Goal: Information Seeking & Learning: Learn about a topic

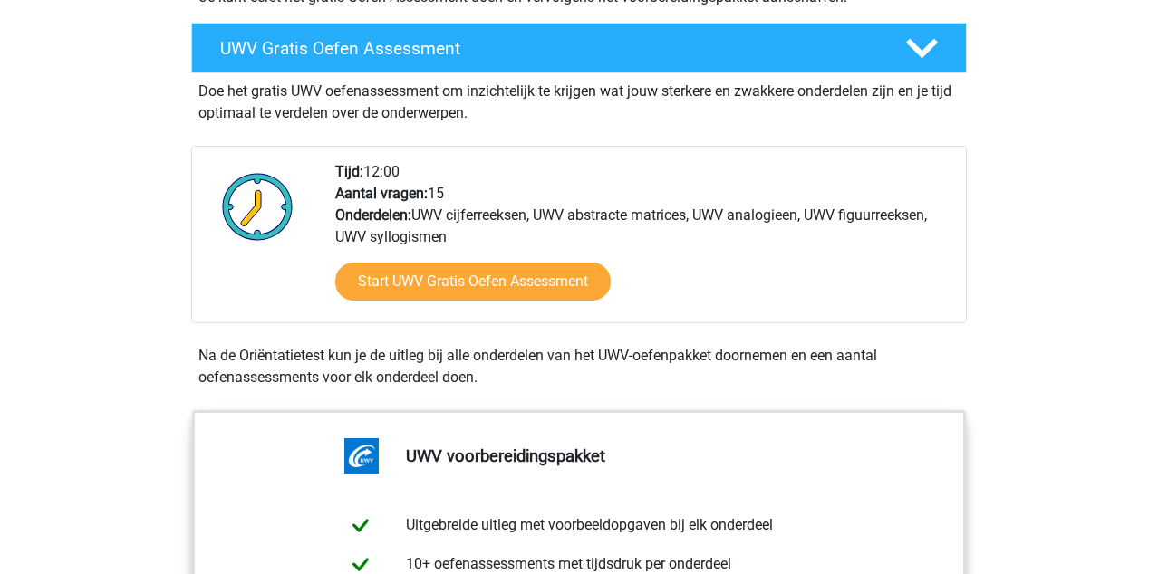
scroll to position [517, 0]
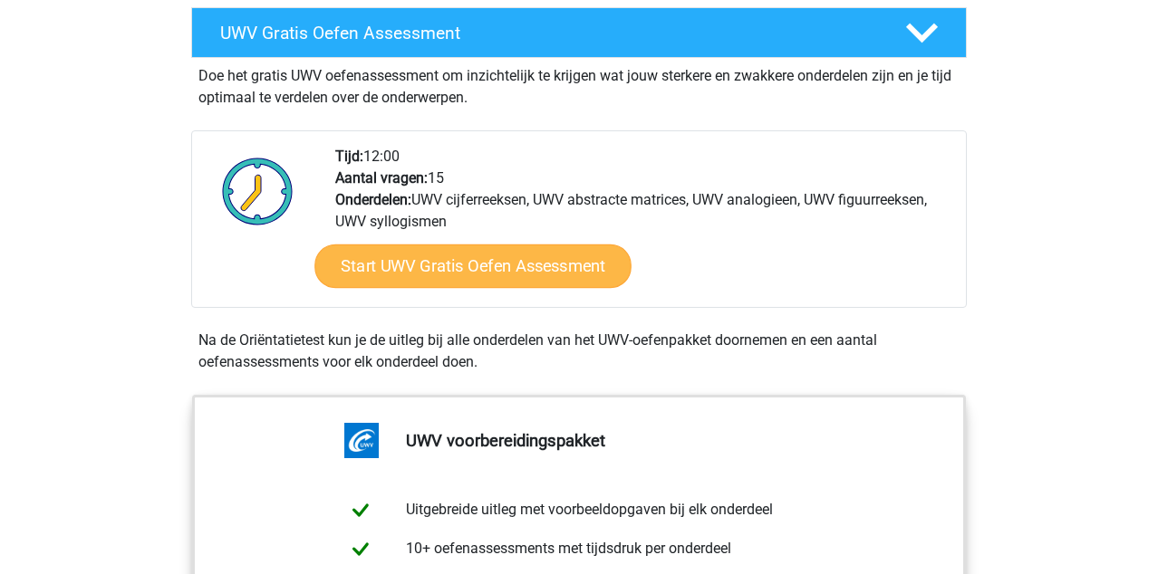
click at [430, 287] on link "Start UWV Gratis Oefen Assessment" at bounding box center [472, 266] width 317 height 43
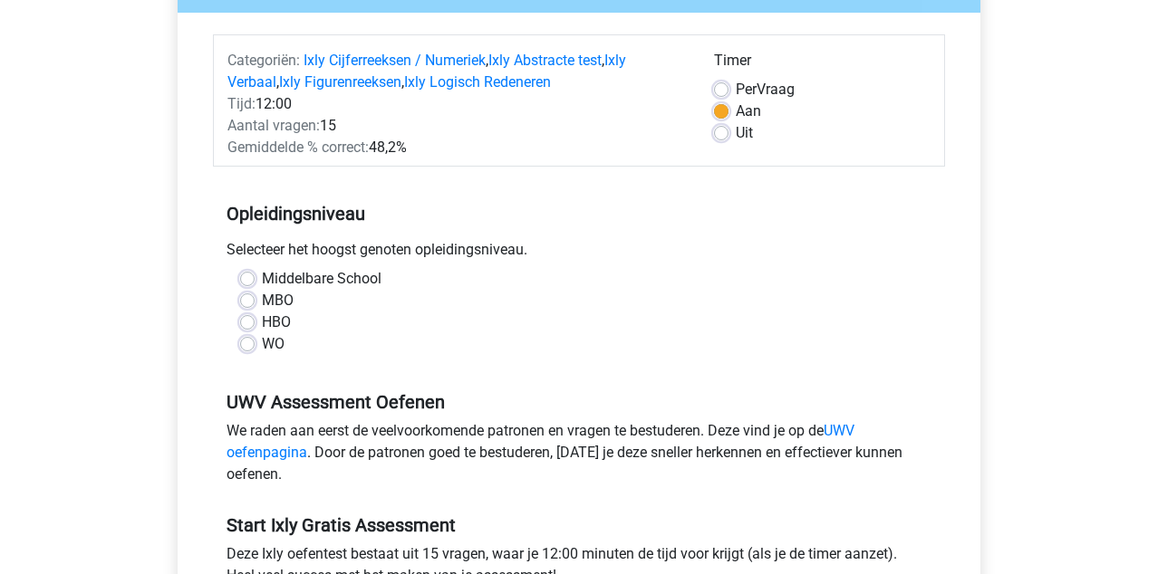
scroll to position [202, 0]
click at [262, 298] on label "MBO" at bounding box center [278, 300] width 32 height 22
click at [246, 298] on input "MBO" at bounding box center [247, 298] width 14 height 18
radio input "true"
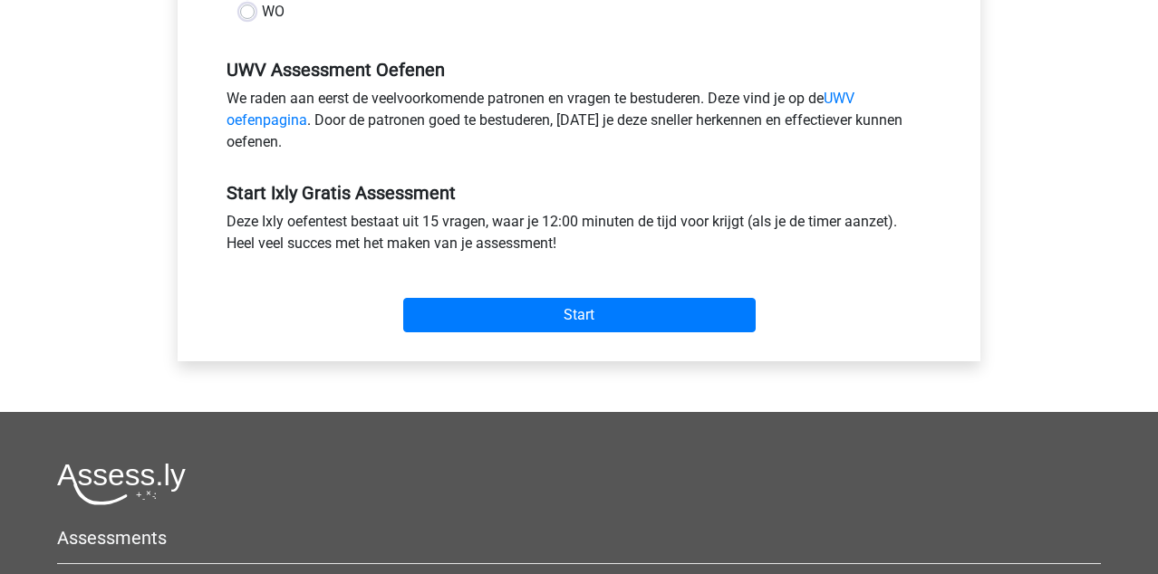
scroll to position [534, 0]
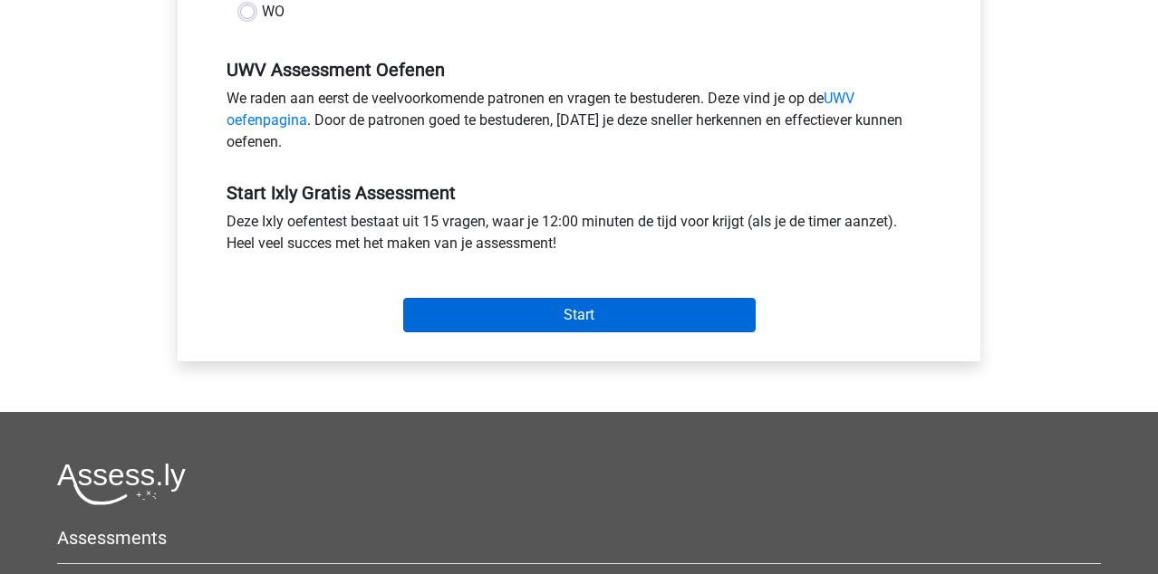
click at [426, 320] on input "Start" at bounding box center [579, 315] width 352 height 34
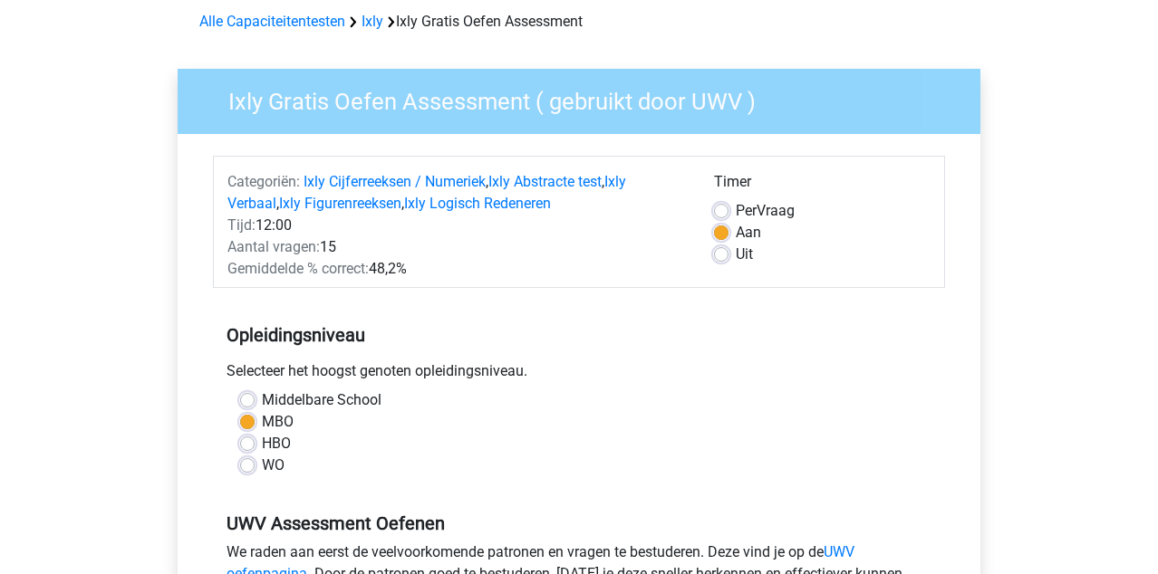
scroll to position [71, 0]
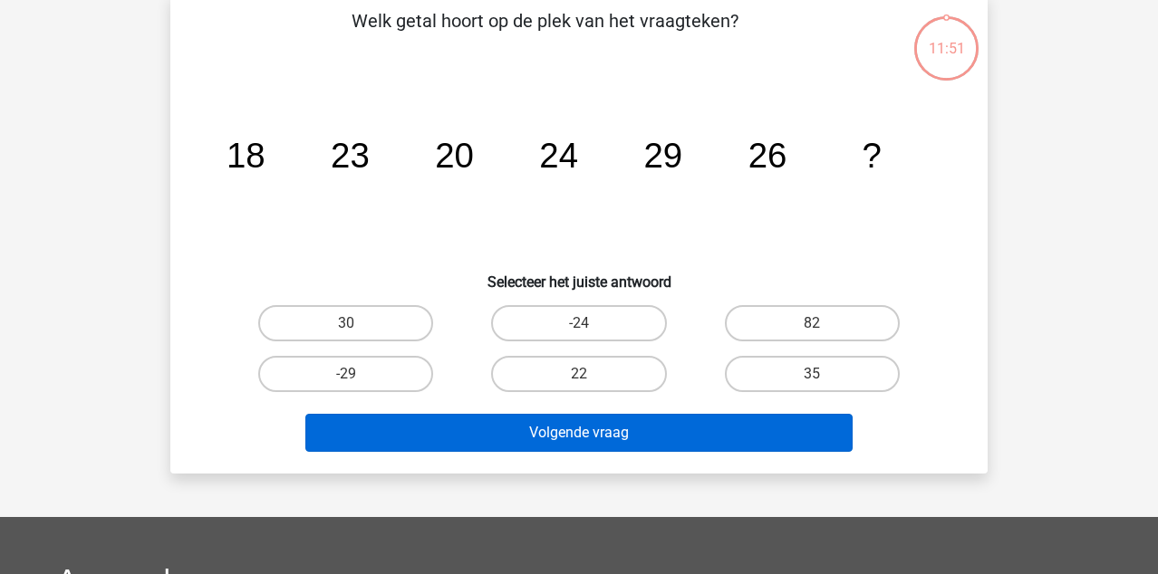
scroll to position [85, 0]
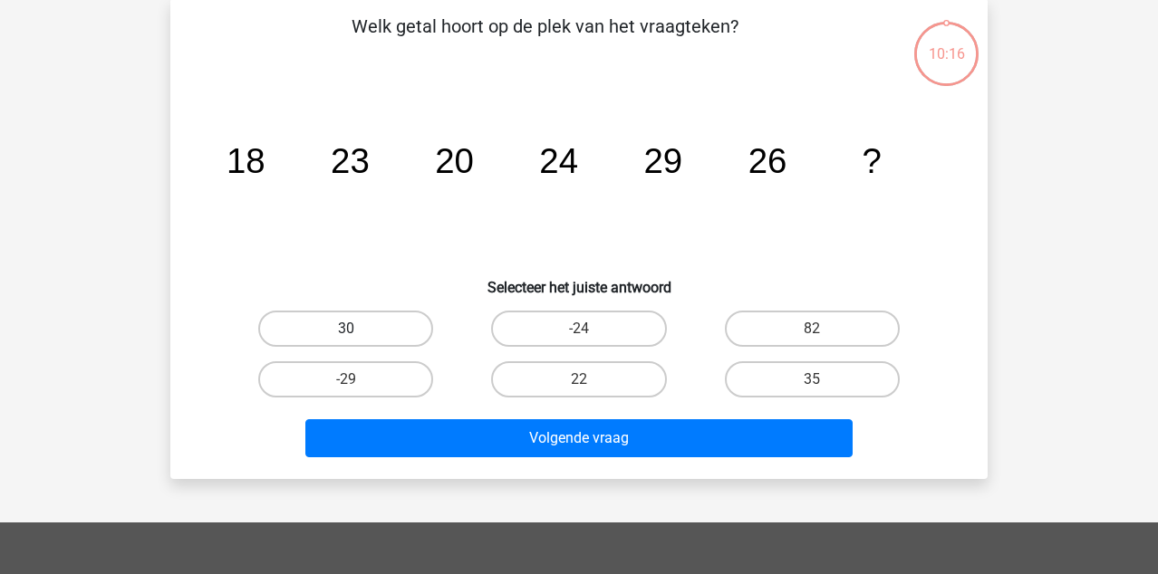
click at [344, 331] on label "30" at bounding box center [345, 329] width 175 height 36
click at [346, 331] on input "30" at bounding box center [352, 335] width 12 height 12
radio input "true"
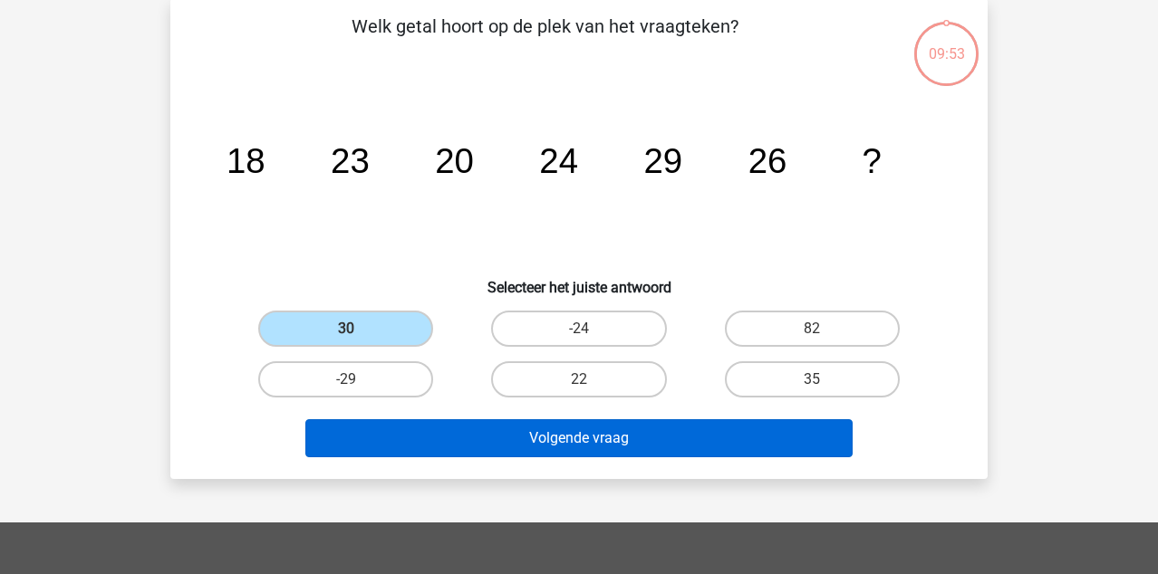
click at [477, 435] on button "Volgende vraag" at bounding box center [579, 439] width 548 height 38
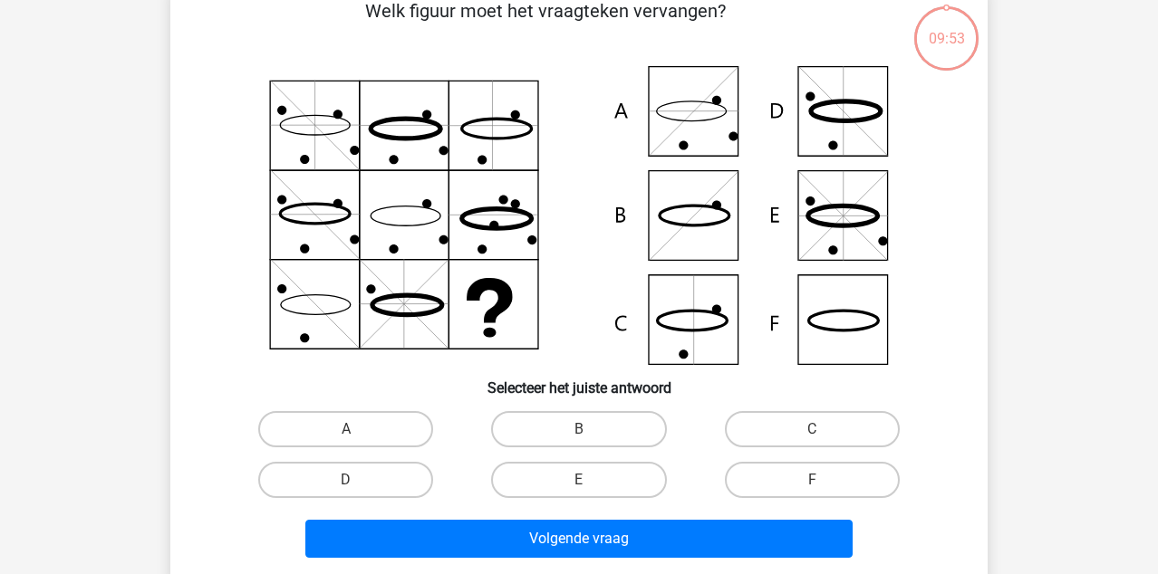
scroll to position [101, 0]
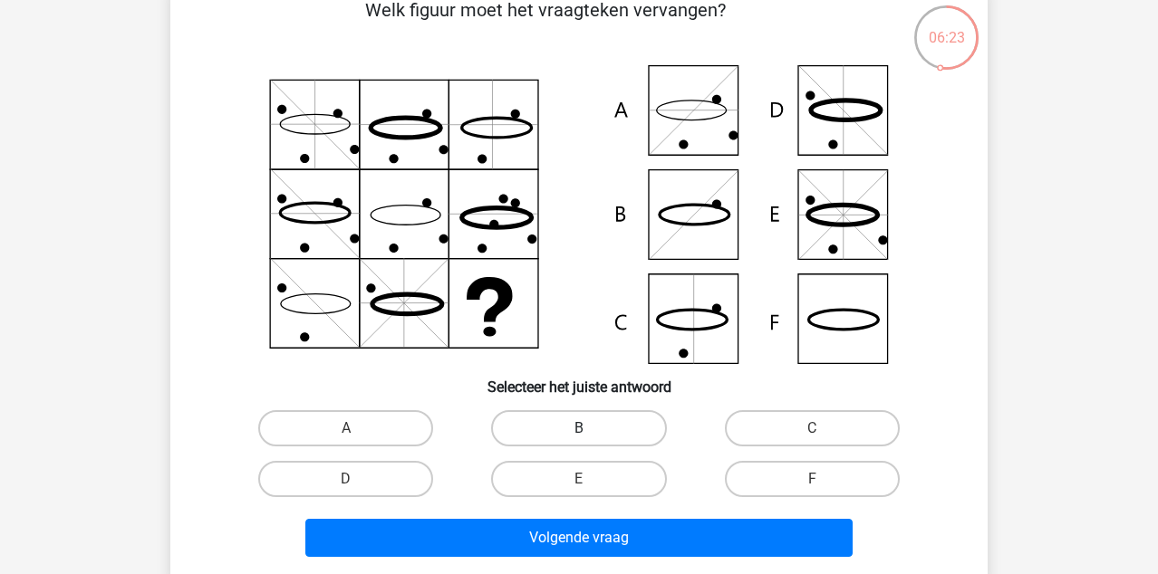
click at [591, 434] on label "B" at bounding box center [578, 428] width 175 height 36
click at [591, 434] on input "B" at bounding box center [585, 435] width 12 height 12
radio input "true"
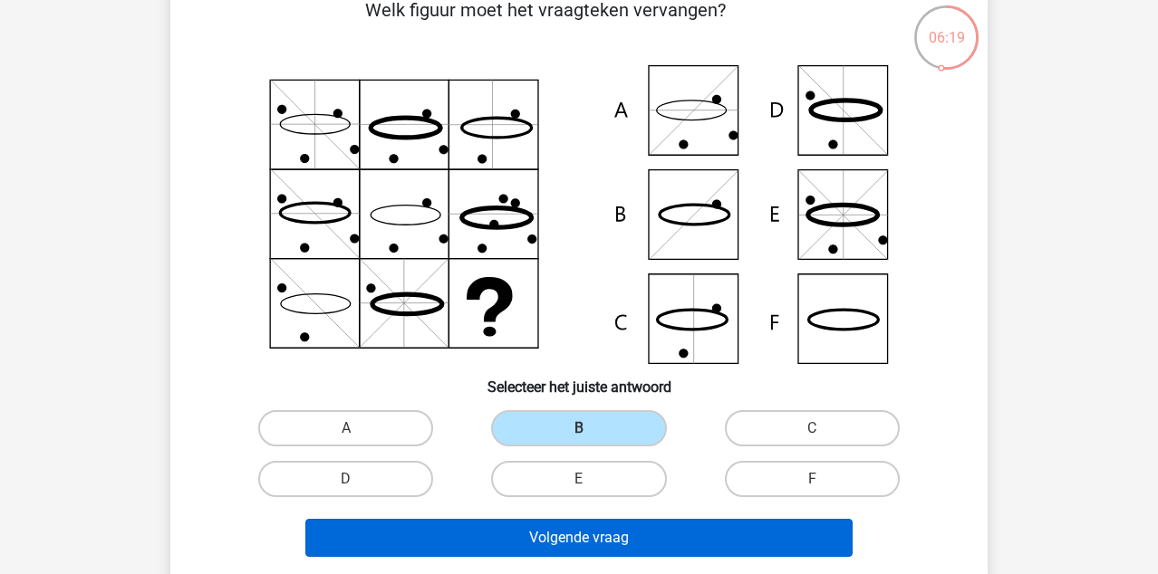
click at [593, 538] on button "Volgende vraag" at bounding box center [579, 538] width 548 height 38
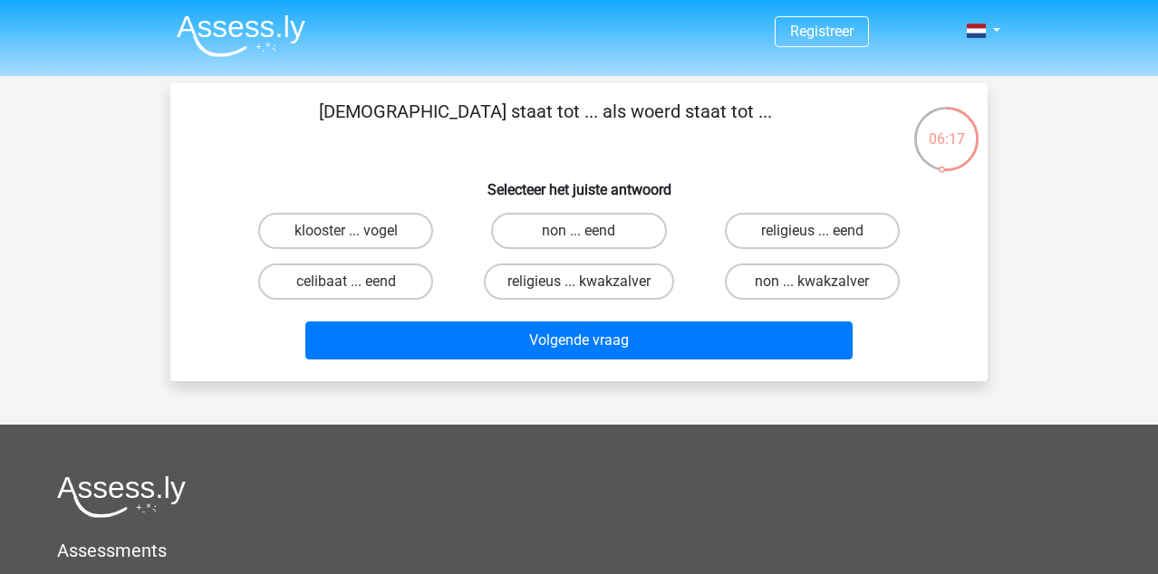
scroll to position [0, 0]
click at [526, 227] on label "non ... eend" at bounding box center [578, 231] width 175 height 36
click at [579, 231] on input "non ... eend" at bounding box center [585, 237] width 12 height 12
radio input "true"
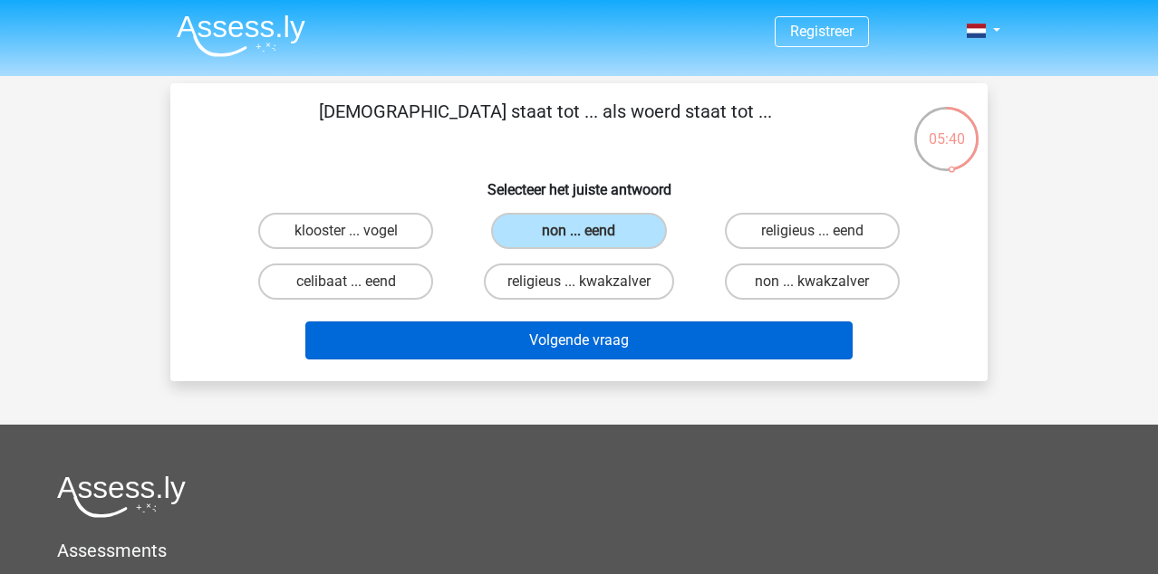
click at [505, 336] on button "Volgende vraag" at bounding box center [579, 341] width 548 height 38
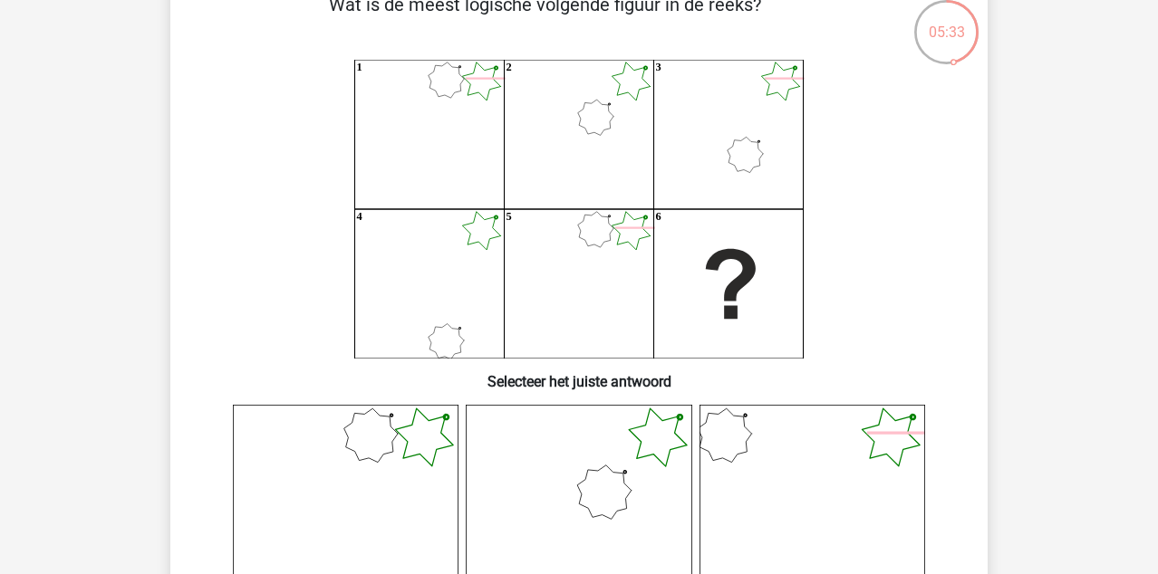
scroll to position [106, 0]
click at [618, 477] on icon at bounding box center [579, 519] width 226 height 226
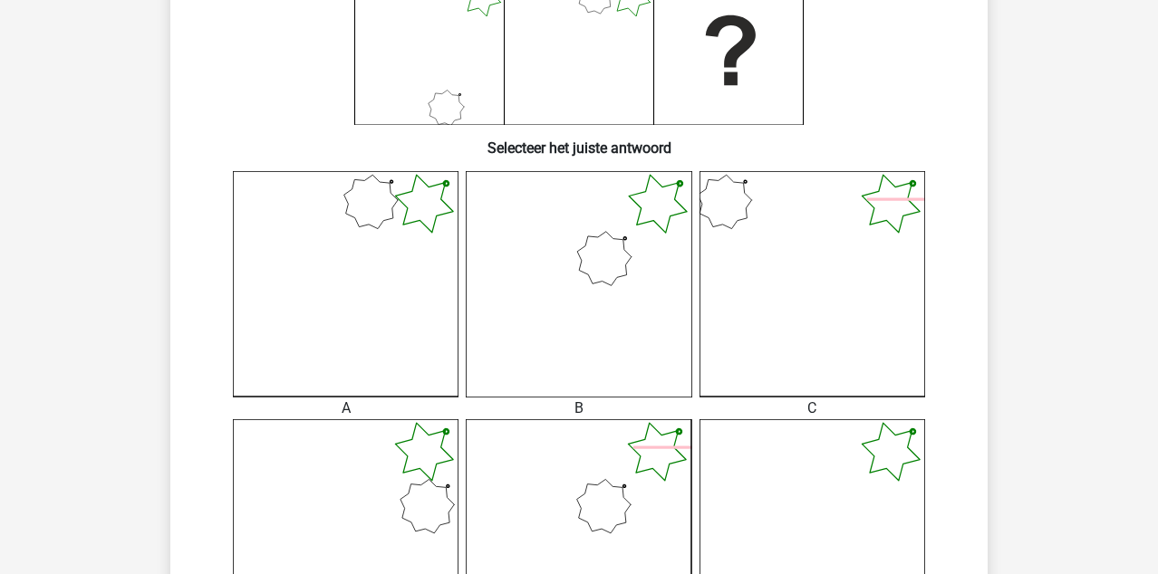
scroll to position [344, 0]
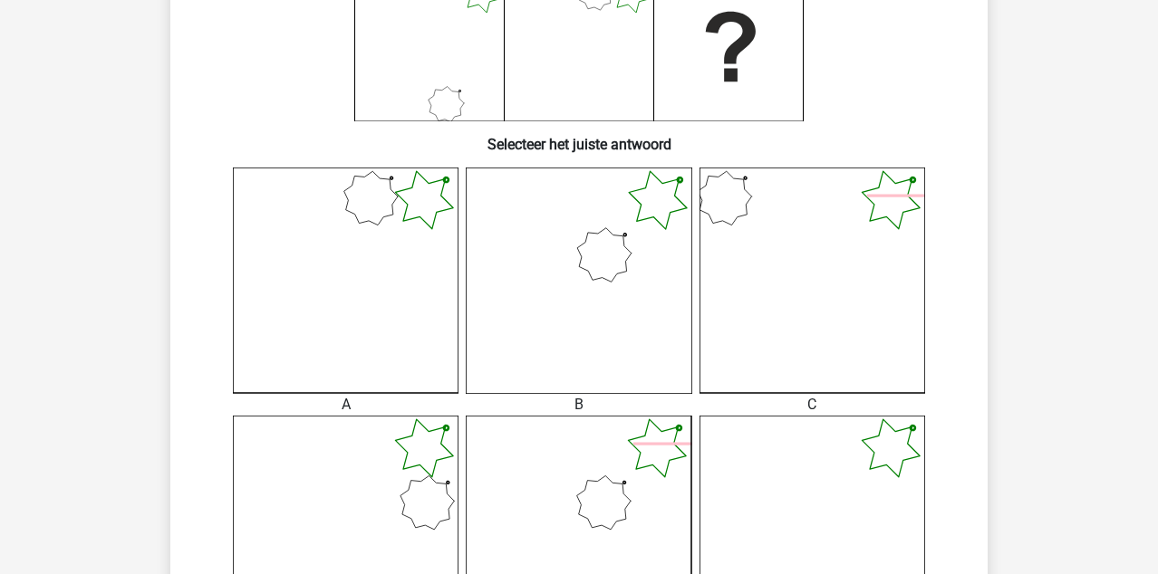
click at [611, 357] on icon at bounding box center [579, 281] width 226 height 226
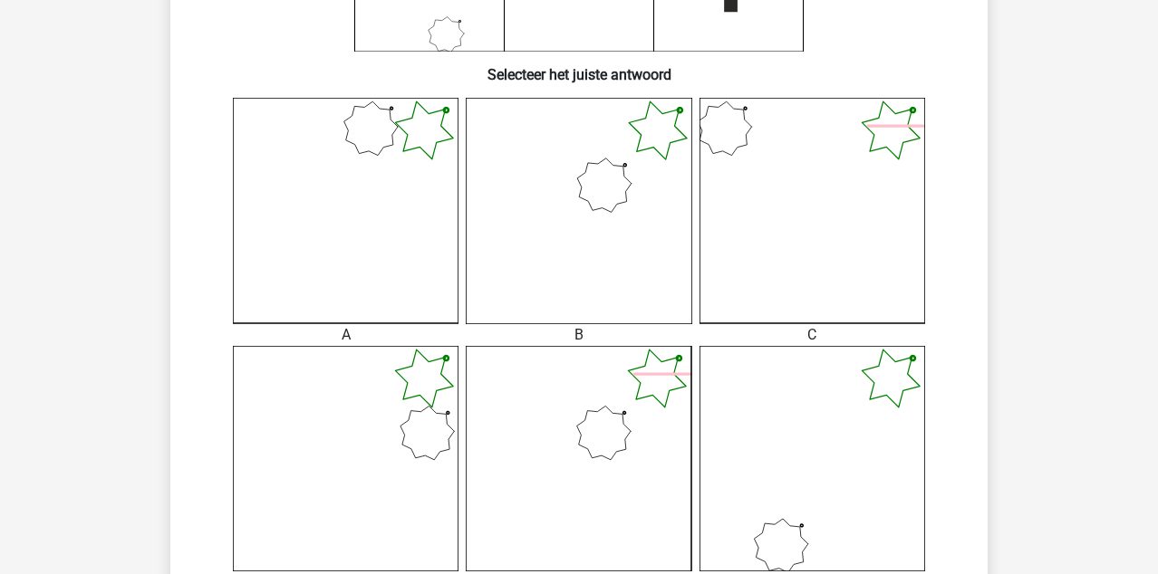
scroll to position [385, 0]
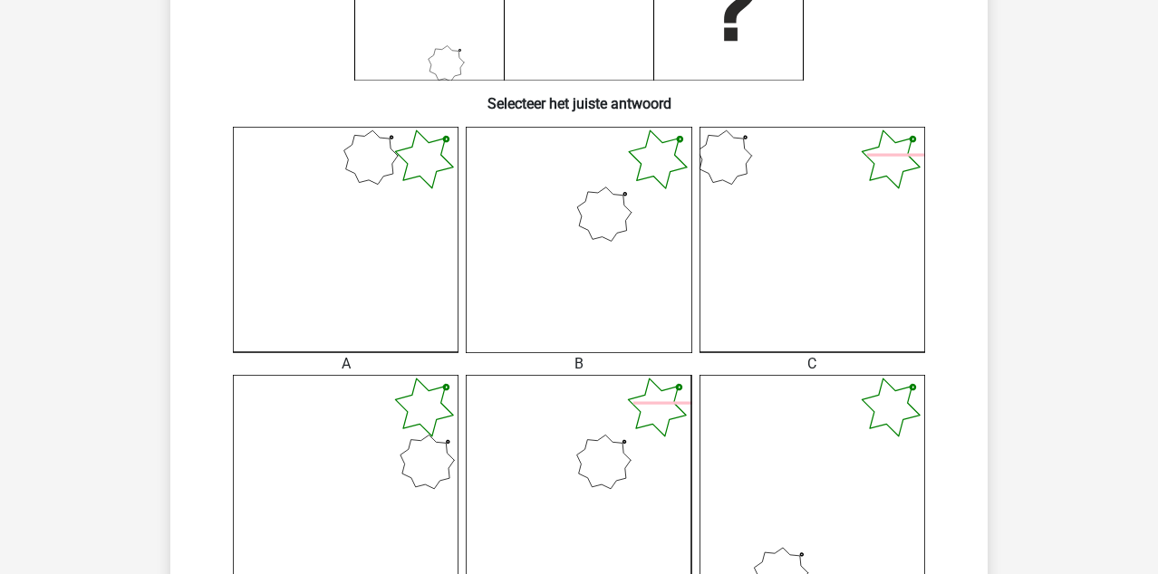
click at [618, 231] on icon at bounding box center [579, 240] width 226 height 226
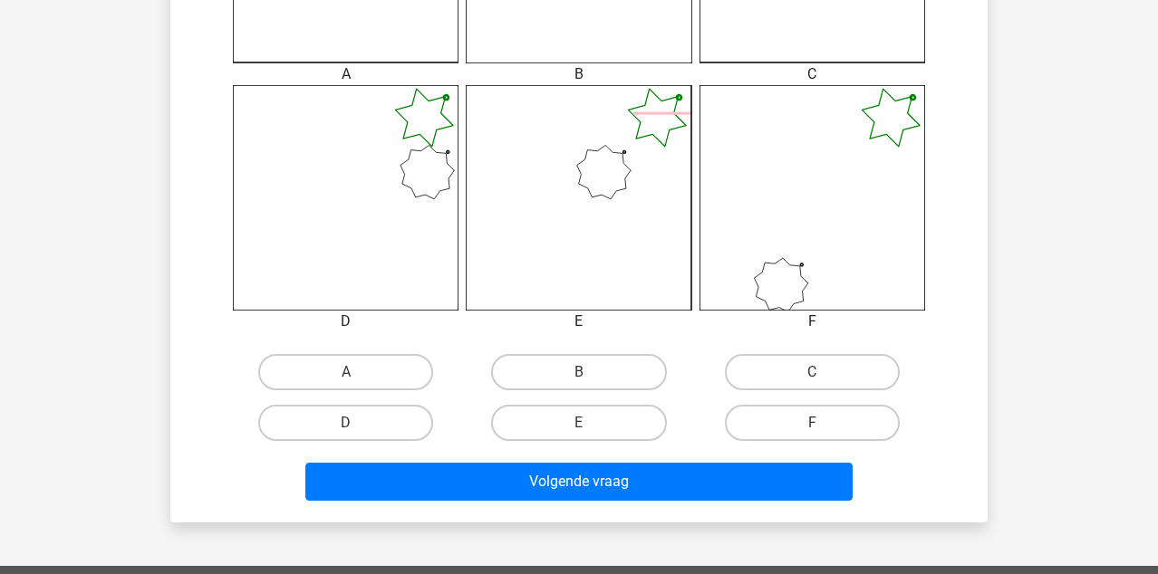
scroll to position [752, 0]
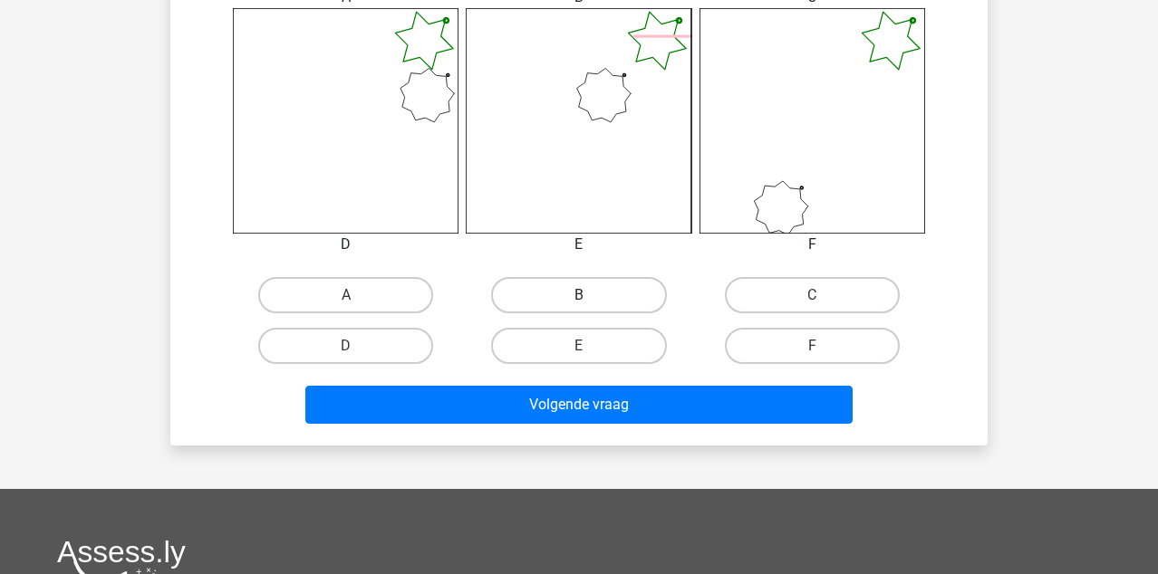
click at [587, 285] on label "B" at bounding box center [578, 295] width 175 height 36
click at [587, 295] on input "B" at bounding box center [585, 301] width 12 height 12
radio input "true"
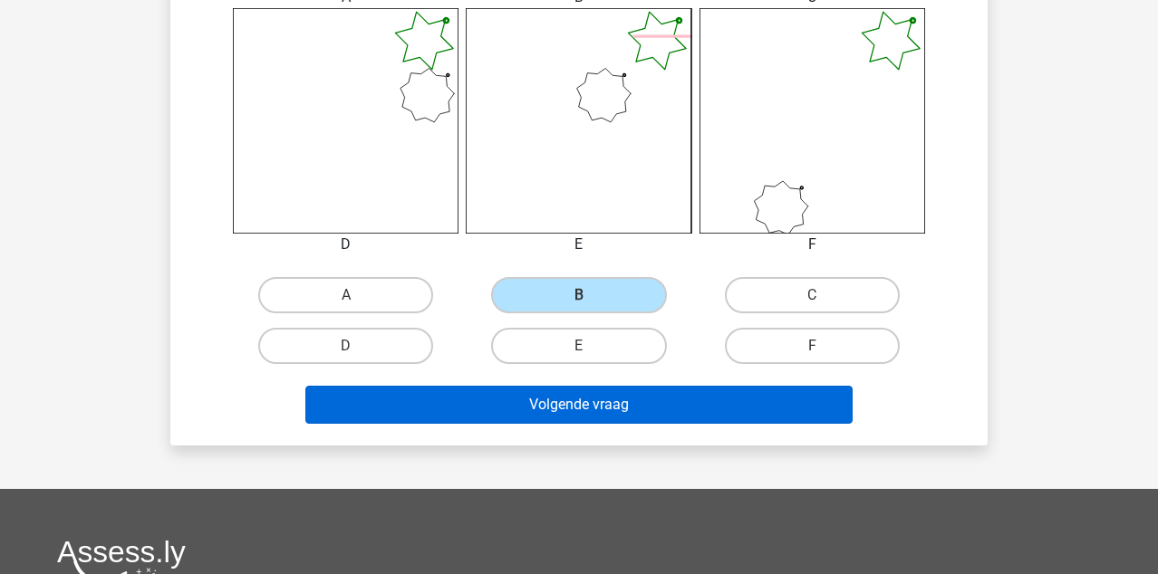
click at [586, 410] on button "Volgende vraag" at bounding box center [579, 405] width 548 height 38
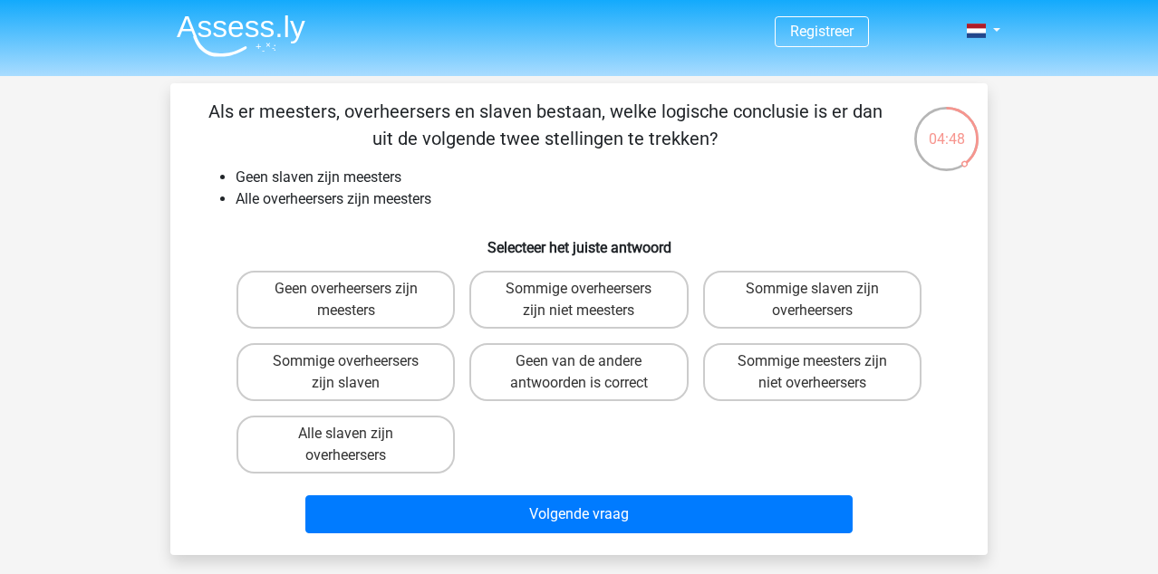
scroll to position [0, 0]
click at [627, 365] on label "Geen van de andere antwoorden is correct" at bounding box center [578, 372] width 218 height 58
click at [591, 365] on input "Geen van de andere antwoorden is correct" at bounding box center [585, 368] width 12 height 12
radio input "true"
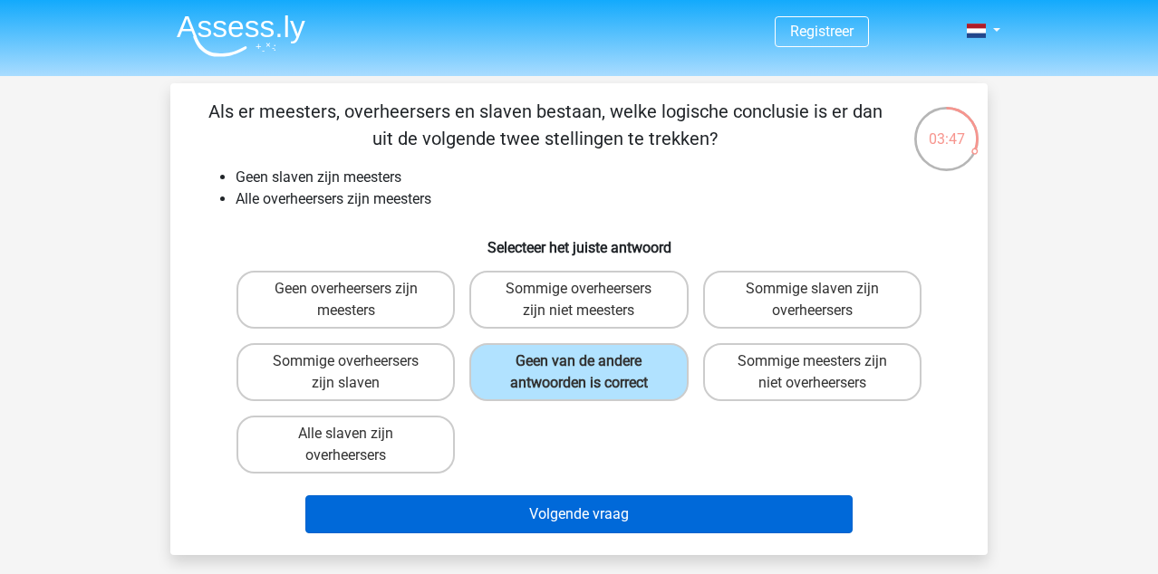
click at [588, 513] on button "Volgende vraag" at bounding box center [579, 515] width 548 height 38
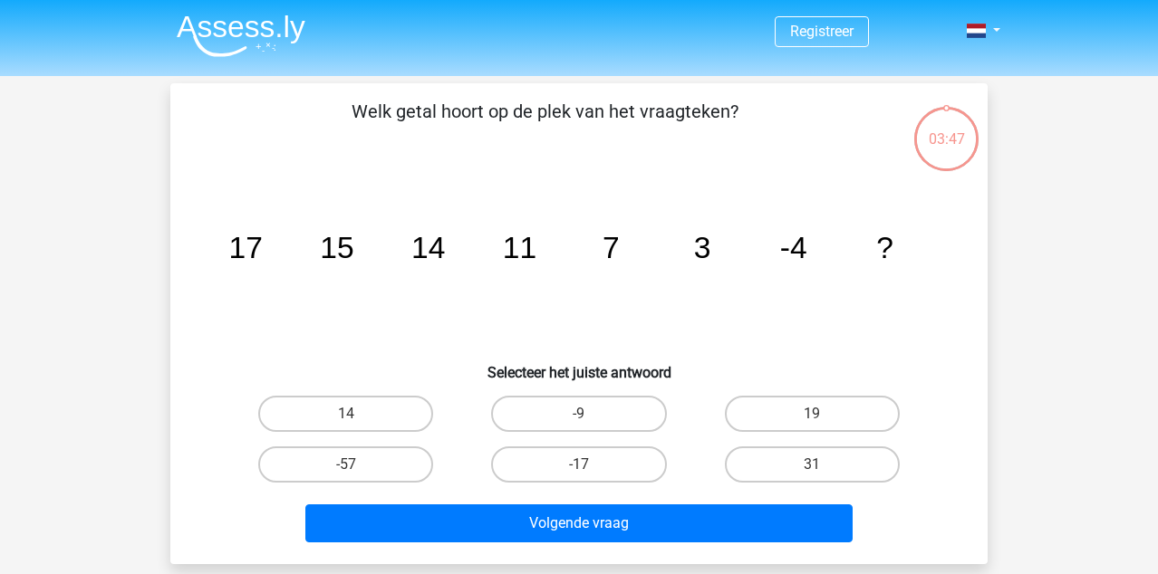
scroll to position [83, 0]
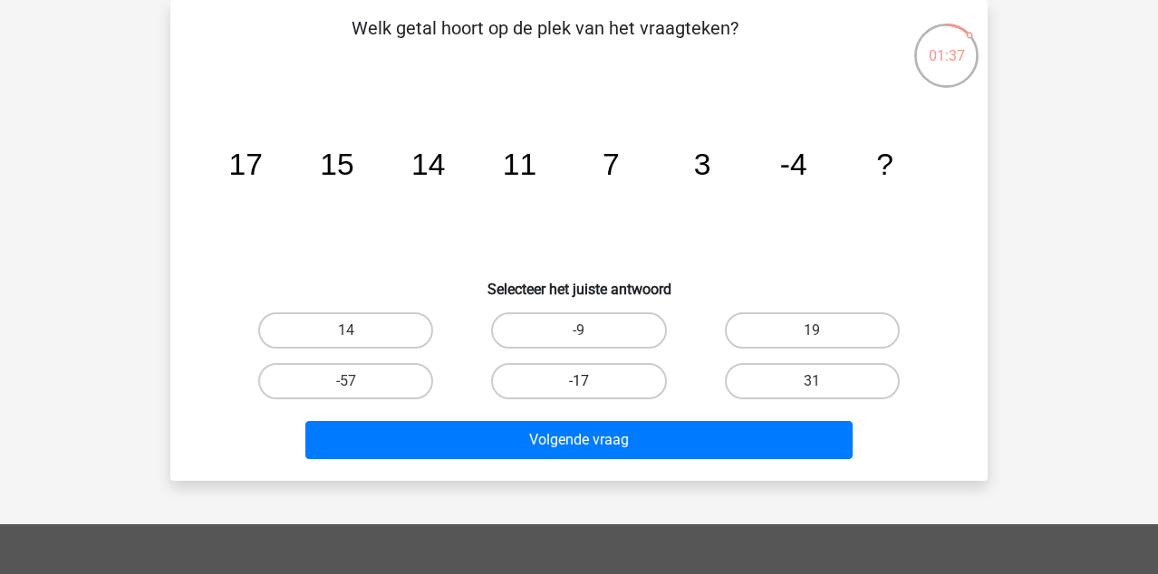
click at [577, 381] on label "-17" at bounding box center [578, 381] width 175 height 36
click at [579, 381] on input "-17" at bounding box center [585, 387] width 12 height 12
radio input "true"
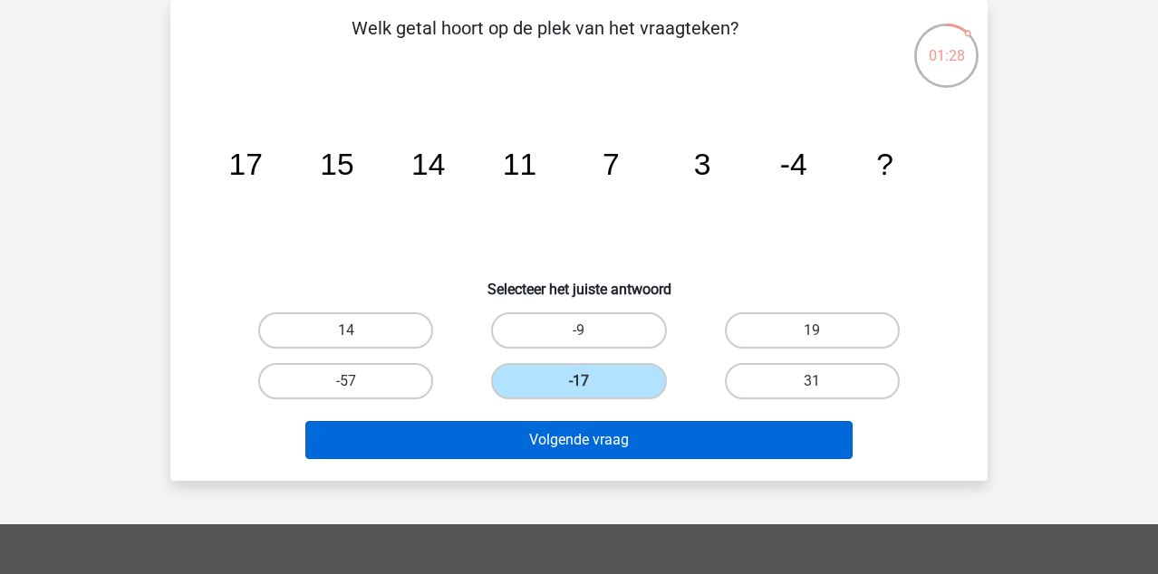
click at [578, 444] on button "Volgende vraag" at bounding box center [579, 440] width 548 height 38
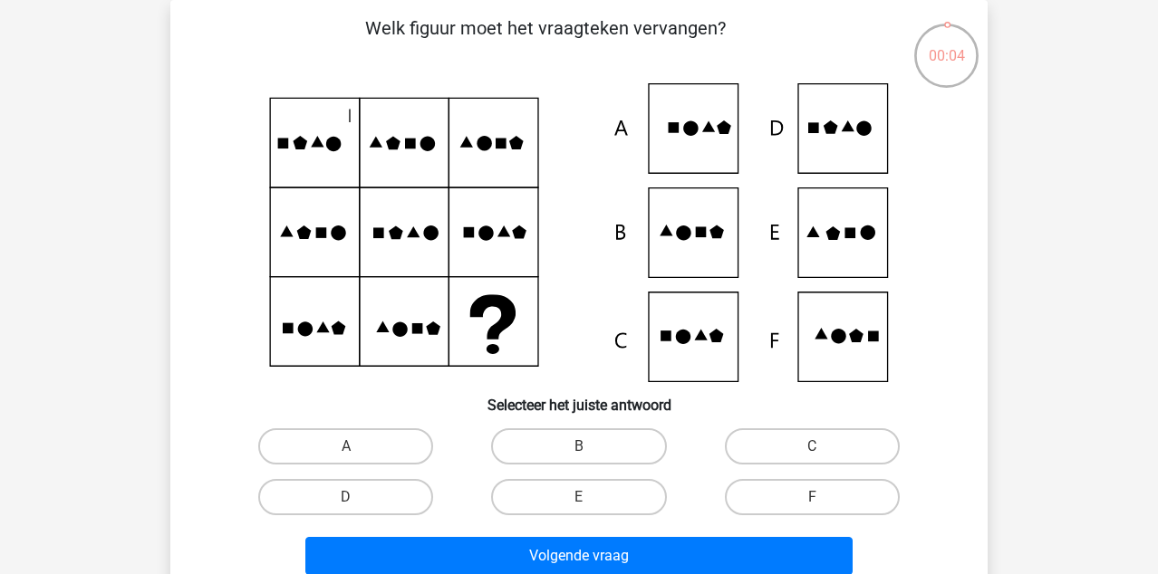
click at [687, 224] on icon at bounding box center [579, 232] width 730 height 299
click at [687, 227] on icon at bounding box center [683, 233] width 14 height 14
click at [564, 440] on label "B" at bounding box center [578, 447] width 175 height 36
click at [579, 447] on input "B" at bounding box center [585, 453] width 12 height 12
radio input "true"
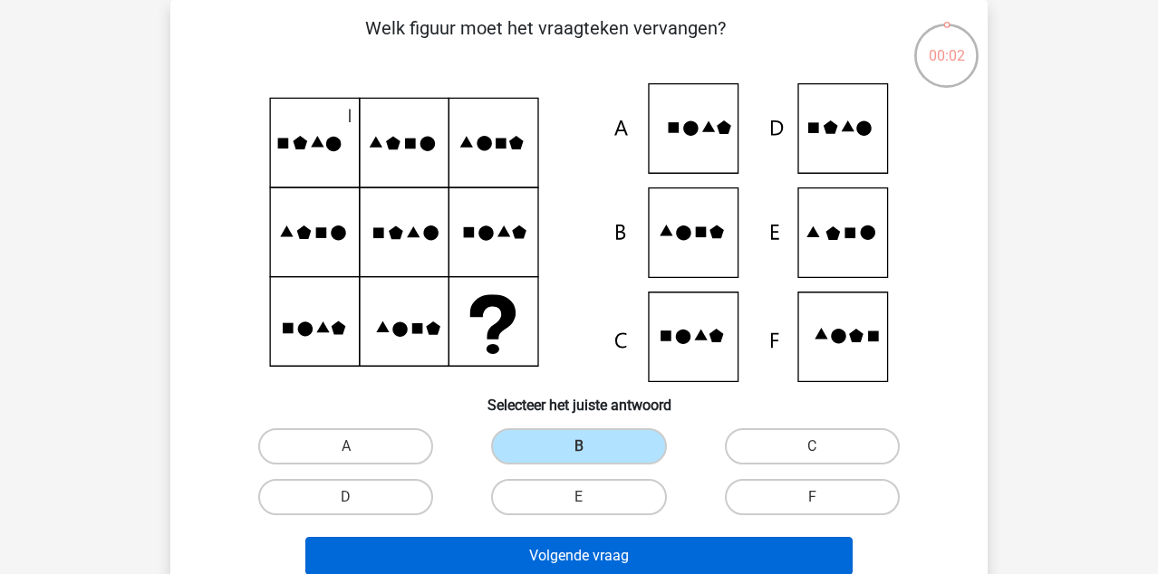
click at [544, 571] on button "Volgende vraag" at bounding box center [579, 556] width 548 height 38
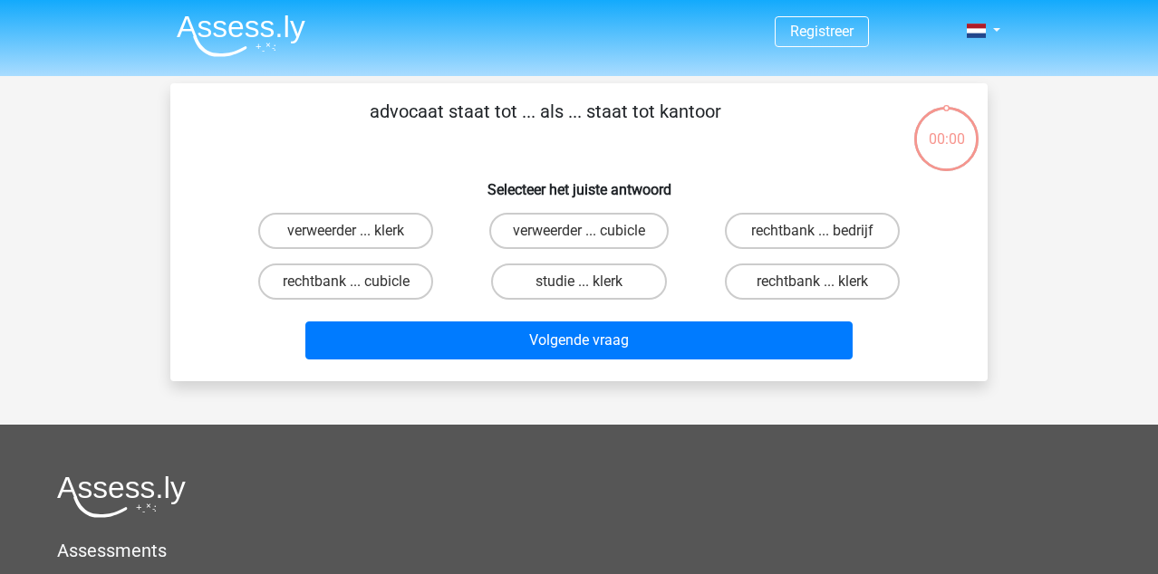
scroll to position [83, 0]
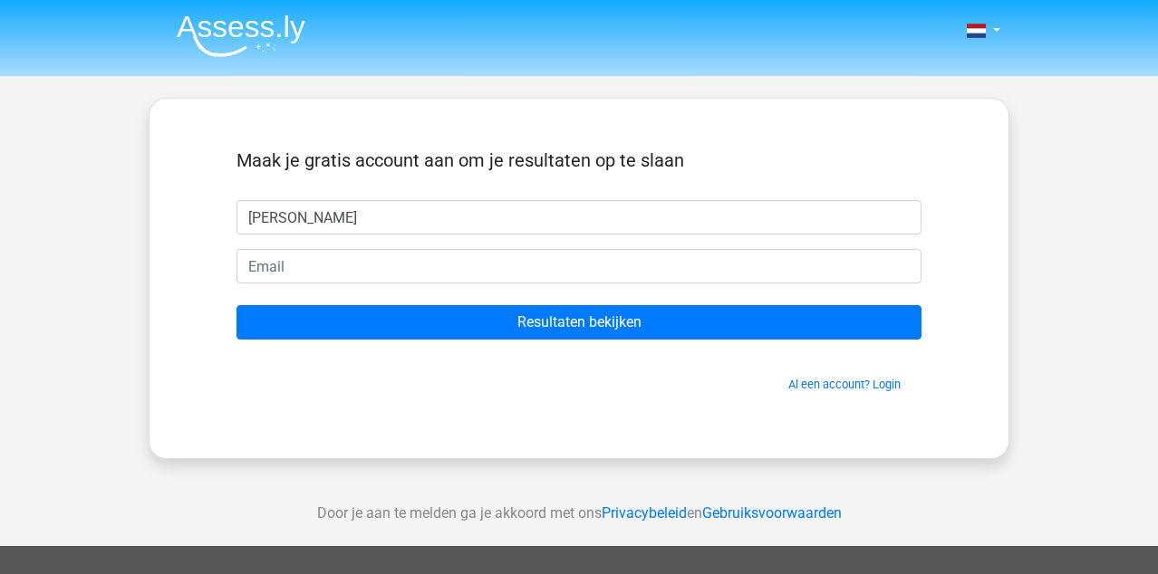
type input "[PERSON_NAME]"
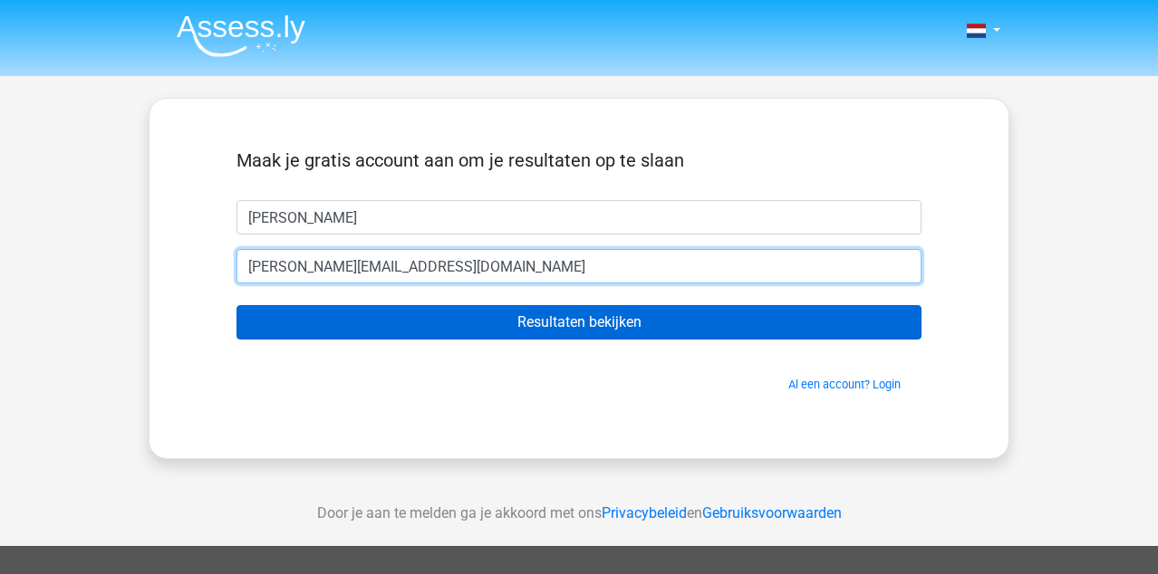
type input "[EMAIL_ADDRESS][DOMAIN_NAME]"
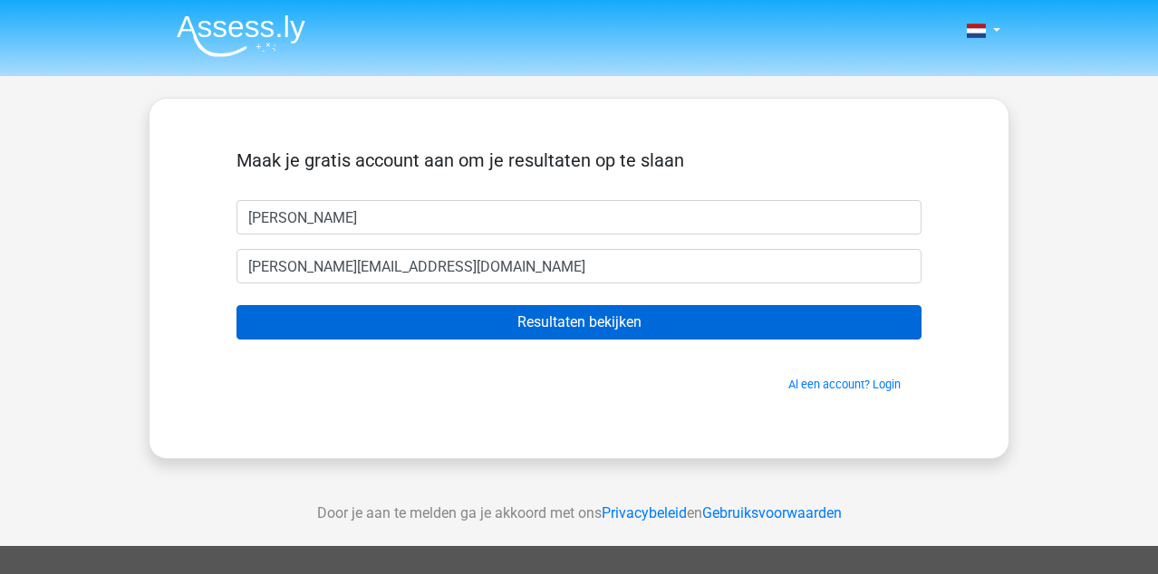
click at [545, 322] on input "Resultaten bekijken" at bounding box center [578, 322] width 685 height 34
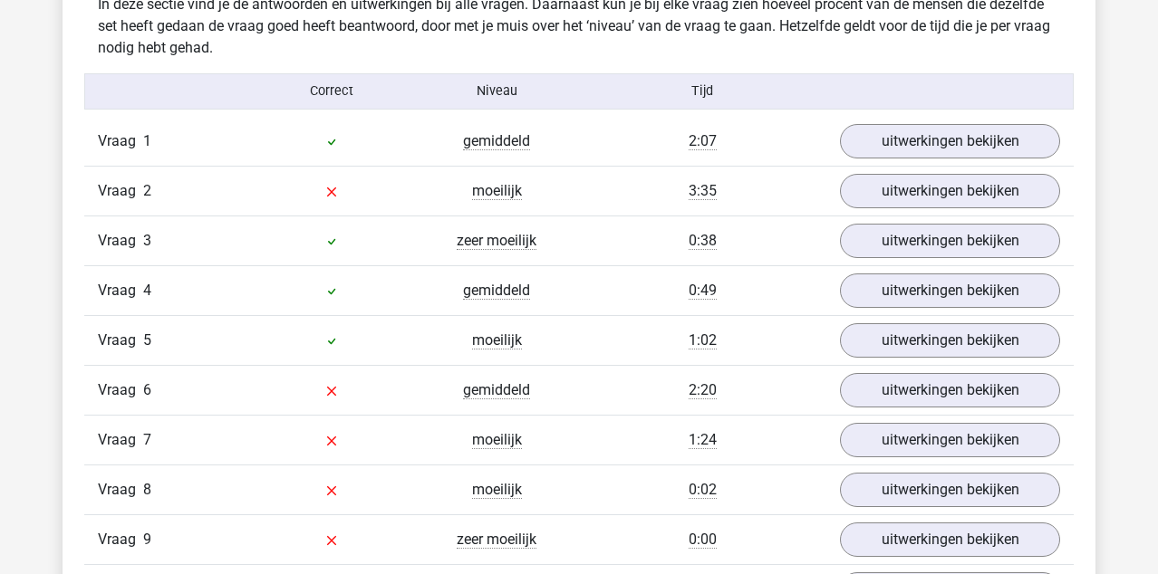
scroll to position [2011, 0]
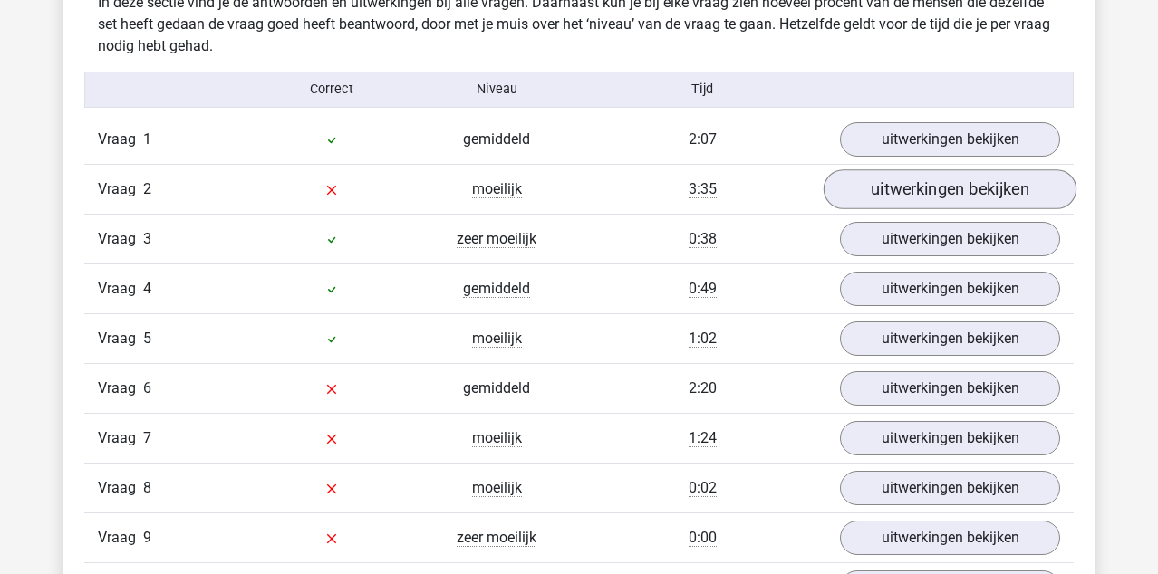
click at [899, 194] on link "uitwerkingen bekijken" at bounding box center [950, 189] width 253 height 40
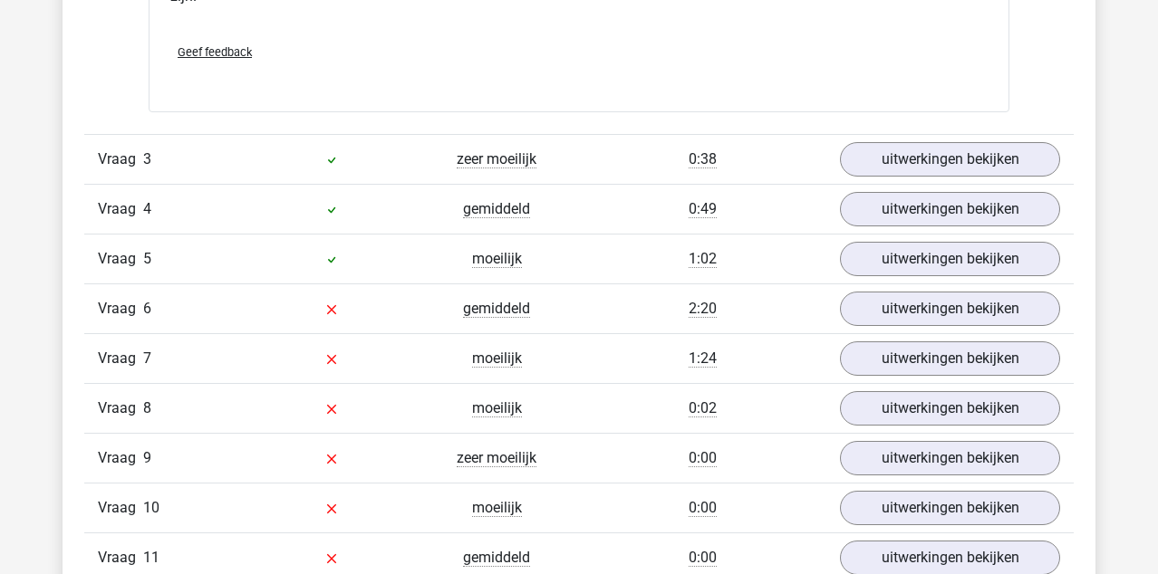
scroll to position [2877, 0]
click at [952, 149] on link "uitwerkingen bekijken" at bounding box center [950, 161] width 253 height 40
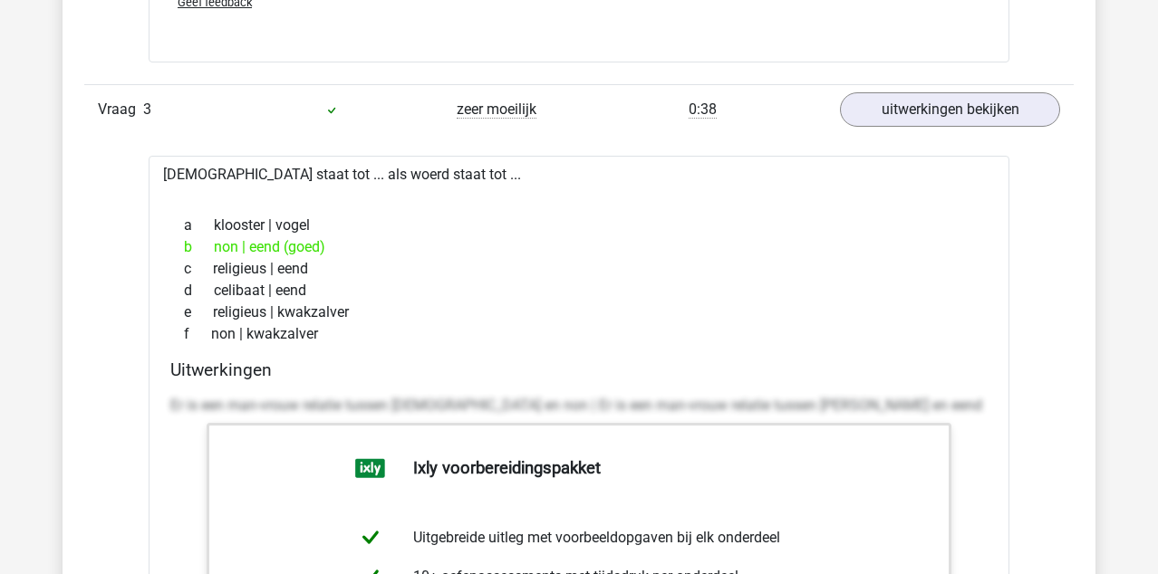
scroll to position [2925, 0]
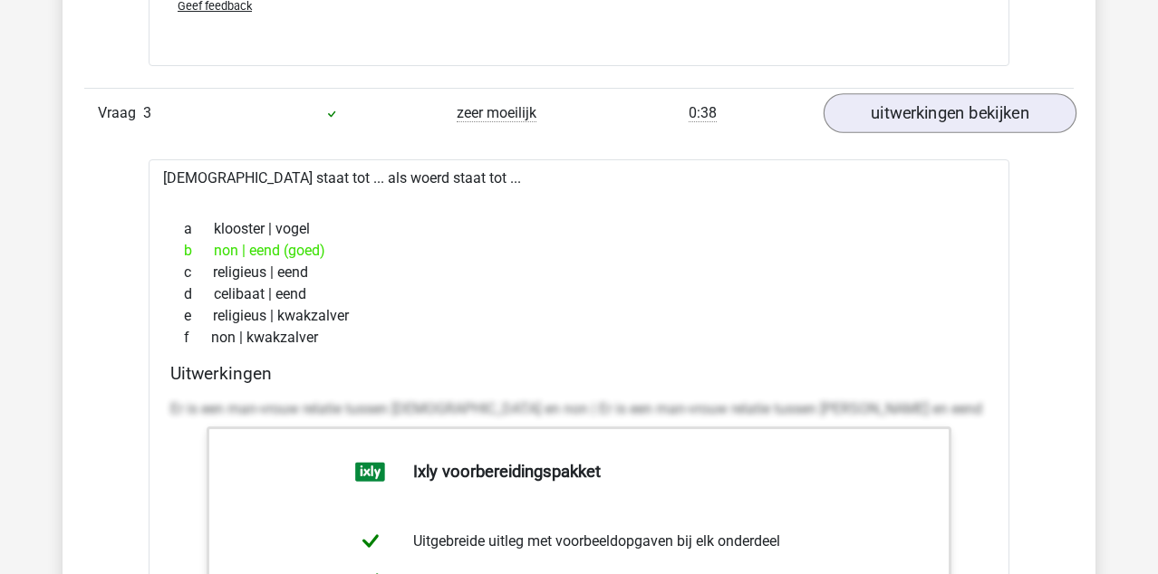
click at [886, 122] on link "uitwerkingen bekijken" at bounding box center [950, 113] width 253 height 40
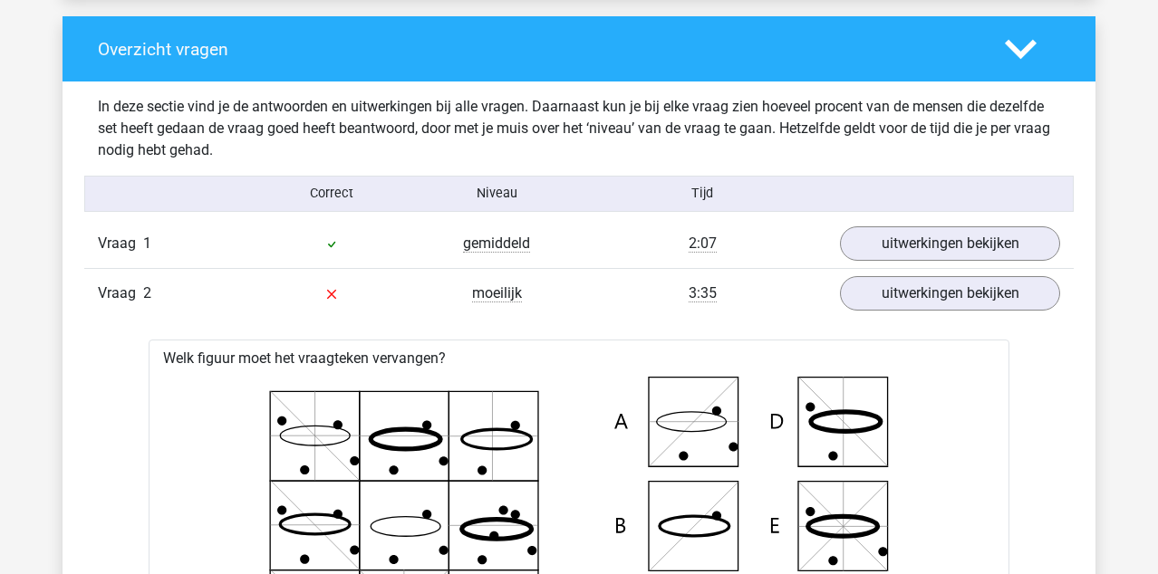
scroll to position [1933, 0]
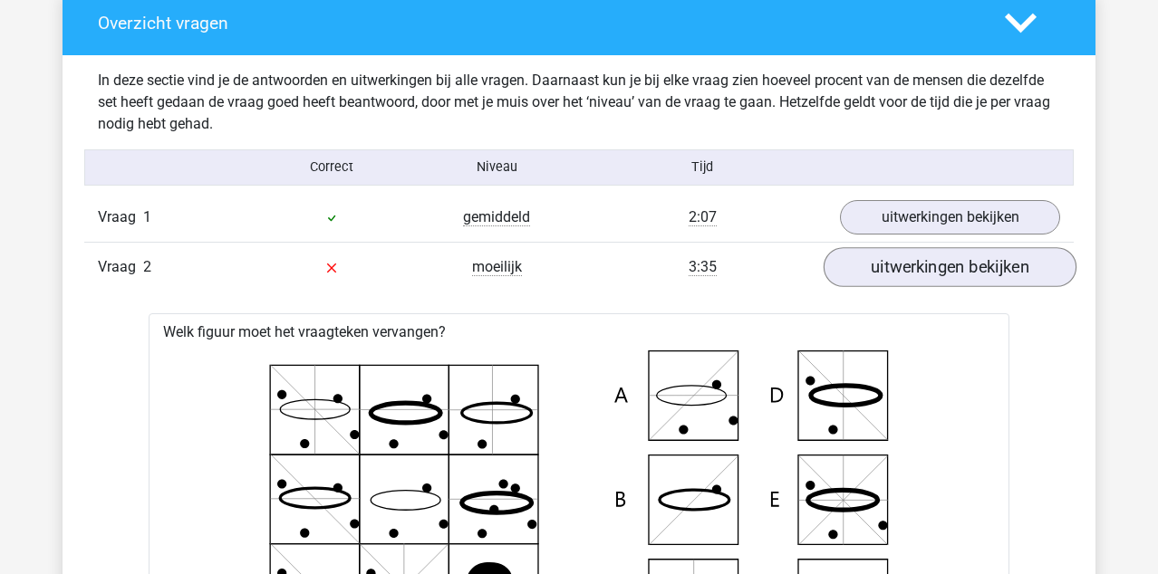
click at [907, 277] on link "uitwerkingen bekijken" at bounding box center [950, 267] width 253 height 40
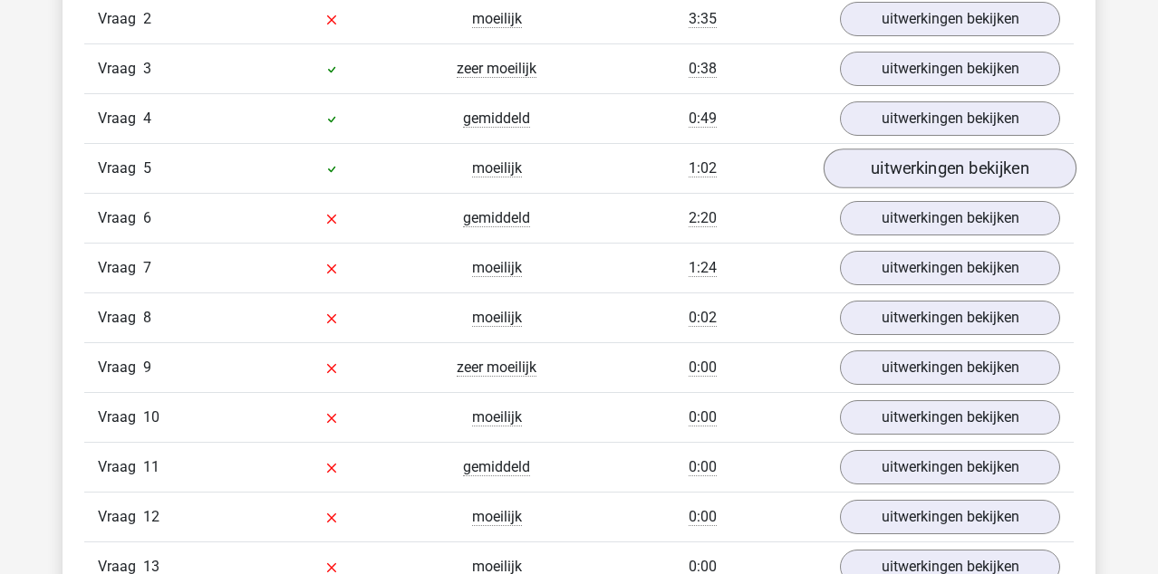
scroll to position [2188, 0]
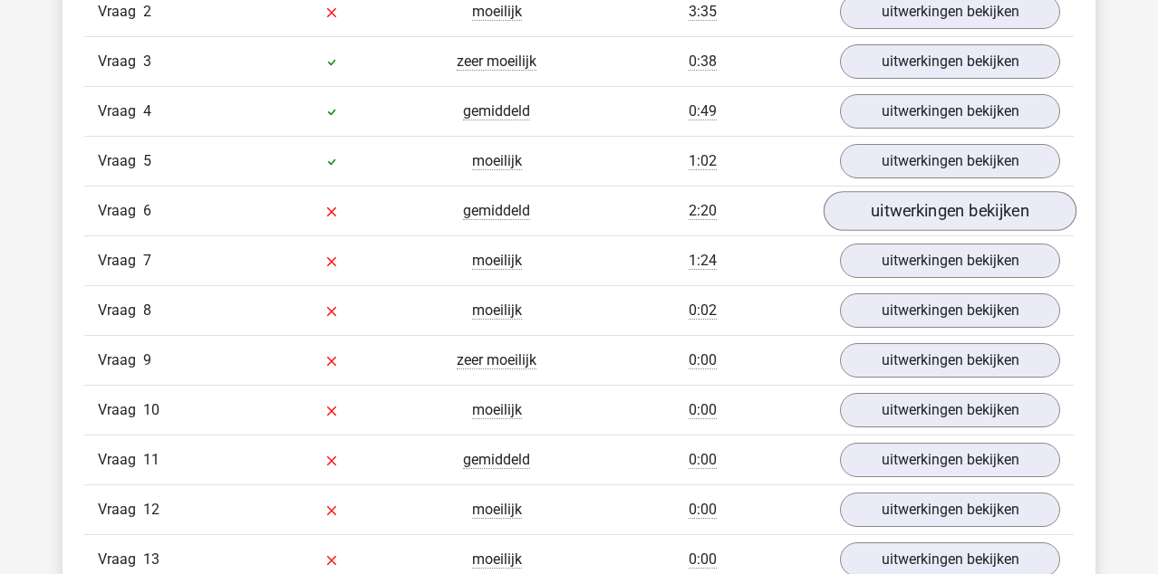
click at [942, 217] on link "uitwerkingen bekijken" at bounding box center [950, 211] width 253 height 40
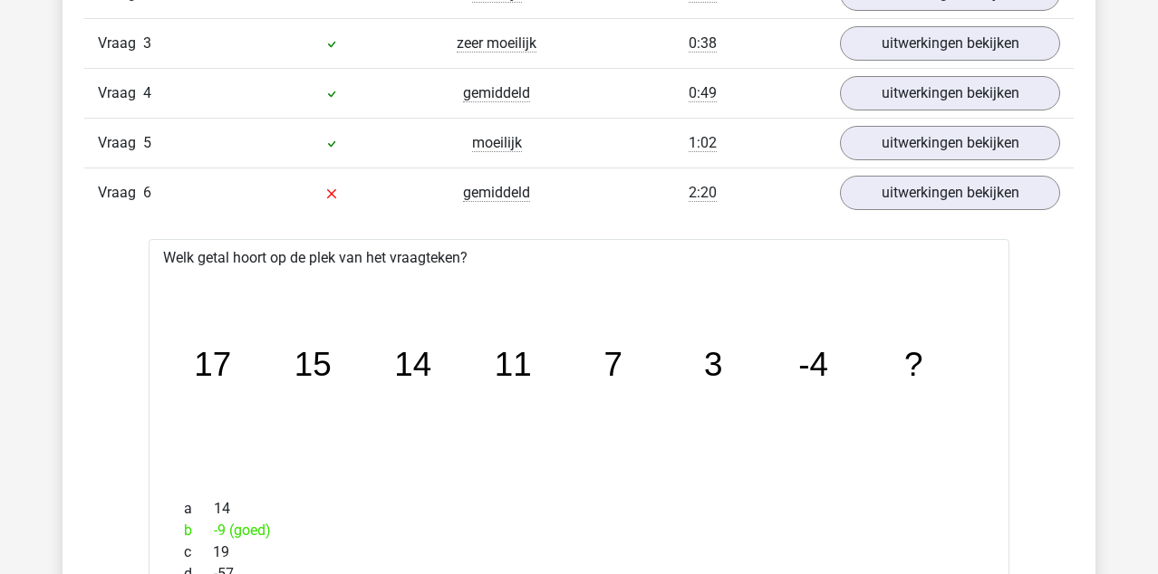
scroll to position [2256, 0]
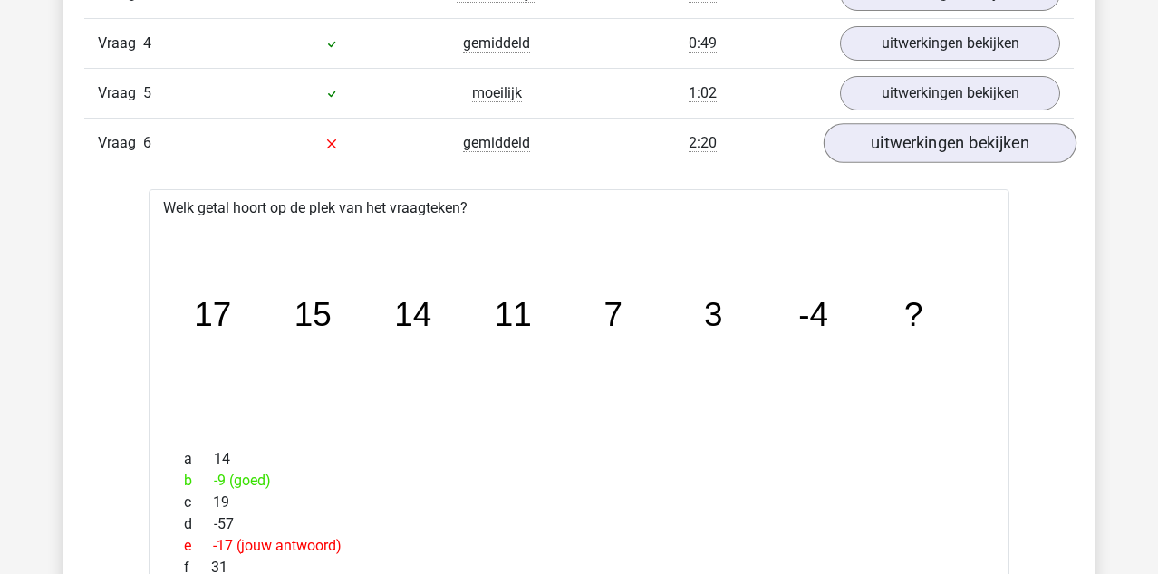
click at [944, 142] on link "uitwerkingen bekijken" at bounding box center [950, 143] width 253 height 40
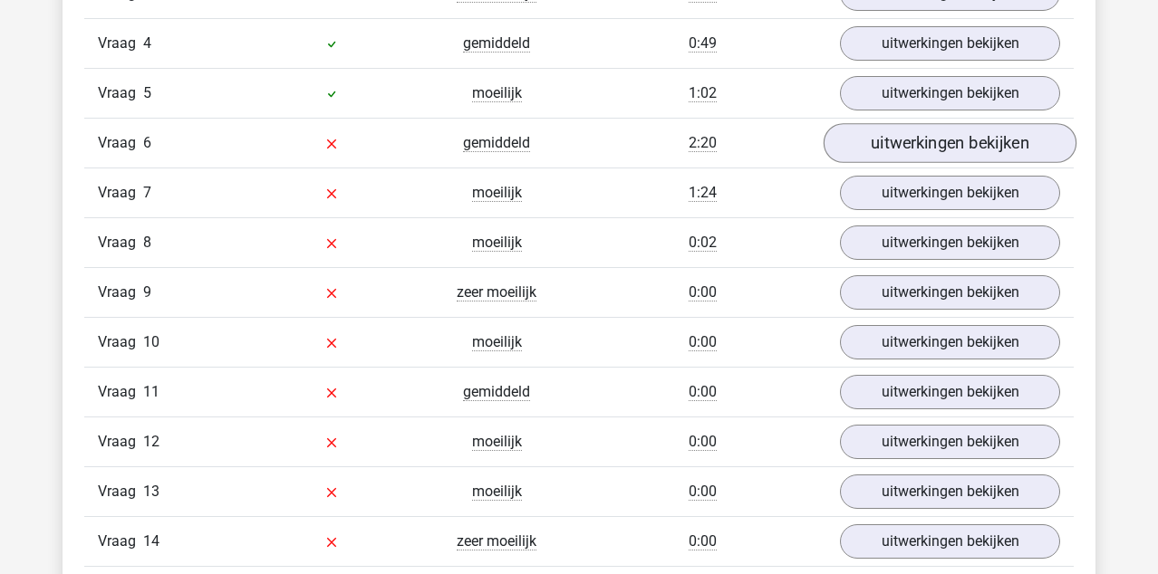
click at [942, 142] on link "uitwerkingen bekijken" at bounding box center [950, 143] width 253 height 40
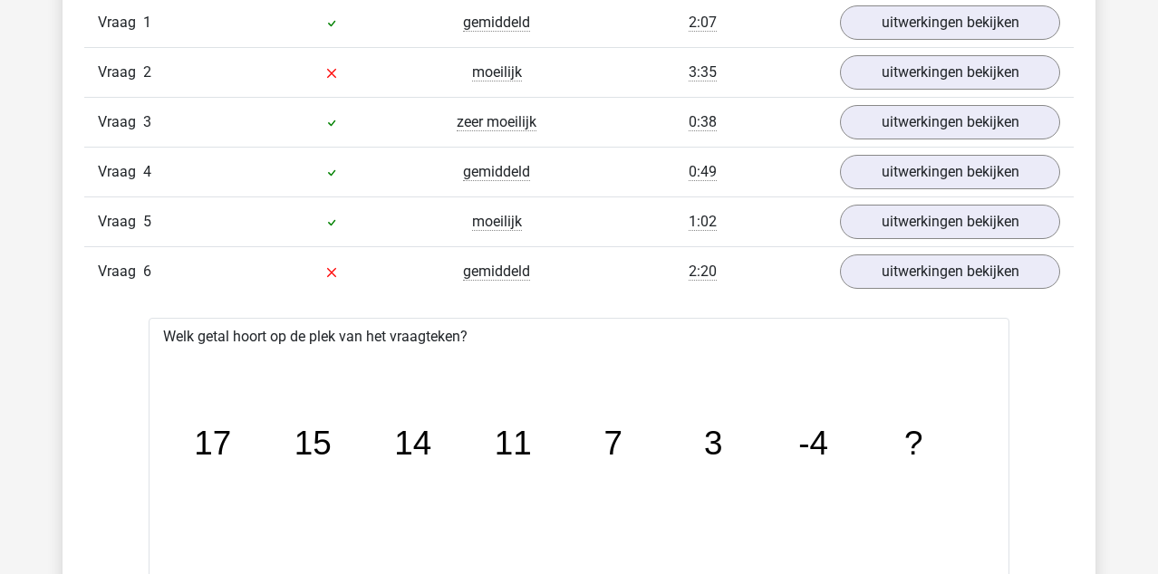
scroll to position [2122, 0]
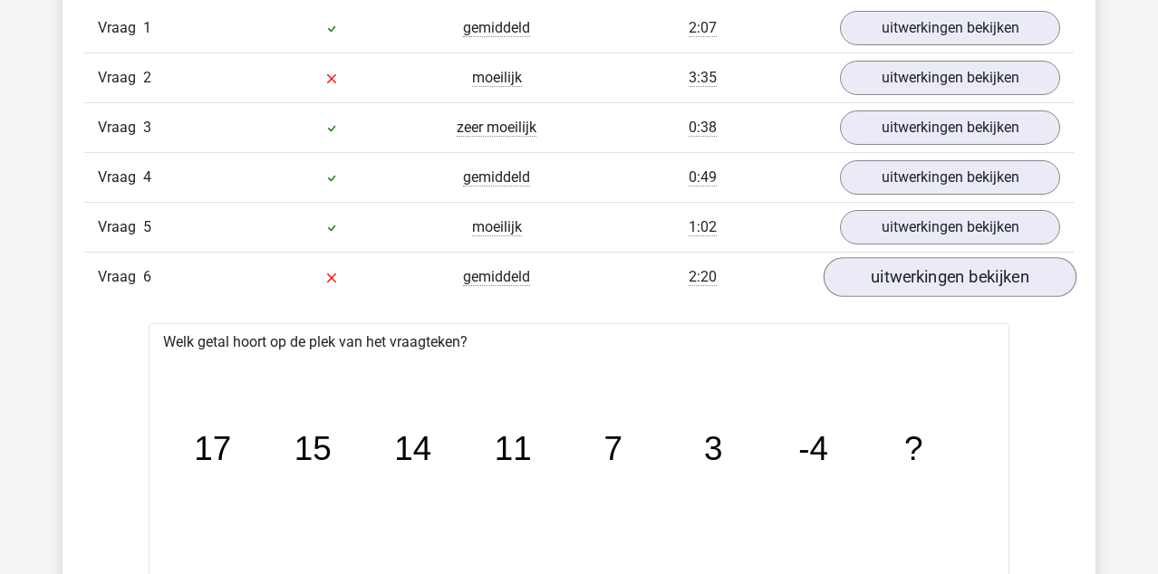
click at [903, 285] on link "uitwerkingen bekijken" at bounding box center [950, 277] width 253 height 40
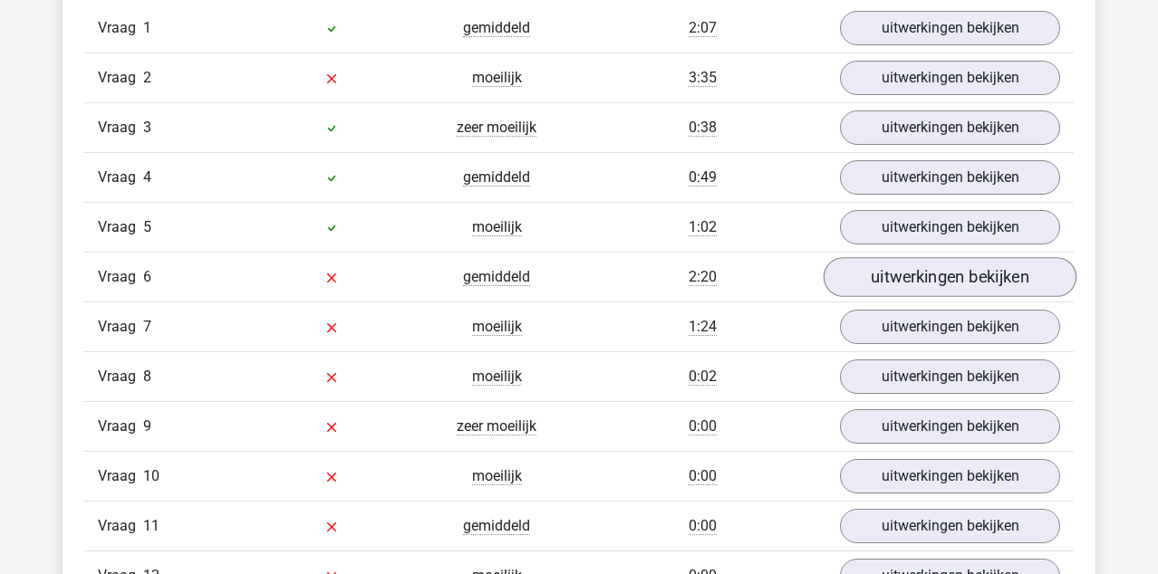
scroll to position [2251, 0]
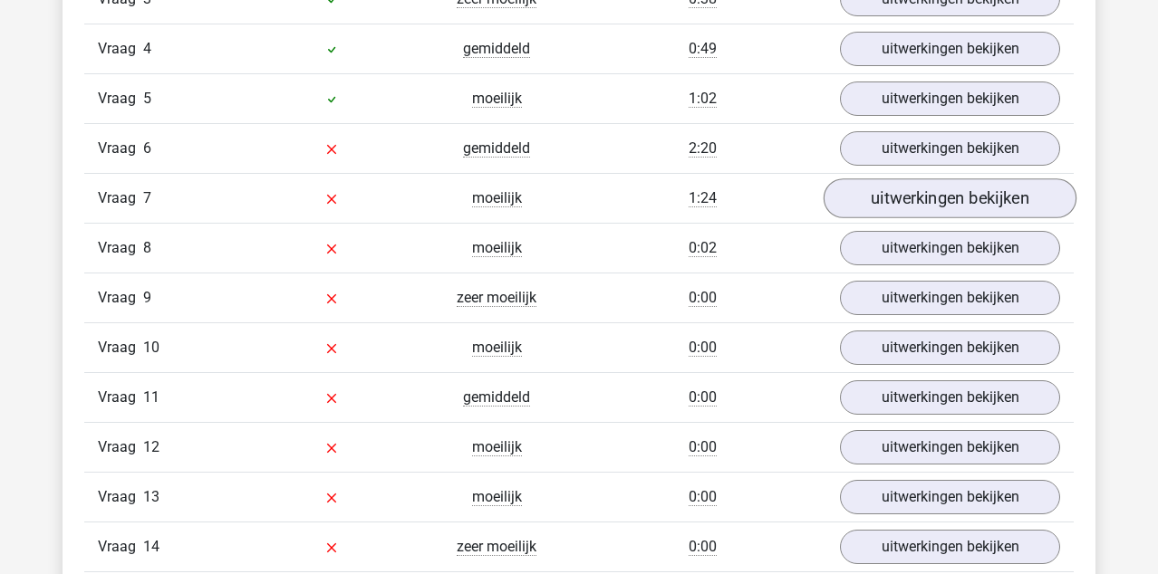
click at [877, 205] on link "uitwerkingen bekijken" at bounding box center [950, 198] width 253 height 40
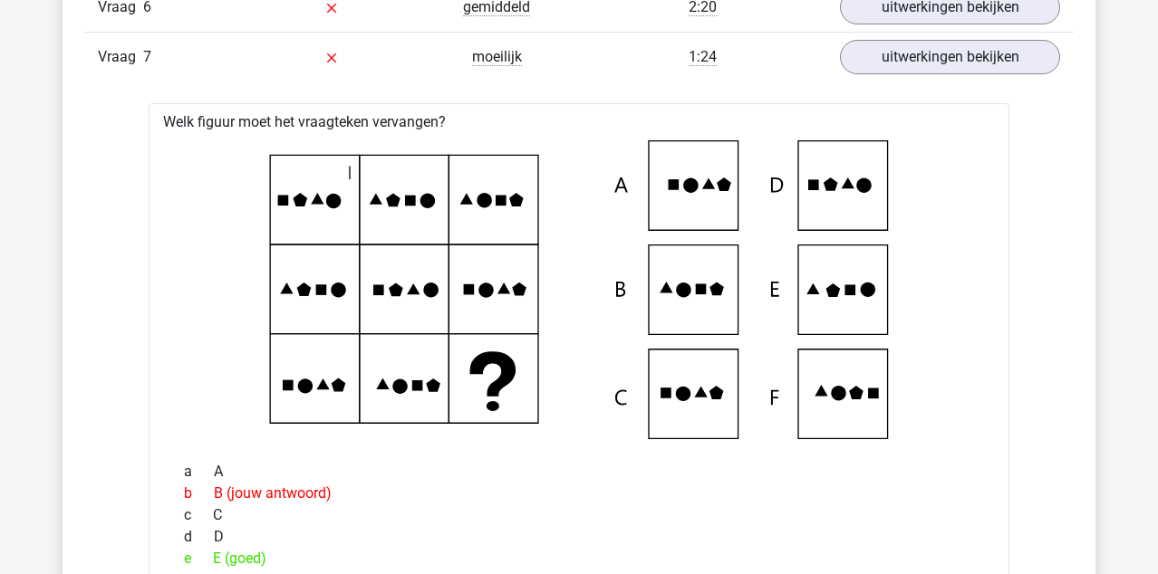
scroll to position [2170, 0]
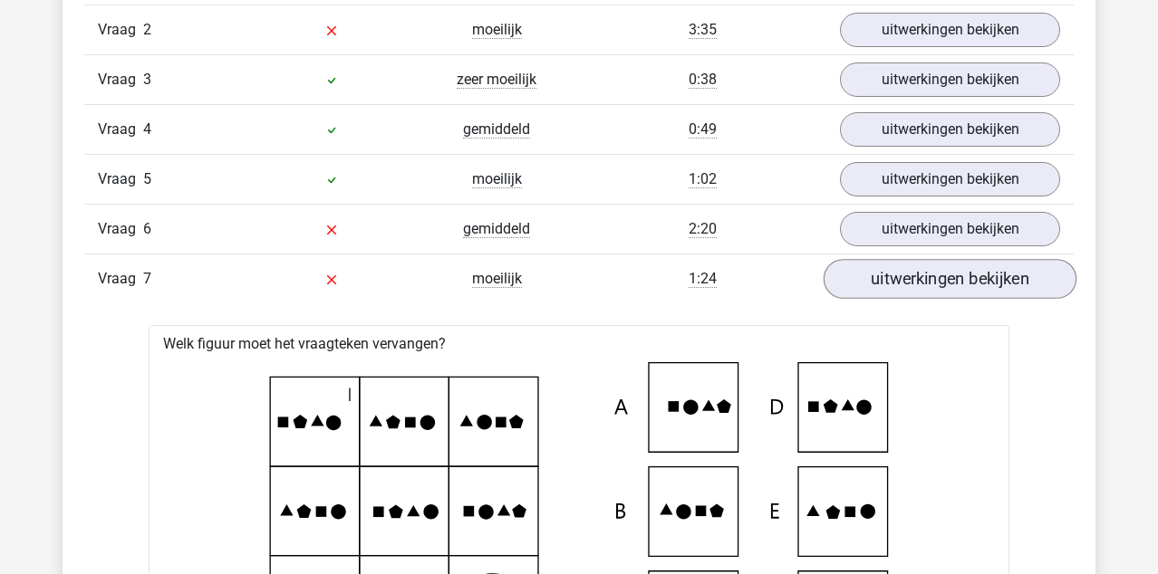
click at [884, 274] on link "uitwerkingen bekijken" at bounding box center [950, 279] width 253 height 40
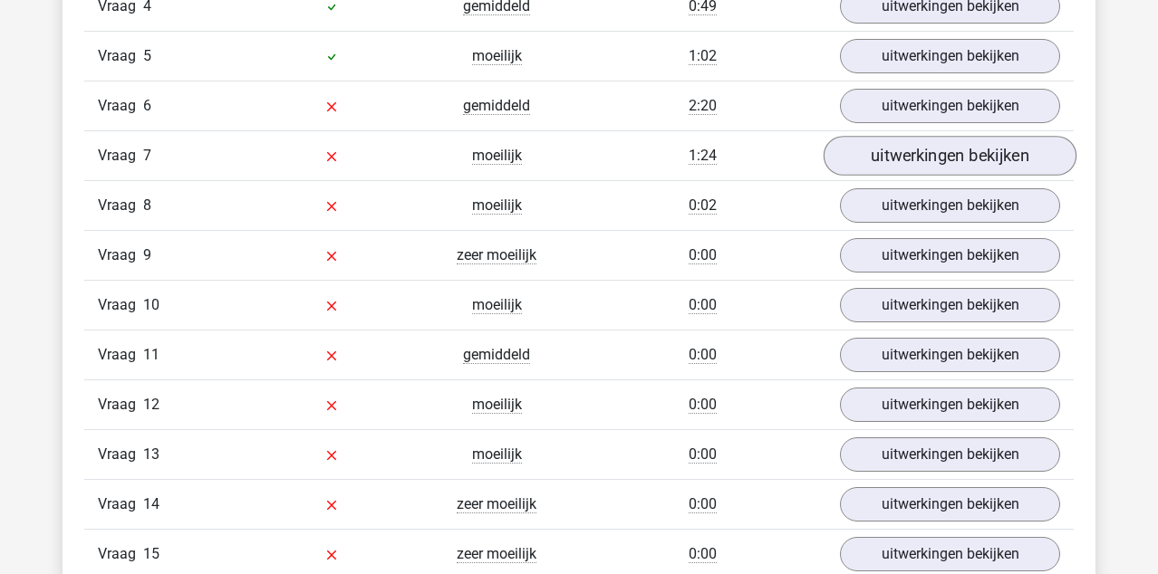
scroll to position [2294, 0]
click at [899, 256] on link "uitwerkingen bekijken" at bounding box center [950, 255] width 253 height 40
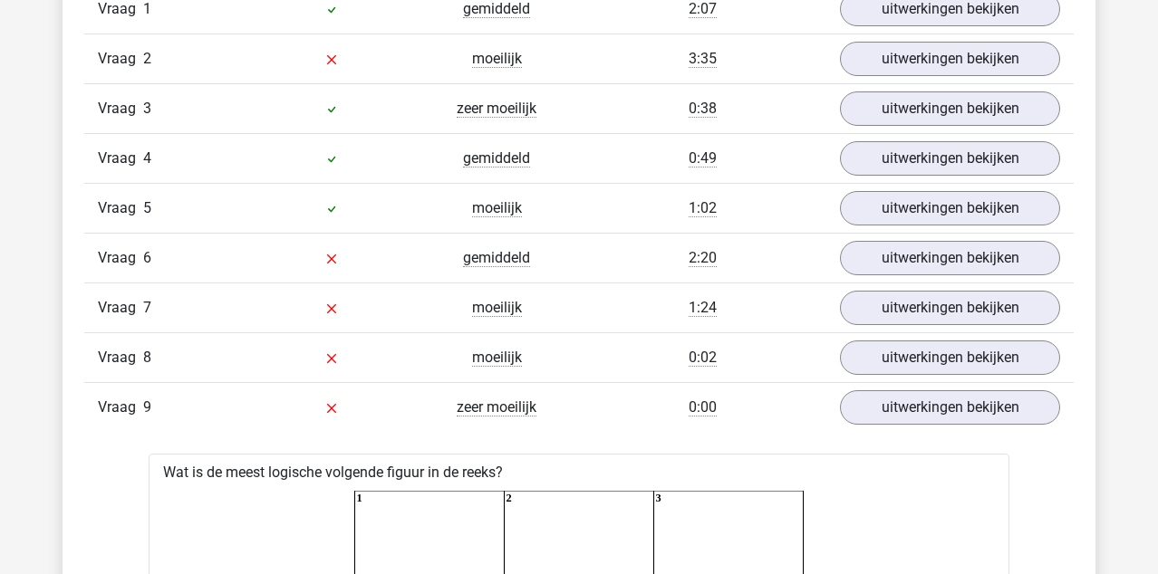
scroll to position [2190, 0]
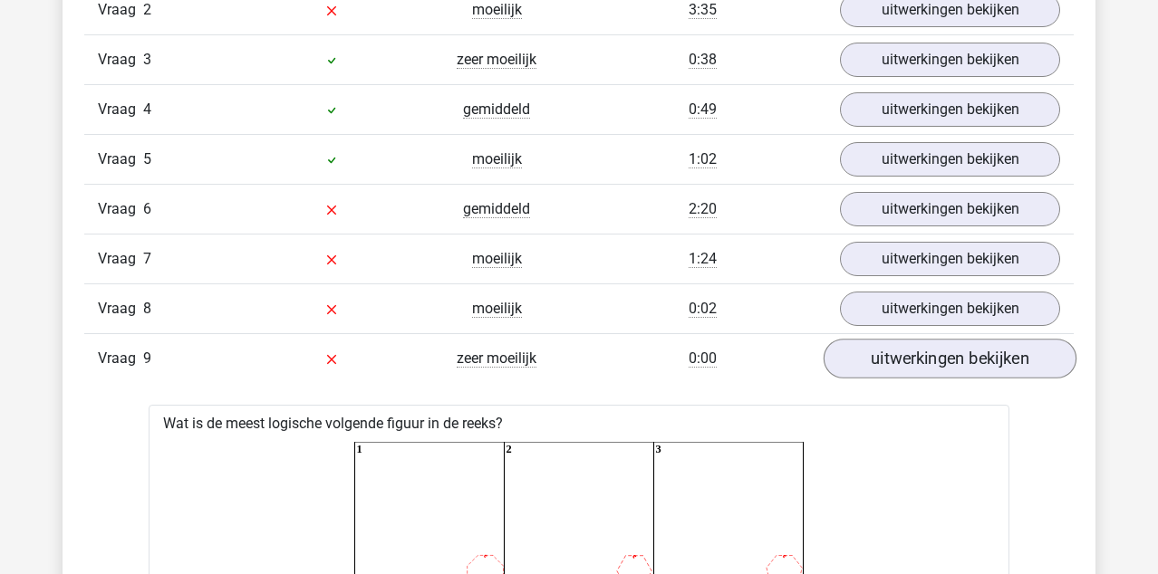
click at [880, 364] on link "uitwerkingen bekijken" at bounding box center [950, 359] width 253 height 40
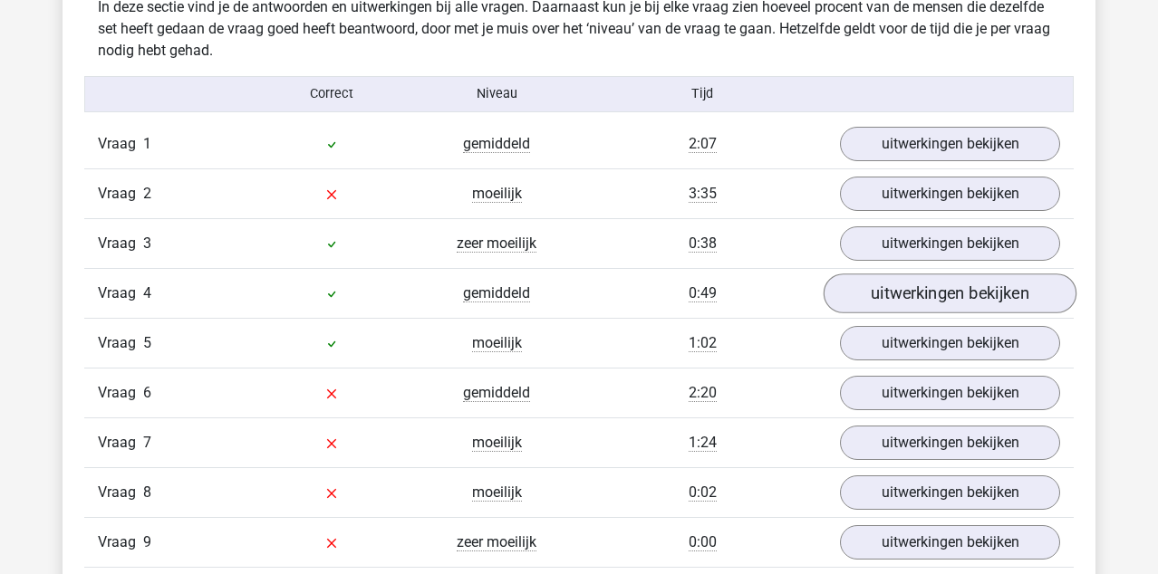
scroll to position [2007, 0]
click at [874, 146] on link "uitwerkingen bekijken" at bounding box center [950, 143] width 253 height 40
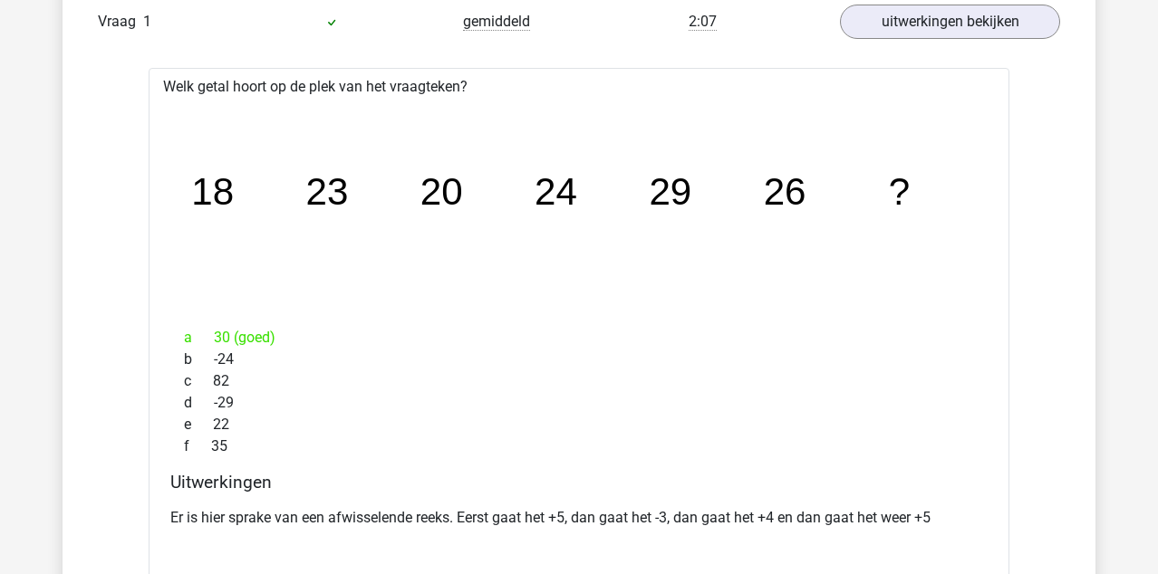
scroll to position [2022, 0]
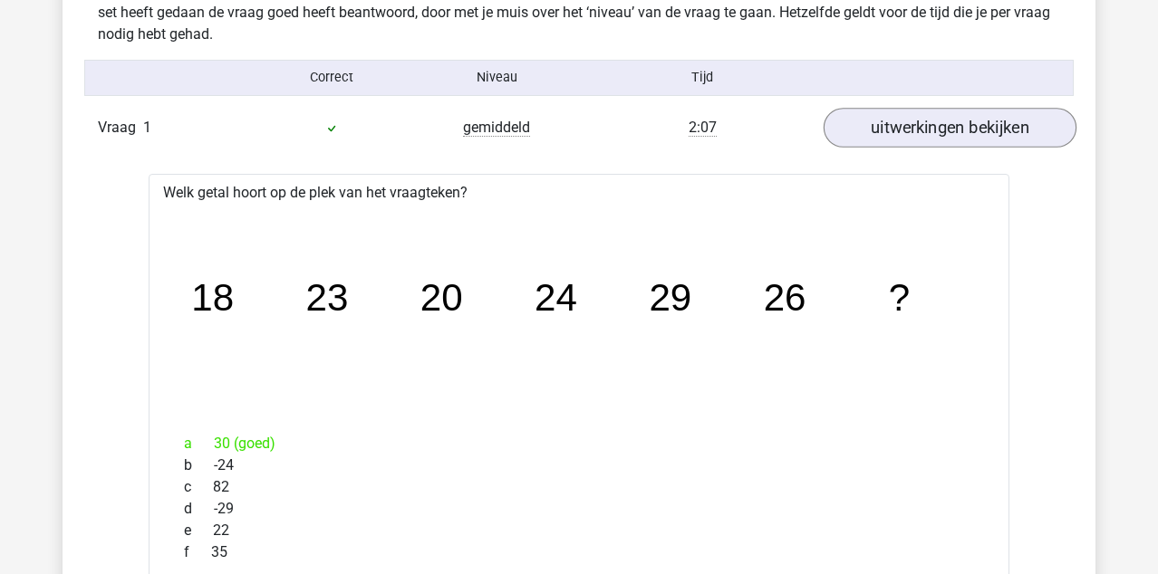
click at [890, 108] on link "uitwerkingen bekijken" at bounding box center [950, 128] width 253 height 40
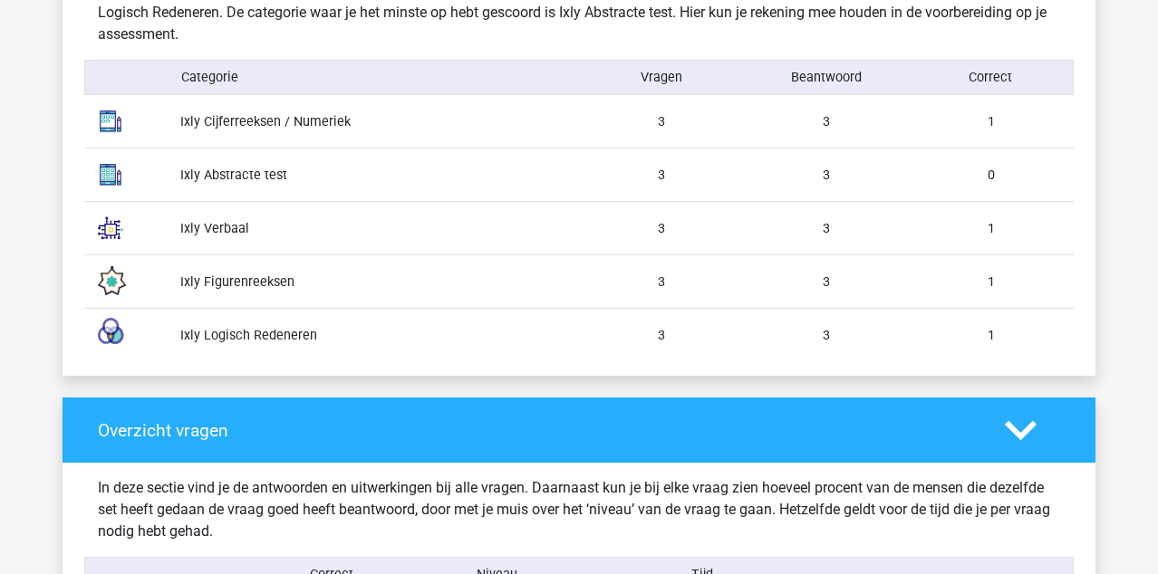
scroll to position [1361, 0]
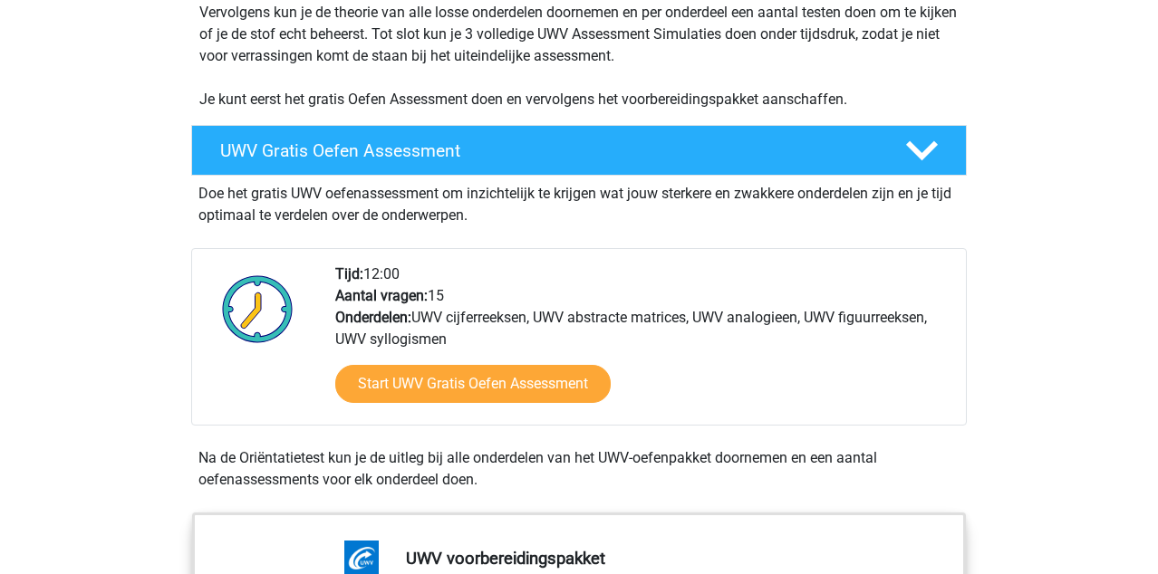
scroll to position [404, 0]
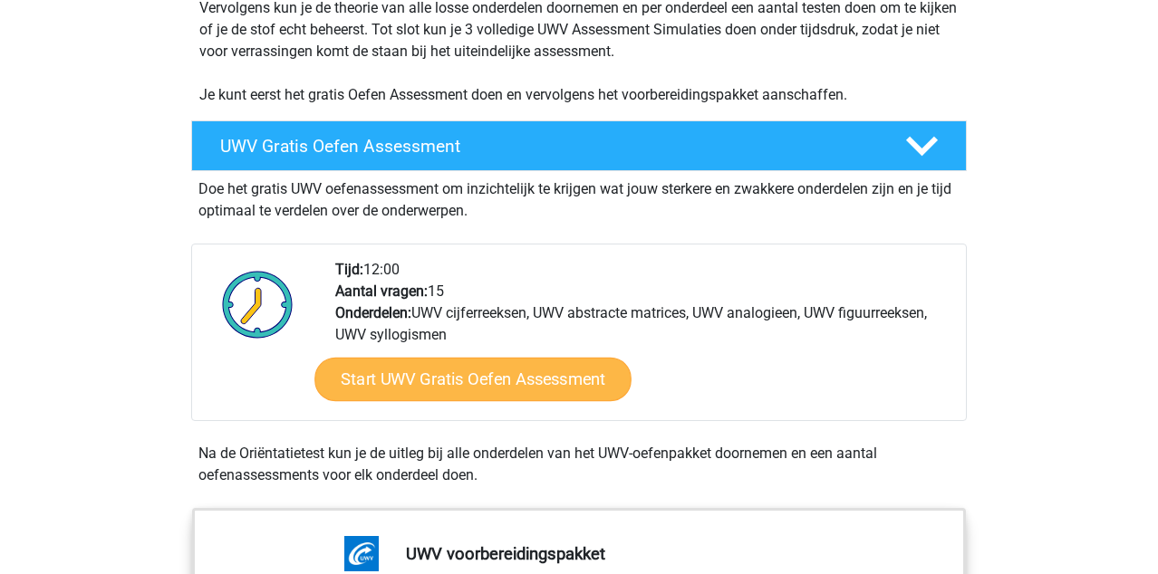
click at [407, 401] on link "Start UWV Gratis Oefen Assessment" at bounding box center [472, 379] width 317 height 43
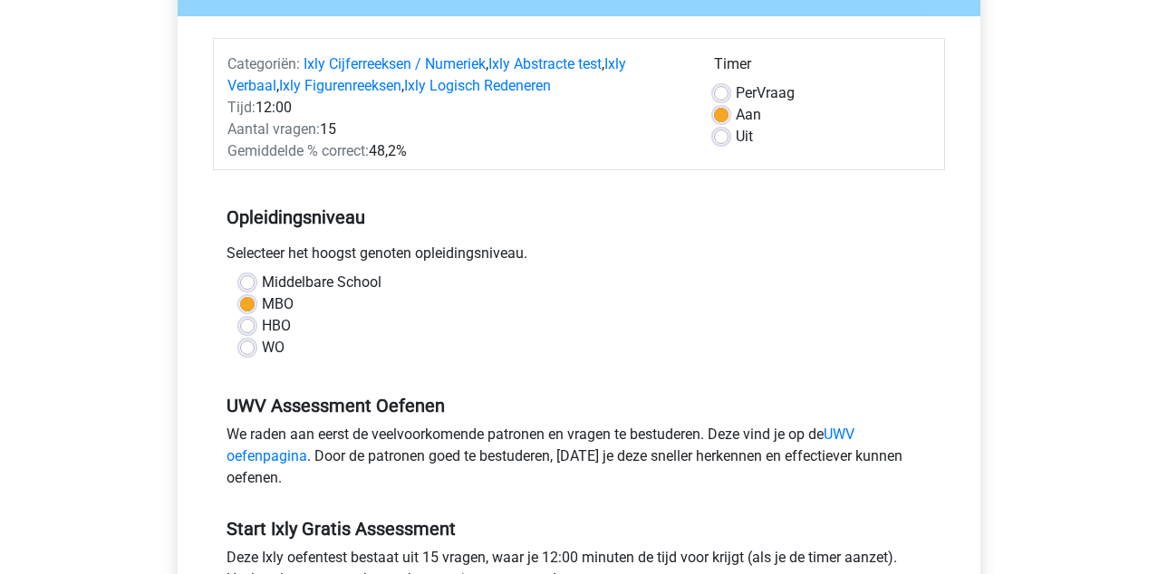
scroll to position [198, 0]
click at [262, 330] on label "HBO" at bounding box center [276, 325] width 29 height 22
click at [253, 330] on input "HBO" at bounding box center [247, 323] width 14 height 18
radio input "true"
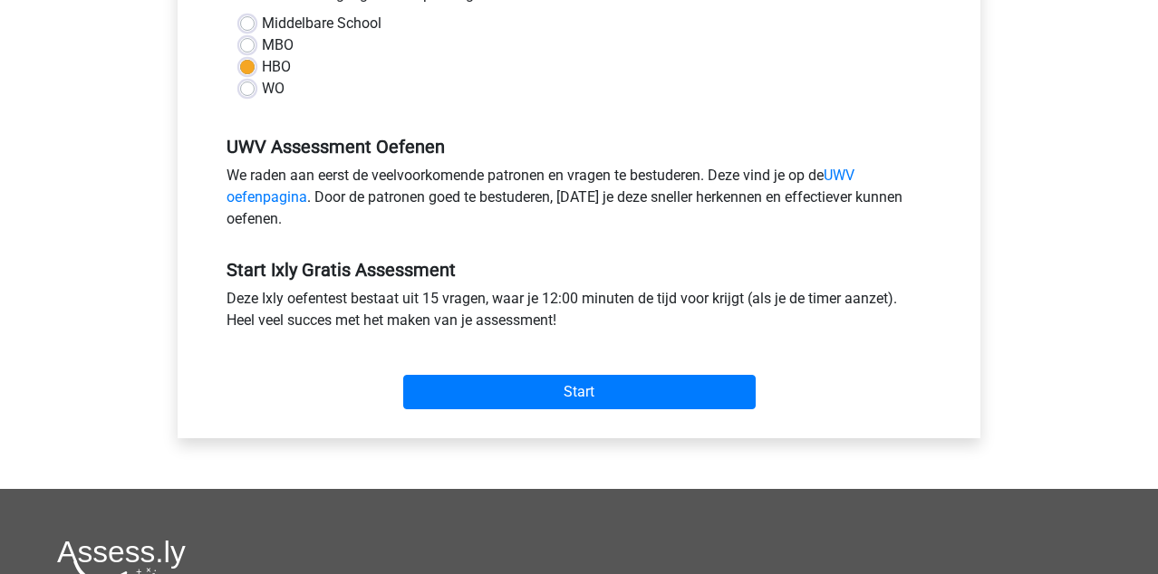
scroll to position [458, 0]
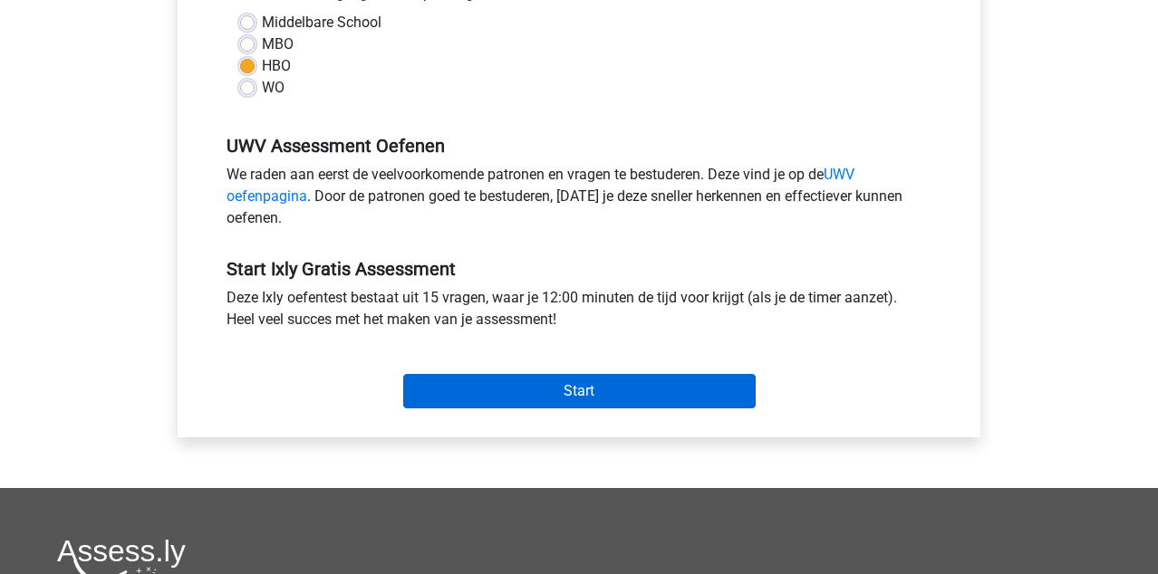
click at [475, 393] on input "Start" at bounding box center [579, 391] width 352 height 34
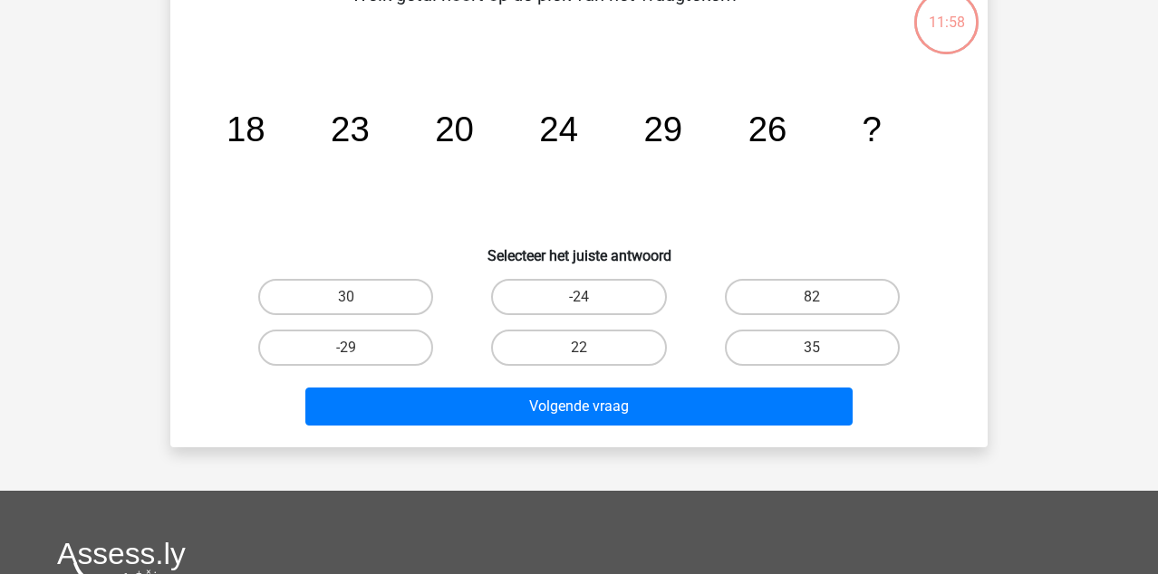
scroll to position [117, 0]
click at [621, 342] on label "22" at bounding box center [578, 348] width 175 height 36
click at [591, 348] on input "22" at bounding box center [585, 354] width 12 height 12
radio input "true"
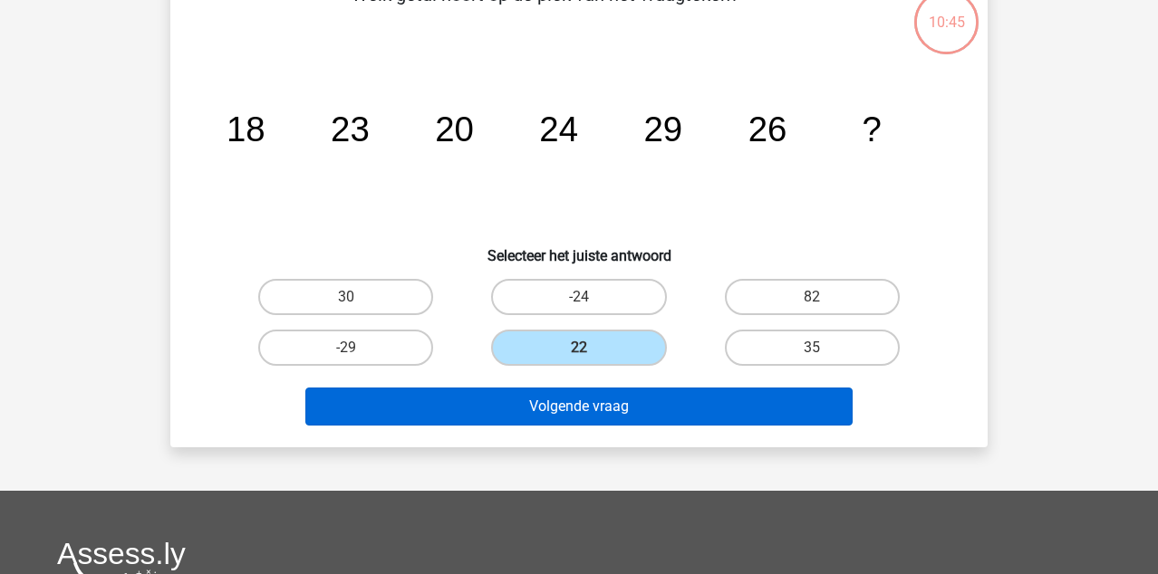
click at [623, 409] on button "Volgende vraag" at bounding box center [579, 407] width 548 height 38
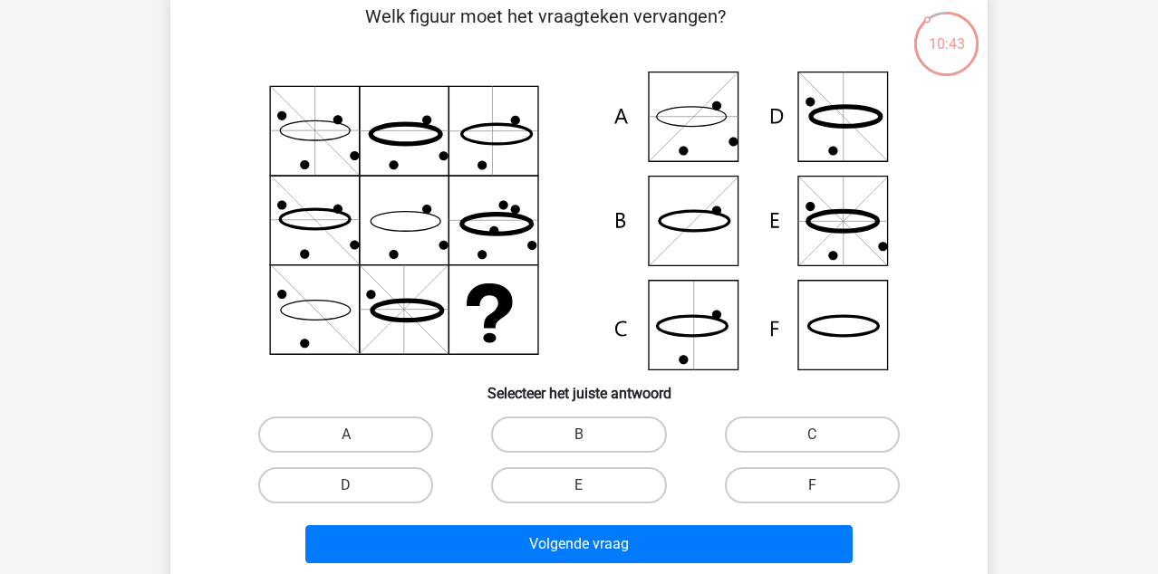
scroll to position [114, 0]
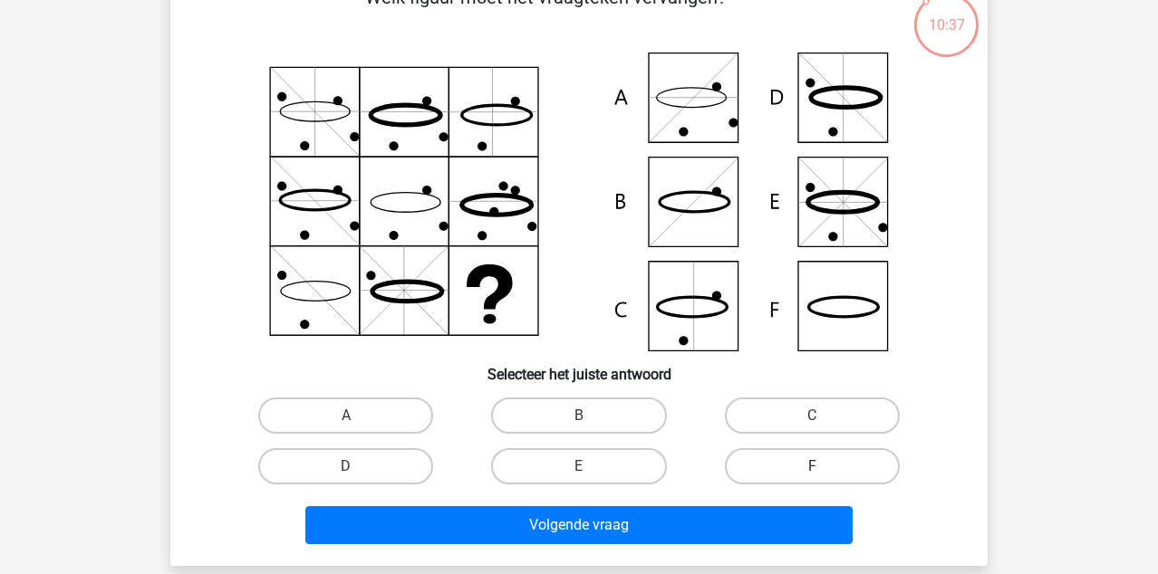
click at [762, 466] on label "F" at bounding box center [812, 467] width 175 height 36
click at [812, 467] on input "F" at bounding box center [818, 473] width 12 height 12
radio input "true"
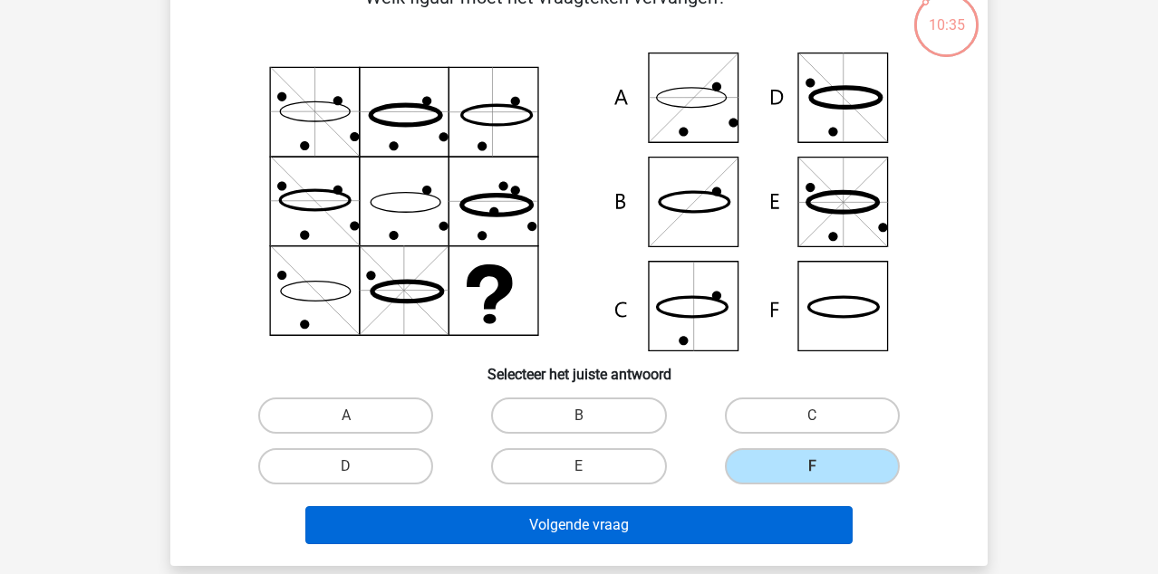
click at [603, 518] on button "Volgende vraag" at bounding box center [579, 525] width 548 height 38
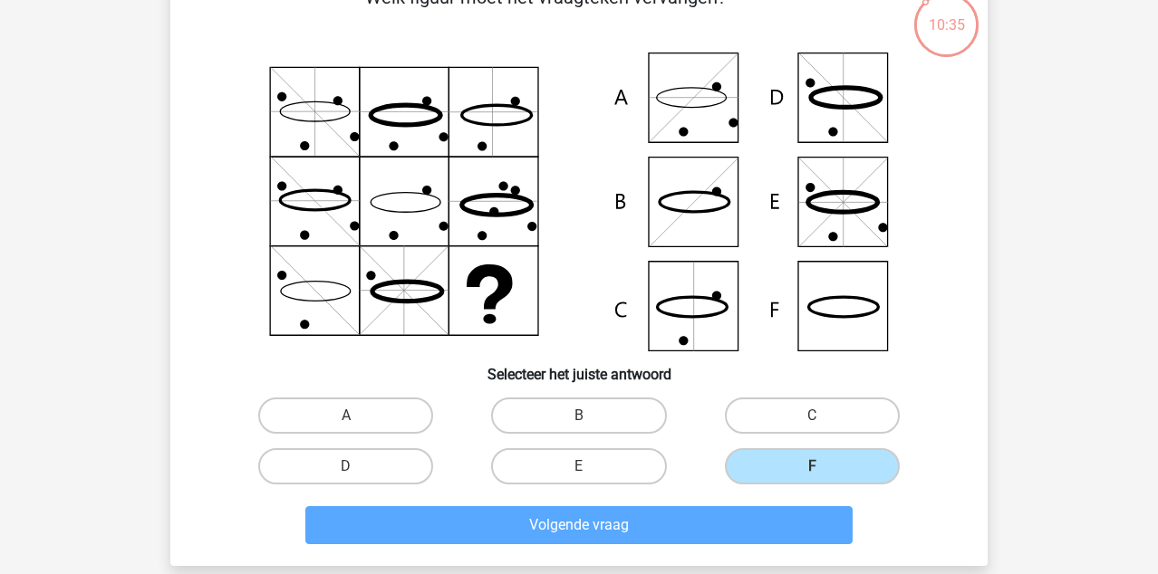
scroll to position [83, 0]
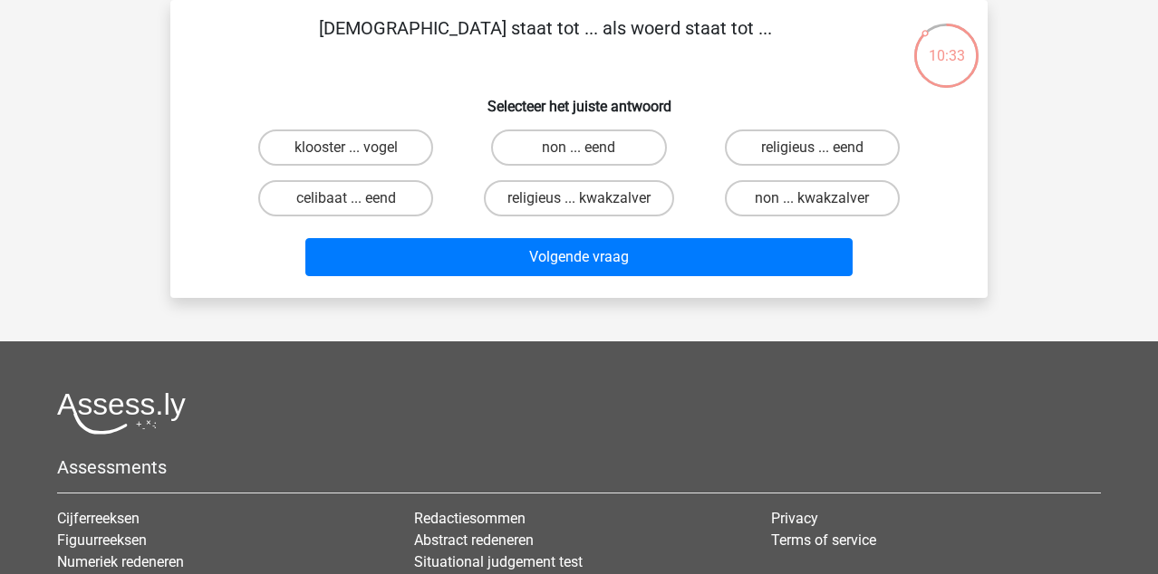
click at [586, 155] on input "non ... eend" at bounding box center [585, 154] width 12 height 12
radio input "true"
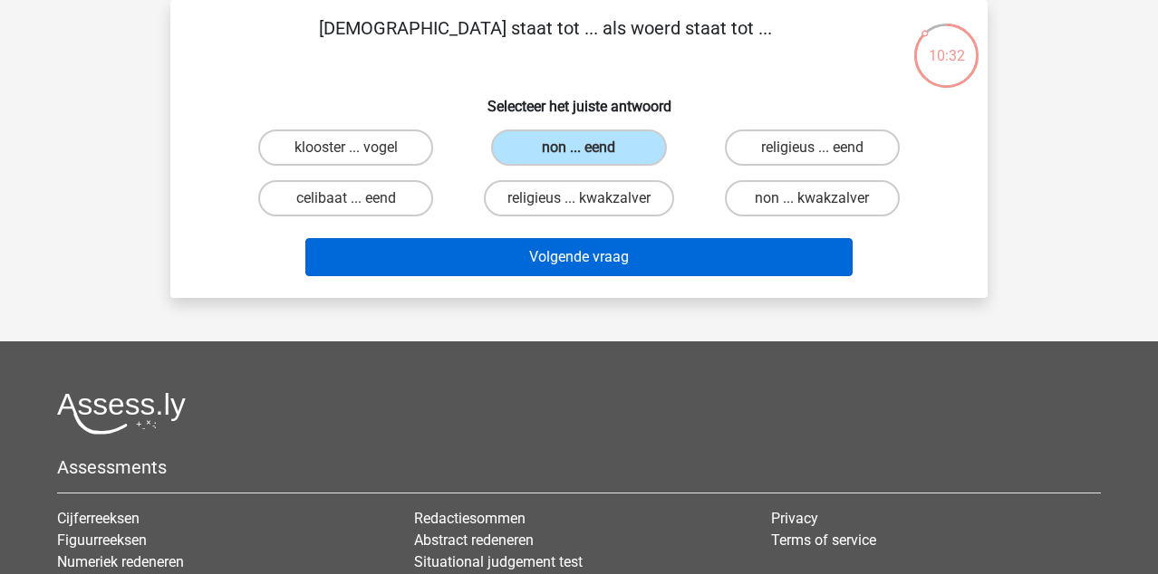
click at [602, 256] on button "Volgende vraag" at bounding box center [579, 257] width 548 height 38
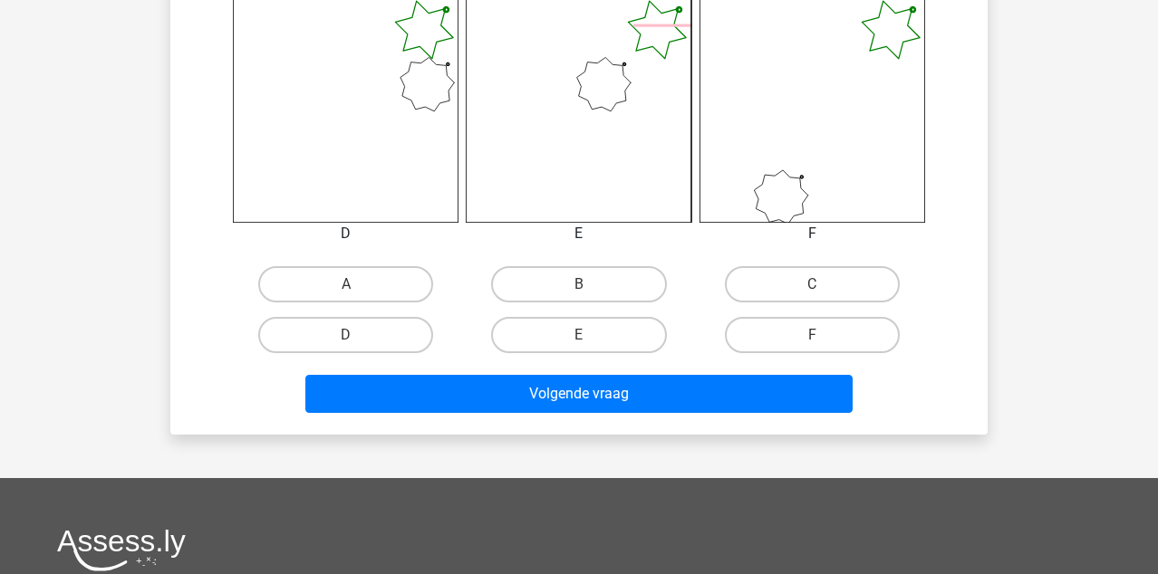
scroll to position [852, 0]
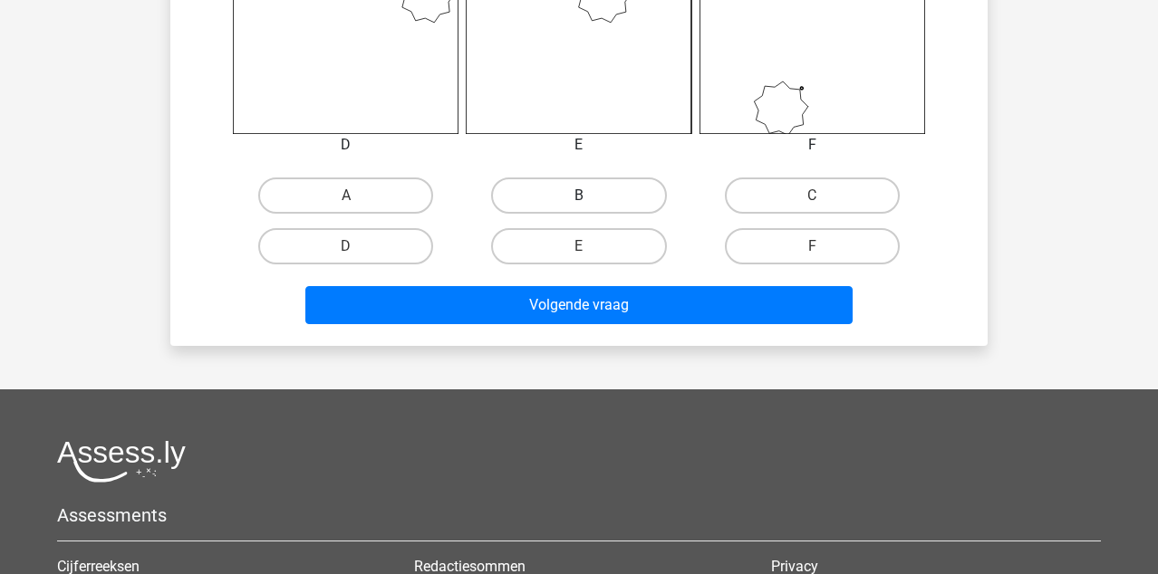
click at [575, 198] on label "B" at bounding box center [578, 196] width 175 height 36
click at [579, 198] on input "B" at bounding box center [585, 202] width 12 height 12
radio input "true"
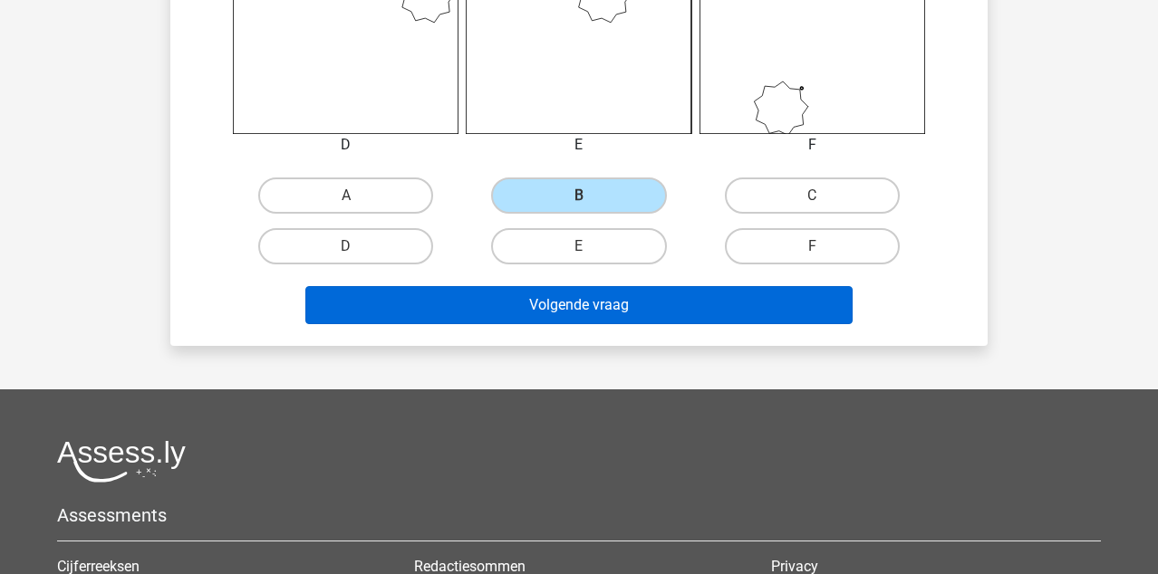
click at [586, 320] on button "Volgende vraag" at bounding box center [579, 305] width 548 height 38
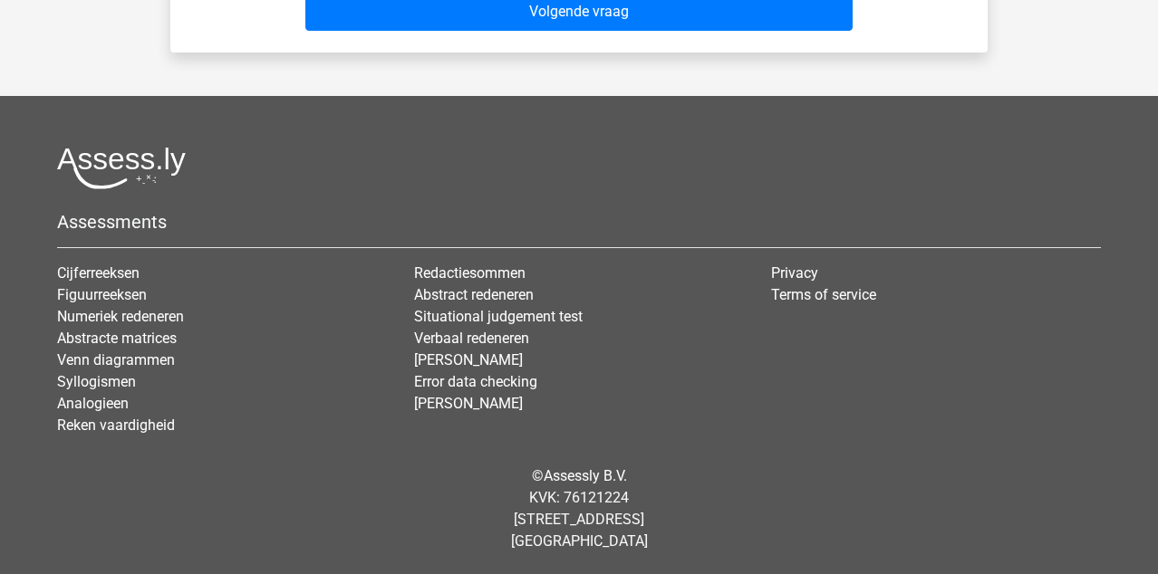
scroll to position [83, 0]
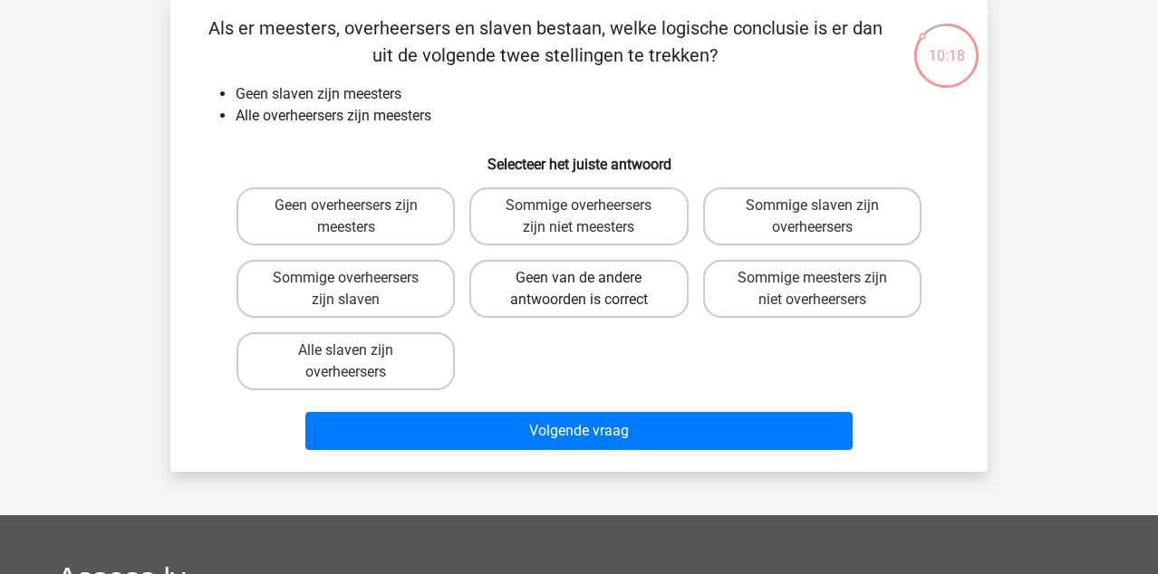
click at [552, 288] on label "Geen van de andere antwoorden is correct" at bounding box center [578, 289] width 218 height 58
click at [579, 288] on input "Geen van de andere antwoorden is correct" at bounding box center [585, 284] width 12 height 12
radio input "true"
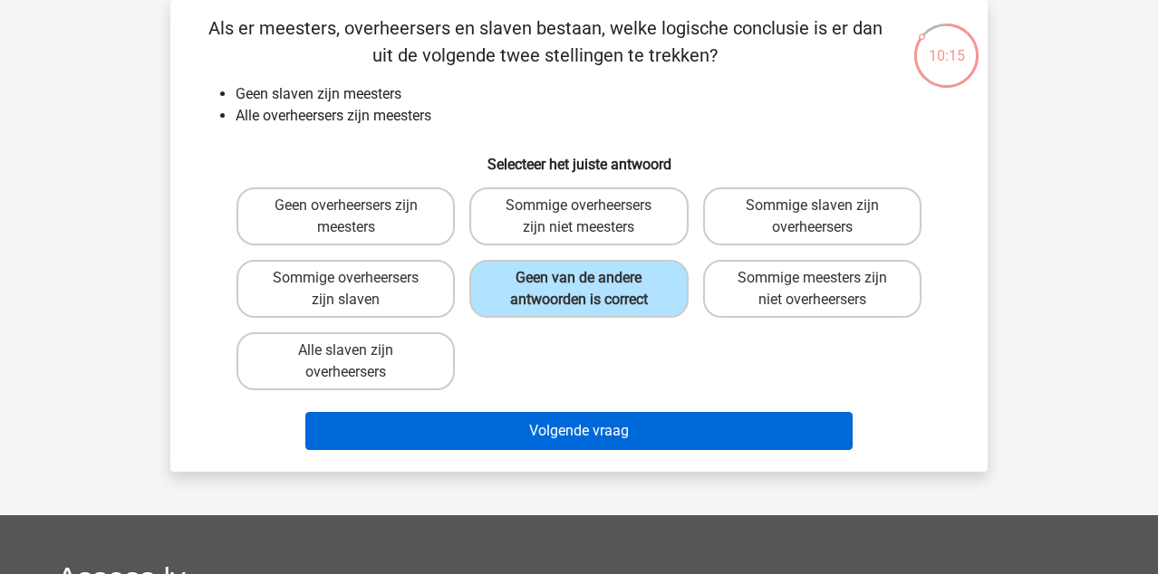
click at [407, 431] on button "Volgende vraag" at bounding box center [579, 431] width 548 height 38
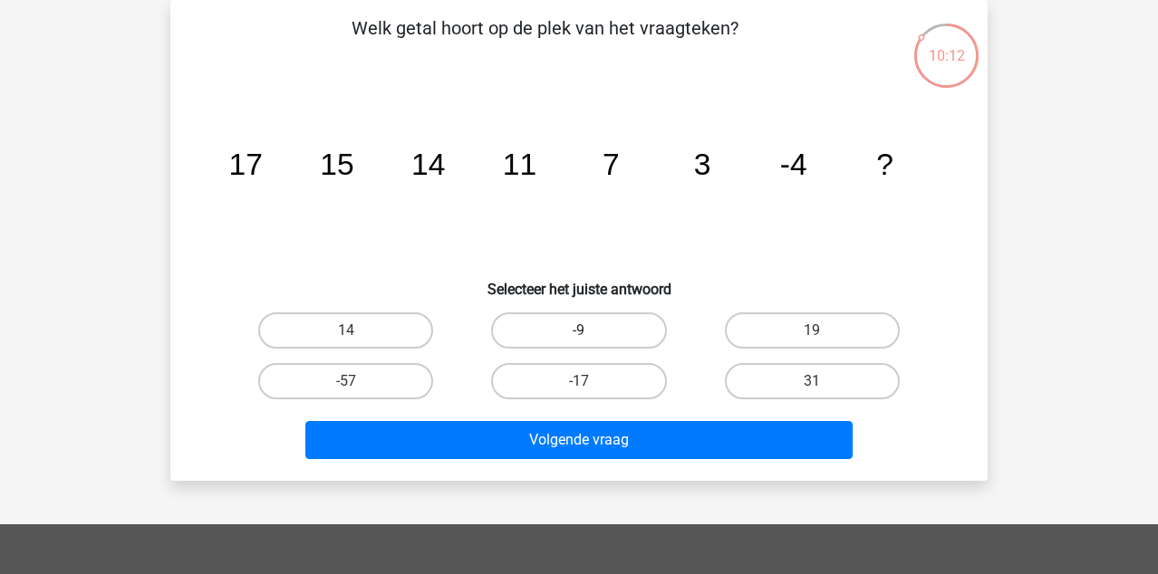
click at [581, 323] on label "-9" at bounding box center [578, 331] width 175 height 36
click at [581, 331] on input "-9" at bounding box center [585, 337] width 12 height 12
radio input "true"
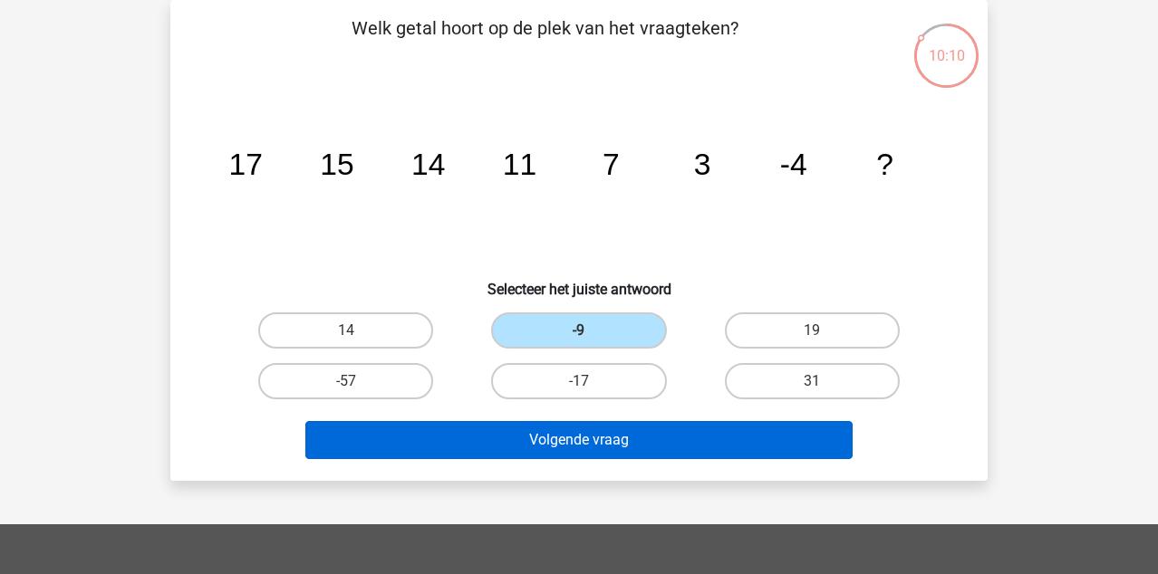
click at [560, 442] on button "Volgende vraag" at bounding box center [579, 440] width 548 height 38
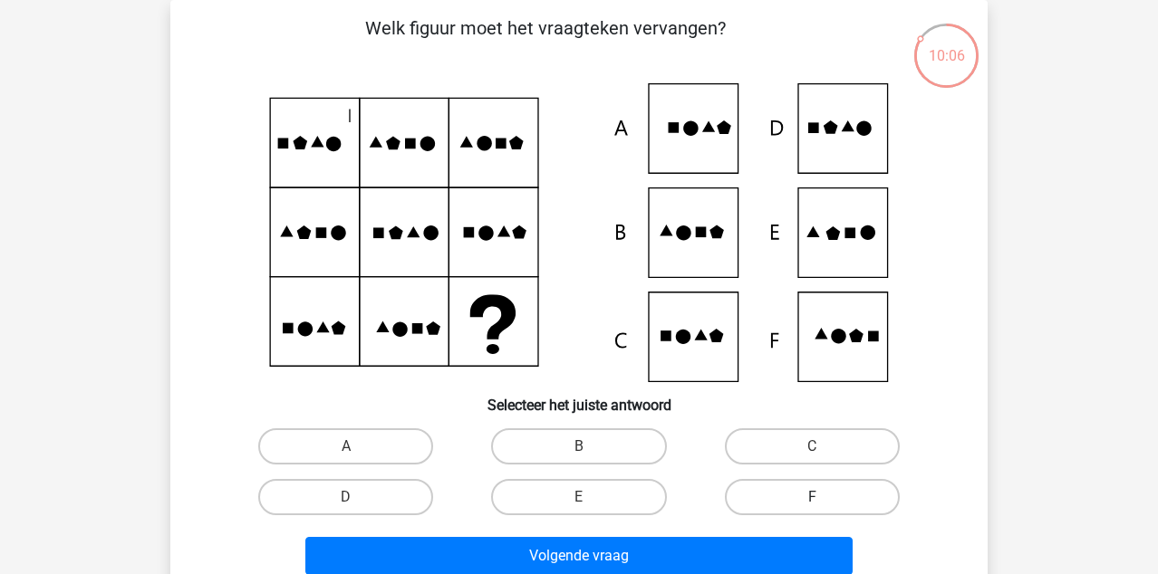
click at [764, 514] on label "F" at bounding box center [812, 497] width 175 height 36
click at [812, 509] on input "F" at bounding box center [818, 503] width 12 height 12
radio input "true"
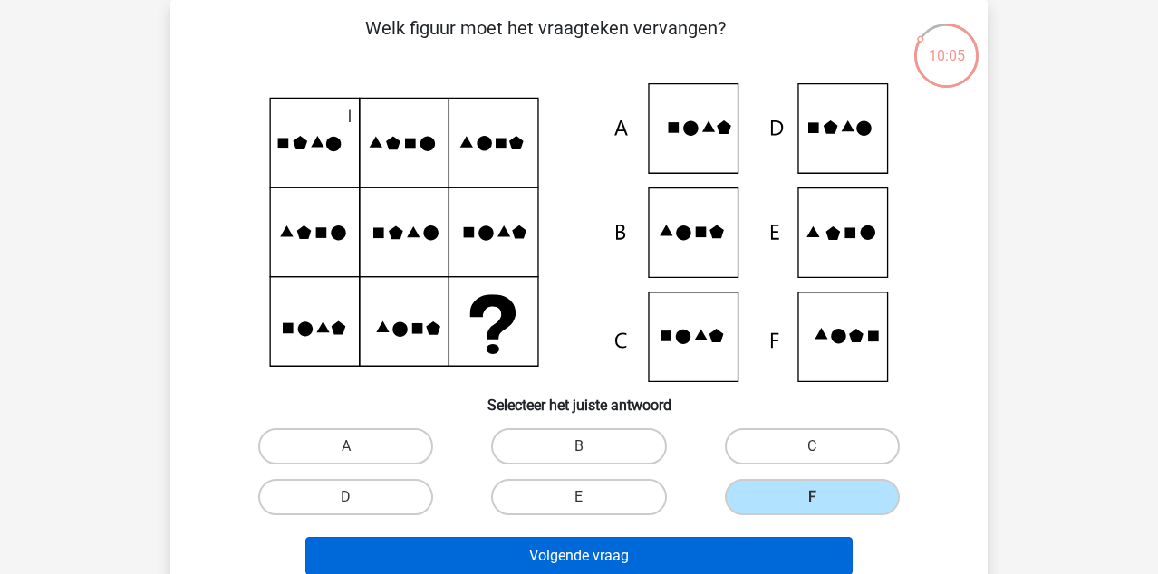
click at [683, 549] on button "Volgende vraag" at bounding box center [579, 556] width 548 height 38
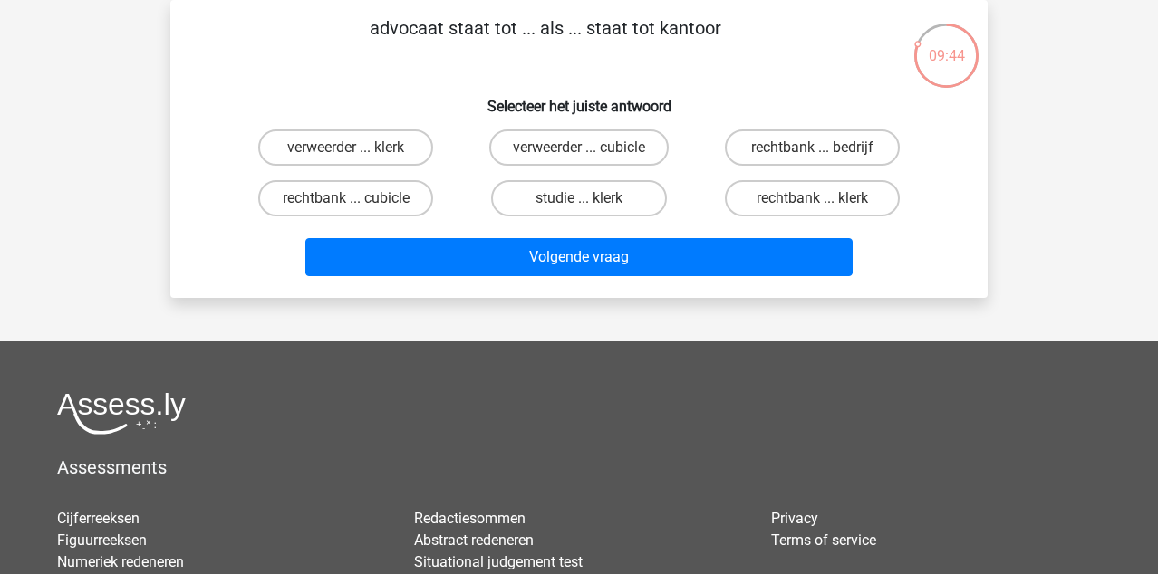
click at [355, 204] on input "rechtbank ... cubicle" at bounding box center [352, 204] width 12 height 12
radio input "true"
click at [771, 202] on label "rechtbank ... klerk" at bounding box center [812, 198] width 175 height 36
click at [812, 202] on input "rechtbank ... klerk" at bounding box center [818, 204] width 12 height 12
radio input "true"
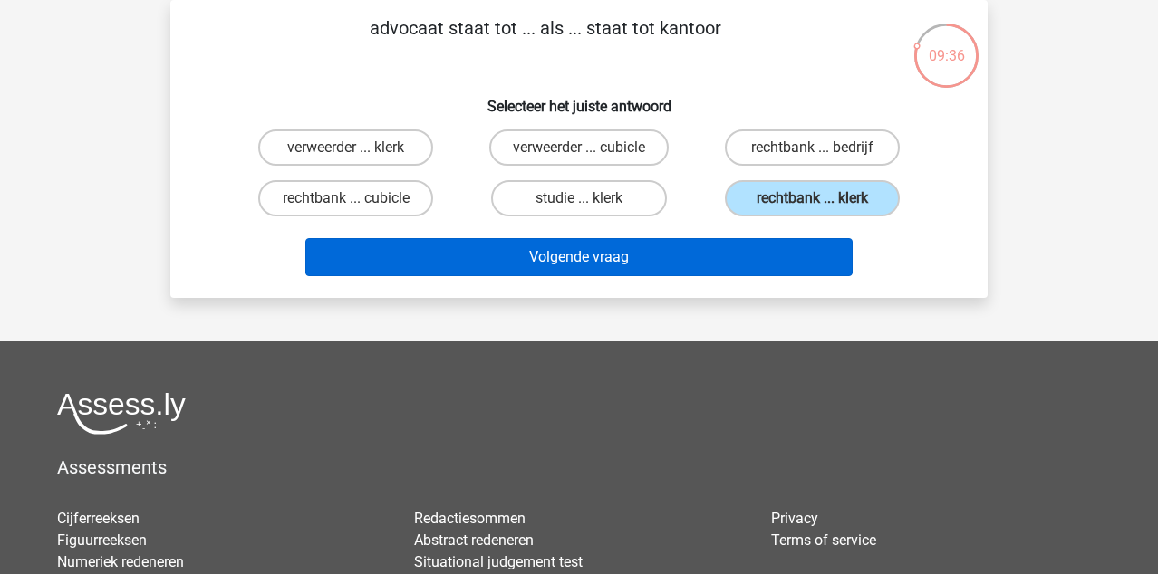
click at [721, 243] on button "Volgende vraag" at bounding box center [579, 257] width 548 height 38
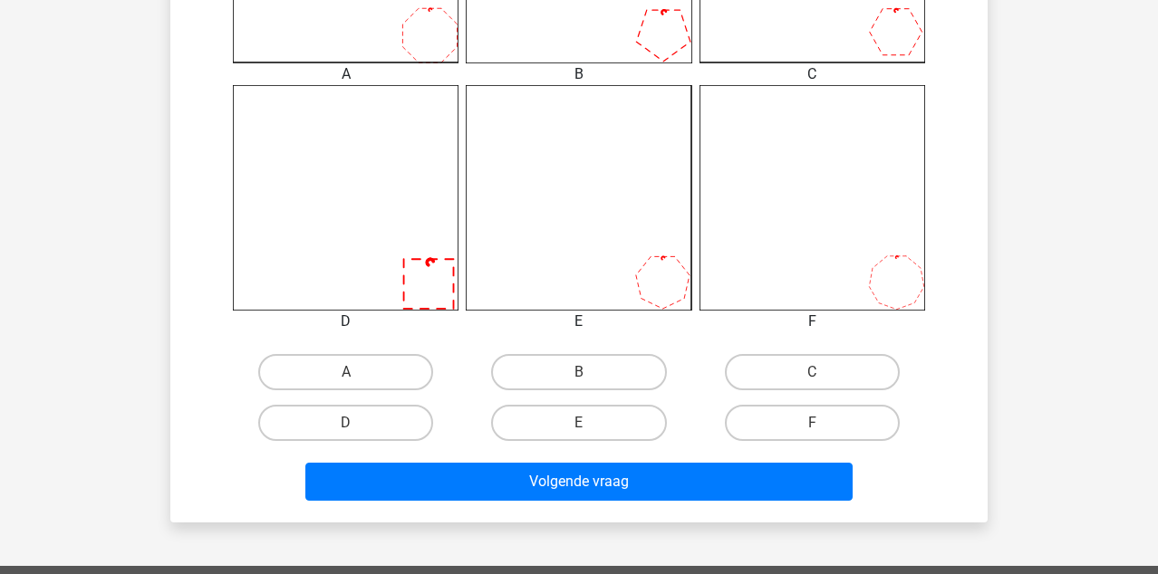
scroll to position [690, 0]
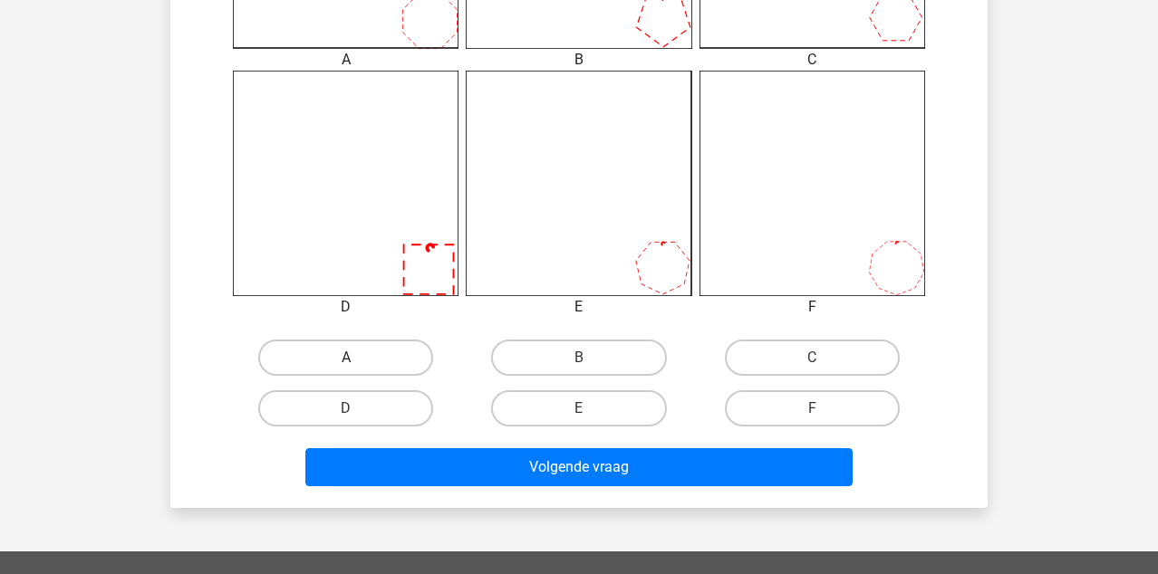
click at [388, 358] on label "A" at bounding box center [345, 358] width 175 height 36
click at [358, 358] on input "A" at bounding box center [352, 364] width 12 height 12
radio input "true"
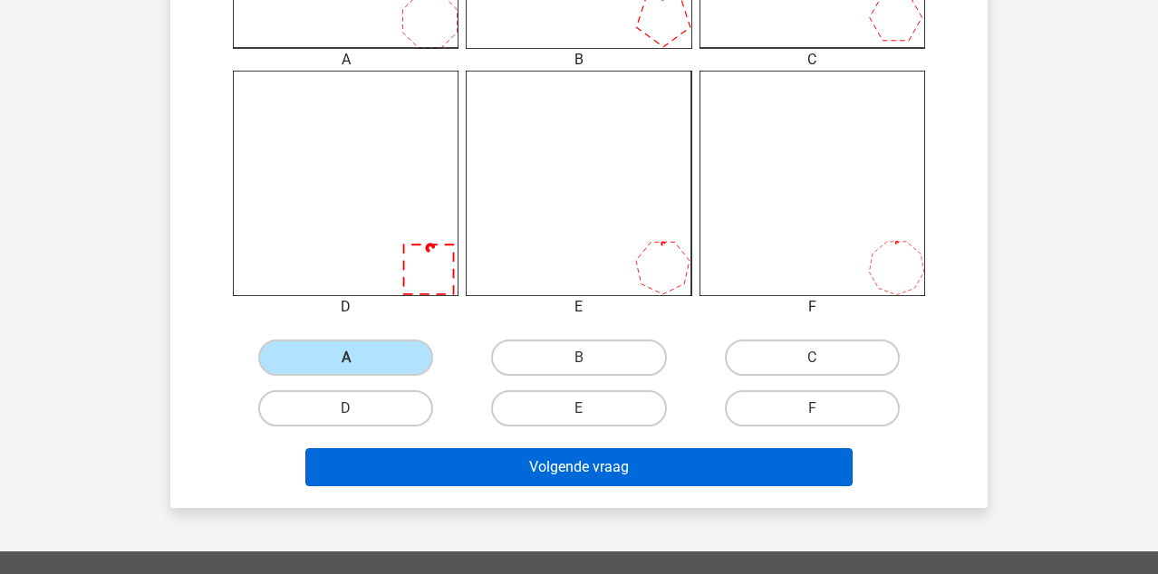
click at [553, 467] on button "Volgende vraag" at bounding box center [579, 468] width 548 height 38
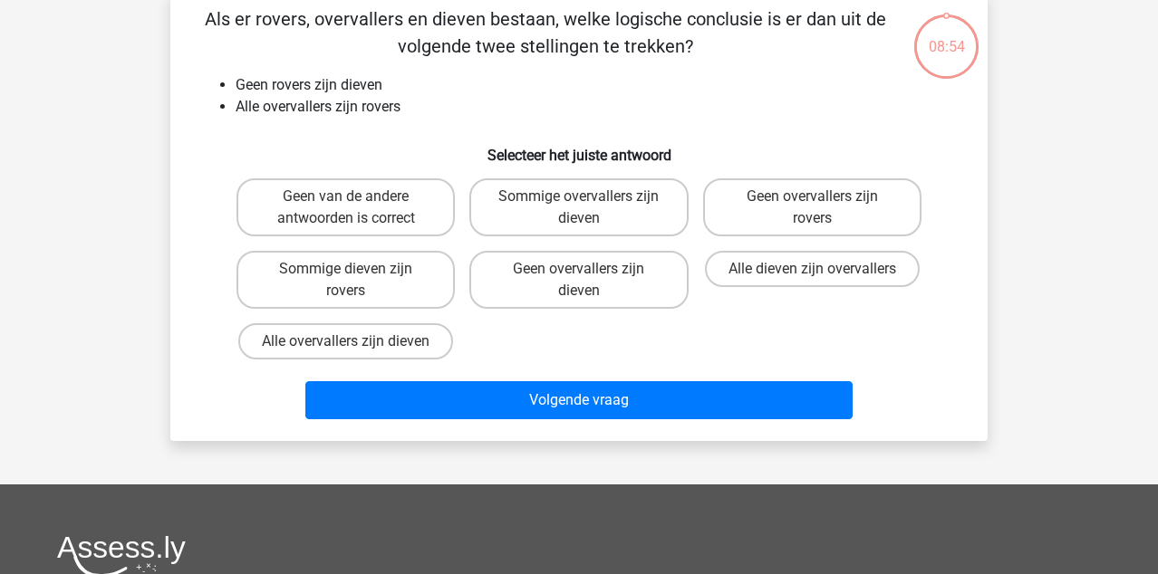
scroll to position [83, 0]
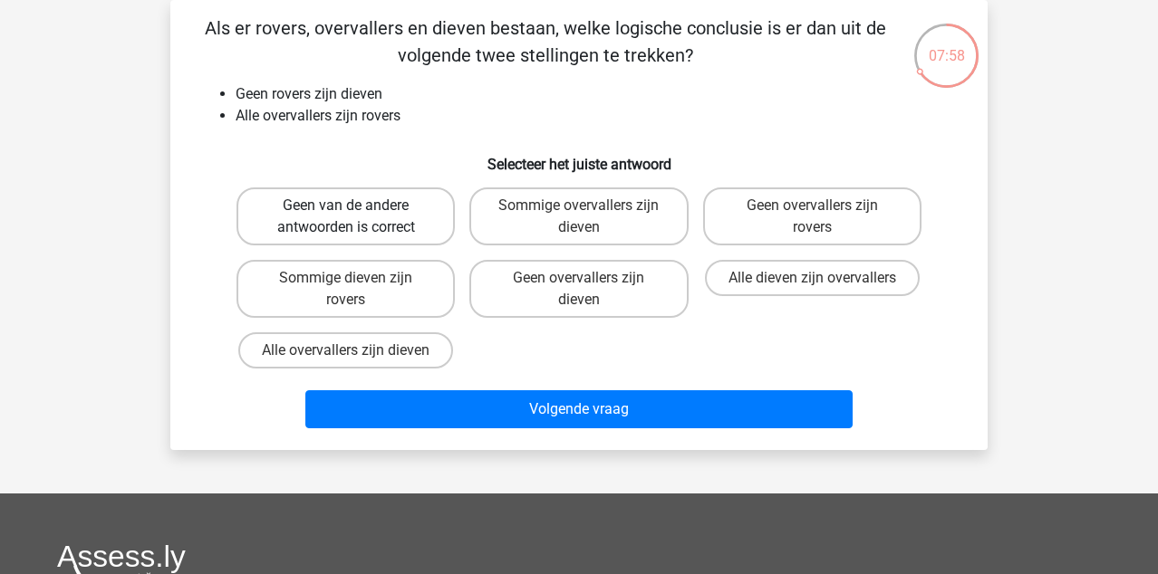
click at [378, 224] on label "Geen van de andere antwoorden is correct" at bounding box center [345, 217] width 218 height 58
click at [358, 217] on input "Geen van de andere antwoorden is correct" at bounding box center [352, 212] width 12 height 12
radio input "true"
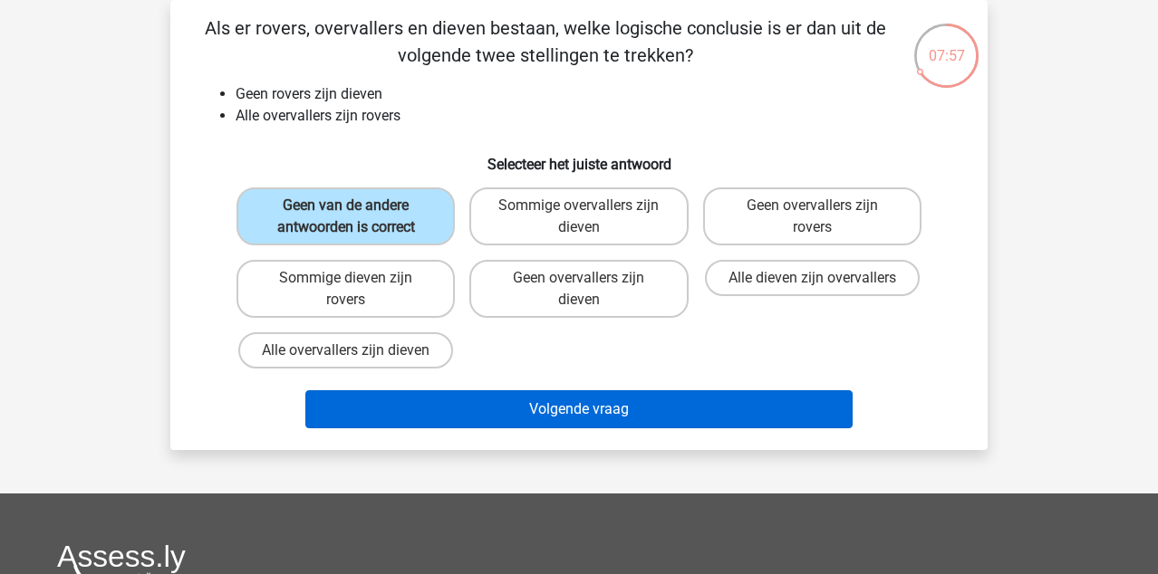
click at [381, 410] on button "Volgende vraag" at bounding box center [579, 410] width 548 height 38
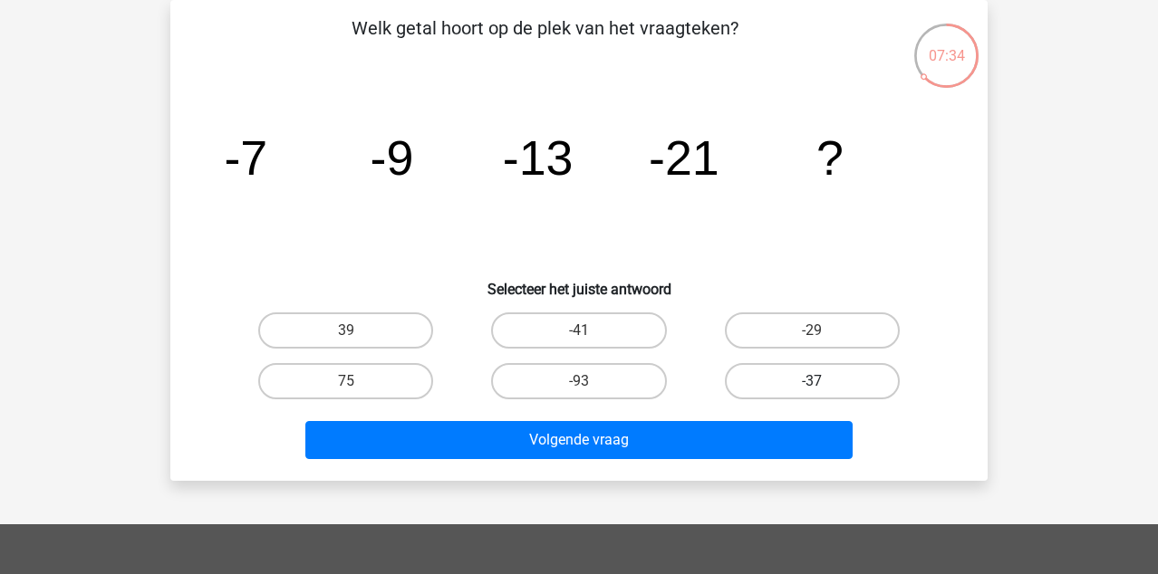
click at [839, 386] on label "-37" at bounding box center [812, 381] width 175 height 36
click at [824, 386] on input "-37" at bounding box center [818, 387] width 12 height 12
radio input "true"
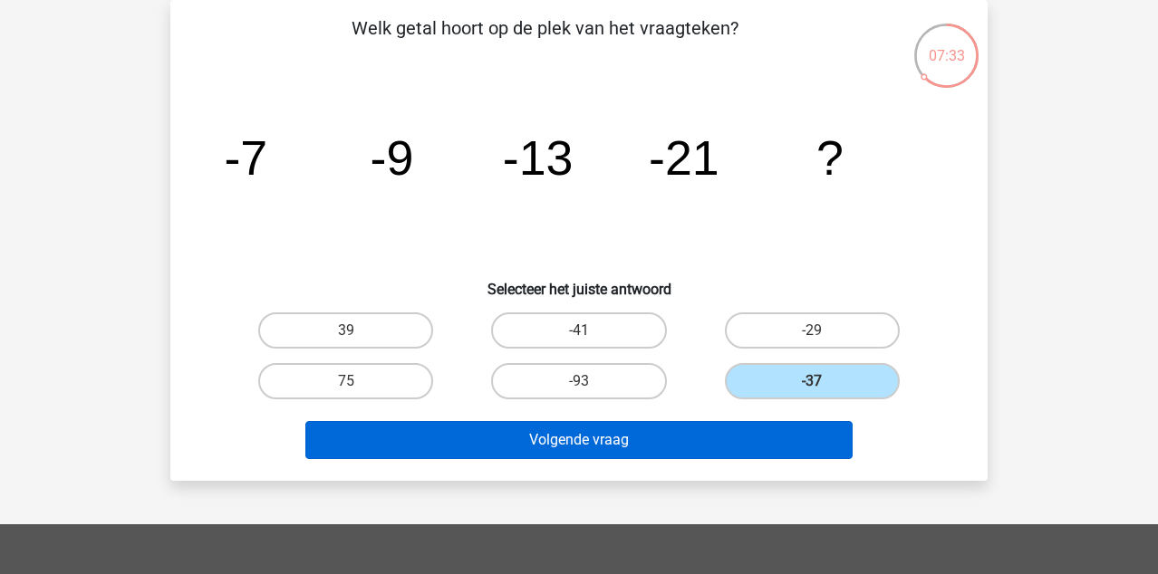
click at [623, 456] on button "Volgende vraag" at bounding box center [579, 440] width 548 height 38
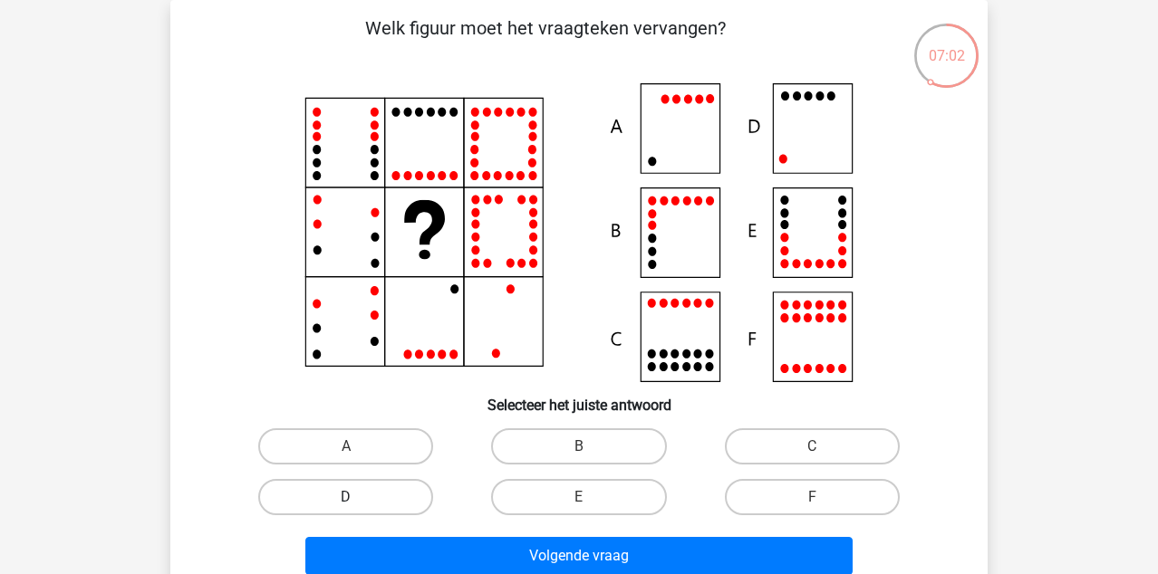
click at [346, 489] on label "D" at bounding box center [345, 497] width 175 height 36
click at [346, 497] on input "D" at bounding box center [352, 503] width 12 height 12
radio input "true"
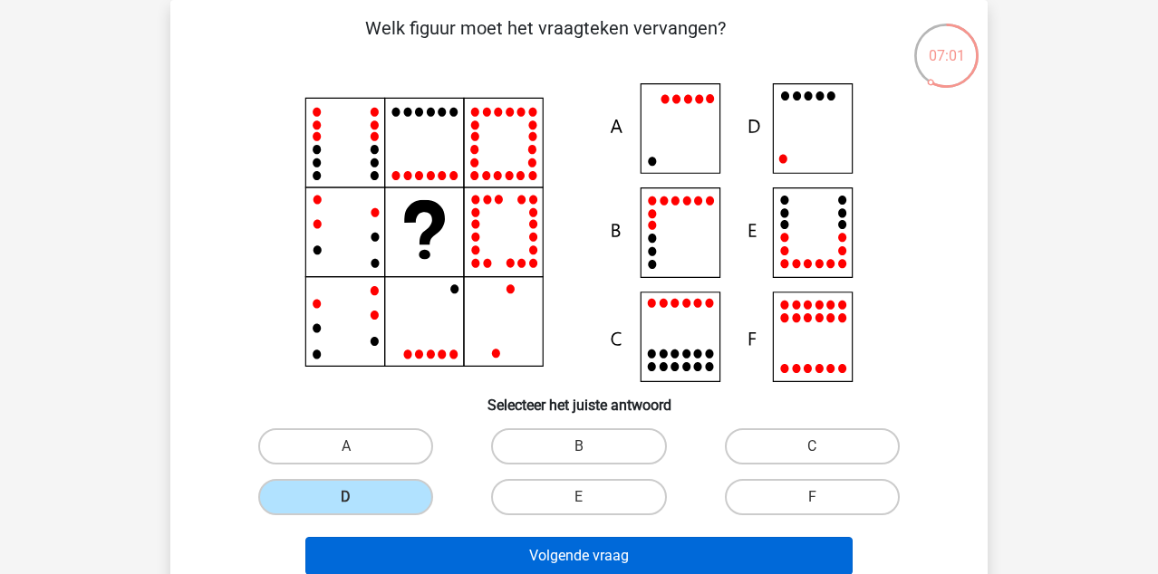
click at [434, 561] on button "Volgende vraag" at bounding box center [579, 556] width 548 height 38
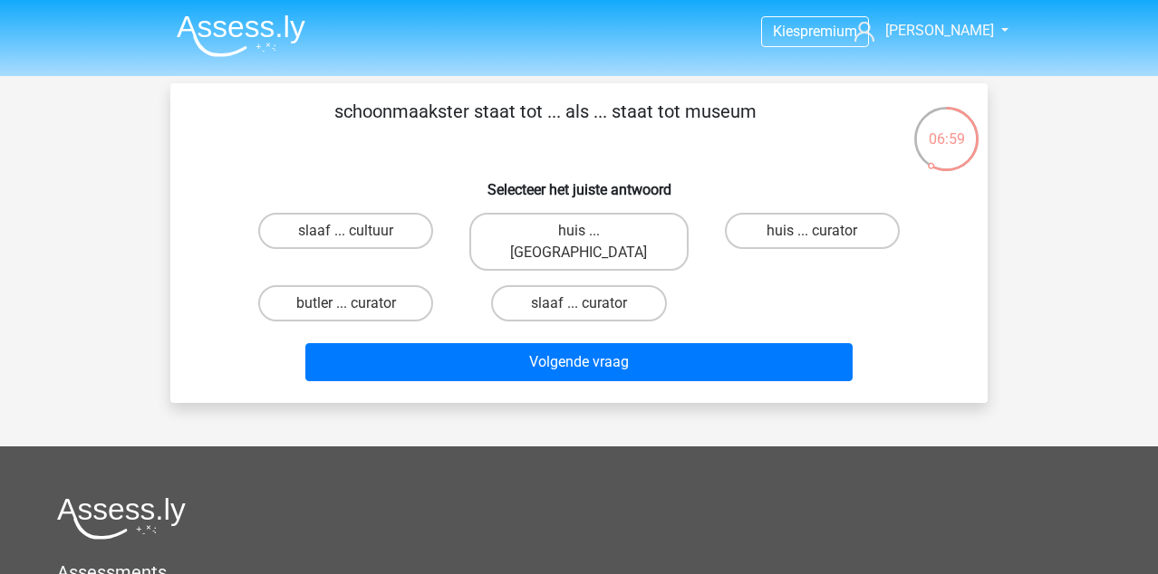
scroll to position [0, 0]
click at [338, 235] on label "slaaf ... cultuur" at bounding box center [345, 231] width 175 height 36
click at [346, 235] on input "slaaf ... cultuur" at bounding box center [352, 237] width 12 height 12
radio input "true"
click at [368, 285] on label "butler ... curator" at bounding box center [345, 303] width 175 height 36
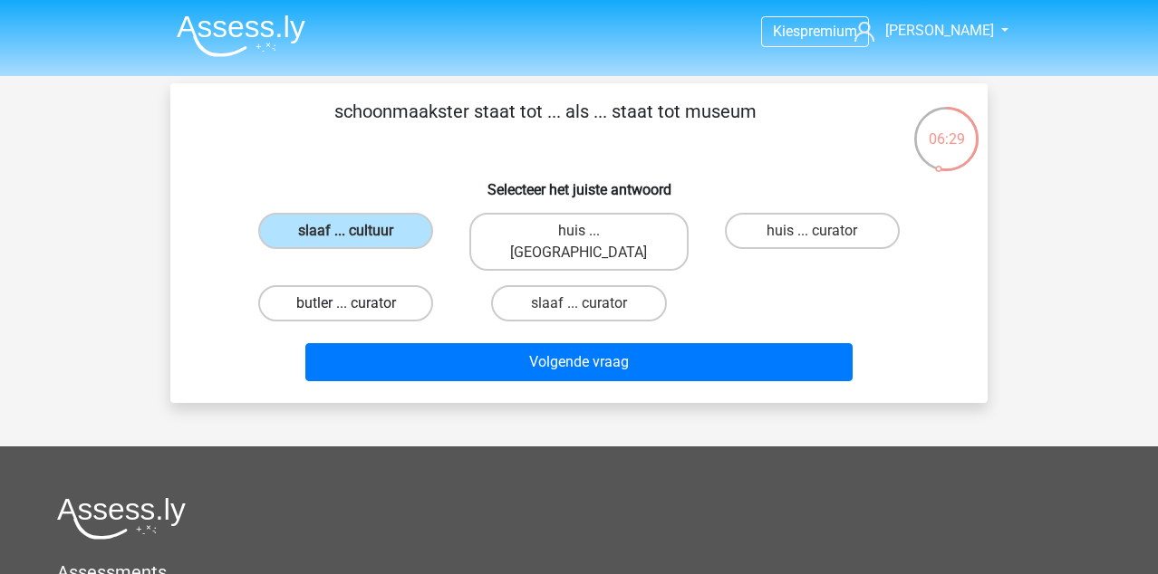
click at [358, 304] on input "butler ... curator" at bounding box center [352, 310] width 12 height 12
radio input "true"
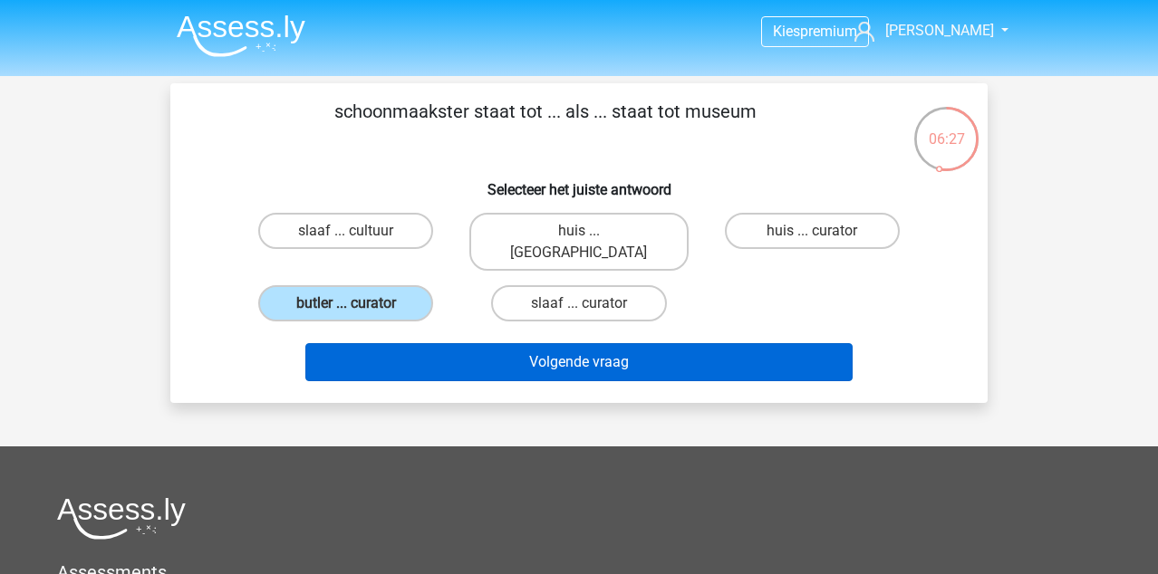
click at [377, 343] on button "Volgende vraag" at bounding box center [579, 362] width 548 height 38
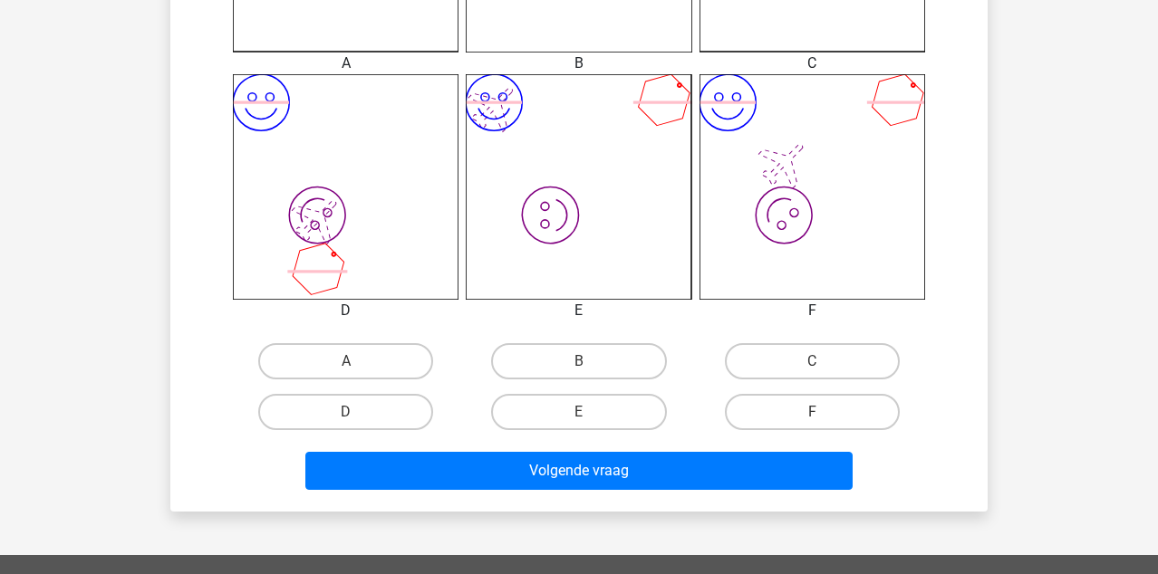
scroll to position [691, 0]
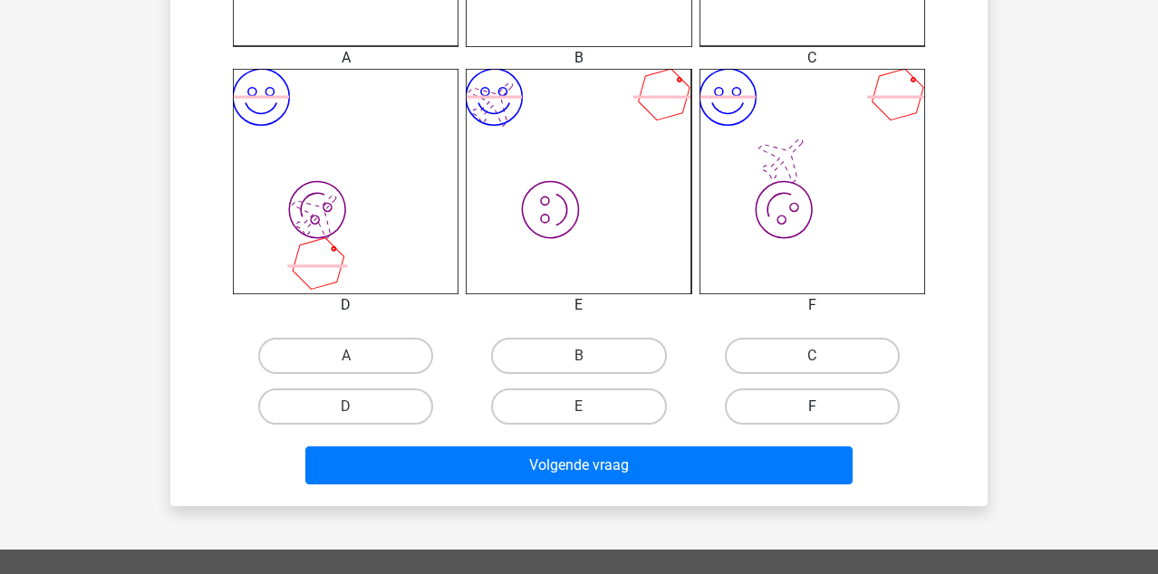
click at [798, 406] on label "F" at bounding box center [812, 407] width 175 height 36
click at [812, 407] on input "F" at bounding box center [818, 413] width 12 height 12
radio input "true"
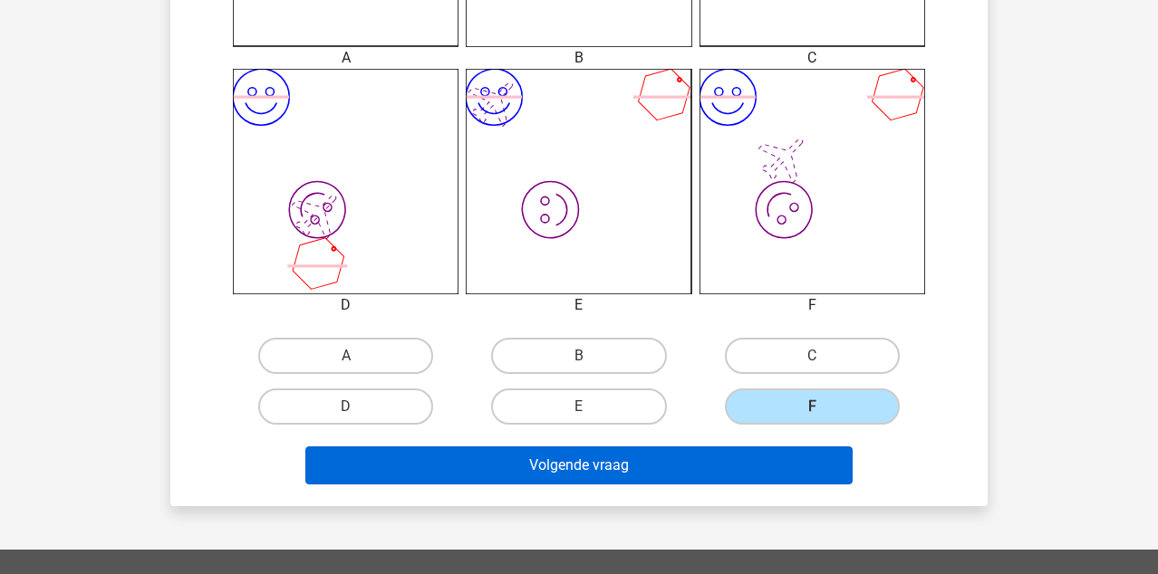
click at [756, 462] on button "Volgende vraag" at bounding box center [579, 466] width 548 height 38
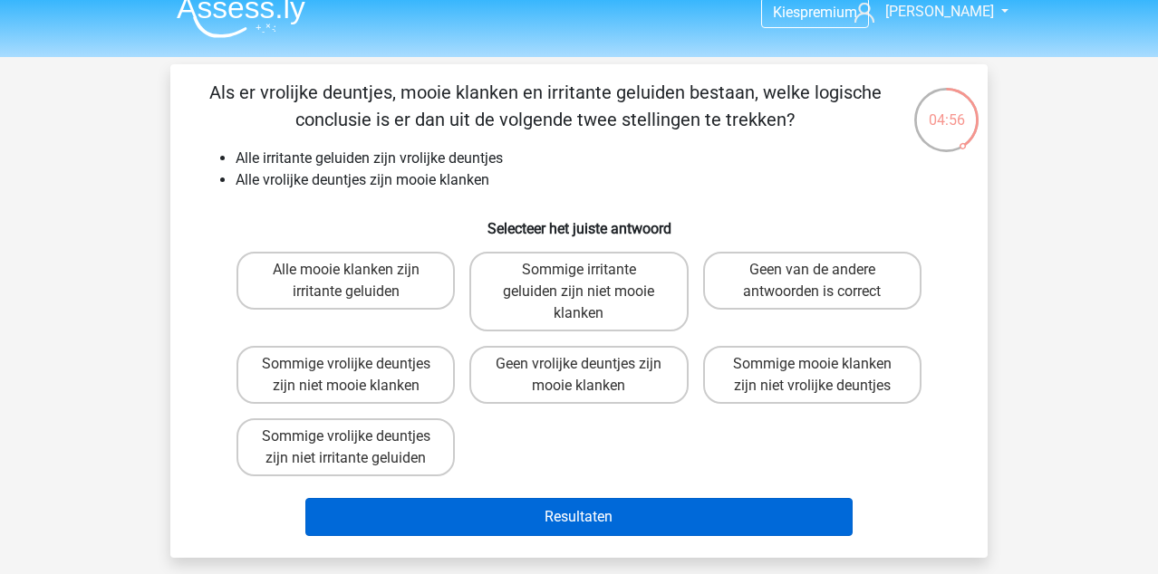
scroll to position [22, 0]
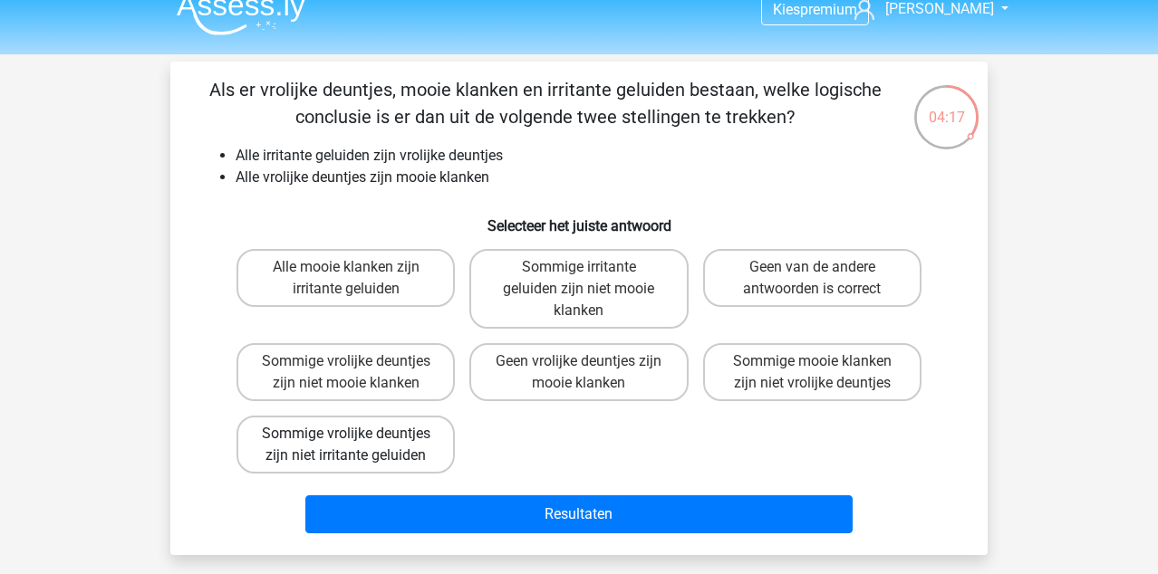
click at [310, 441] on label "Sommige vrolijke deuntjes zijn niet irritante geluiden" at bounding box center [345, 445] width 218 height 58
click at [346, 441] on input "Sommige vrolijke deuntjes zijn niet irritante geluiden" at bounding box center [352, 440] width 12 height 12
radio input "true"
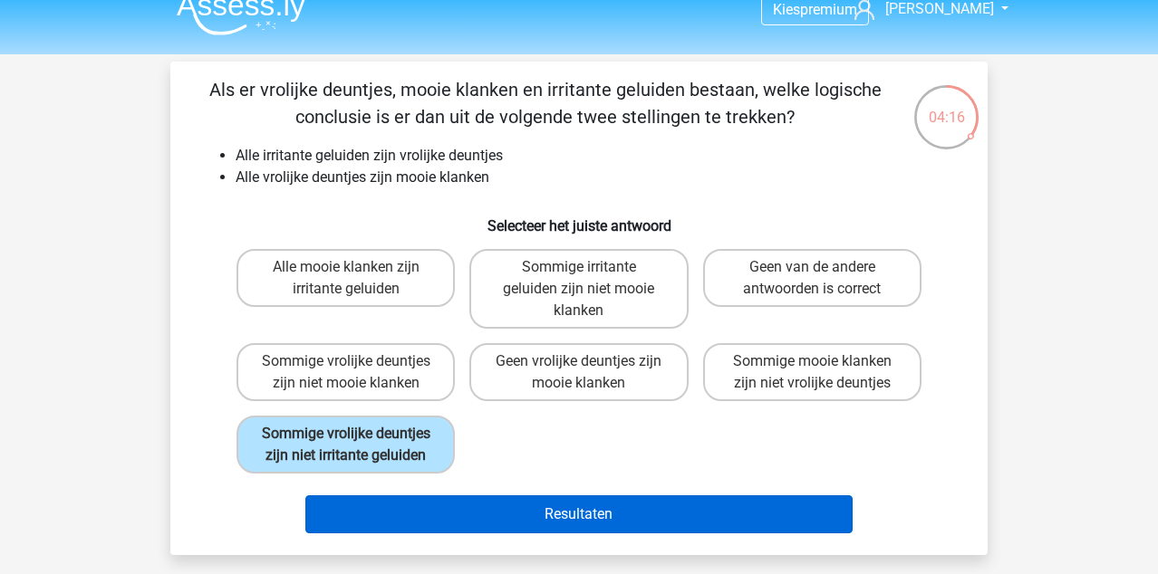
click at [389, 523] on button "Resultaten" at bounding box center [579, 515] width 548 height 38
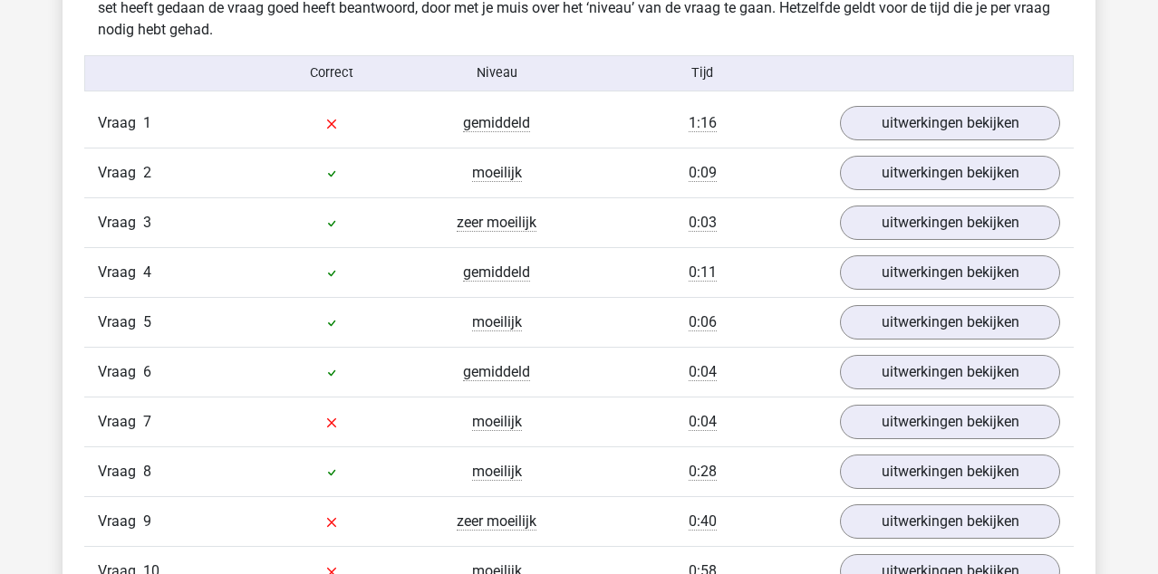
scroll to position [2032, 0]
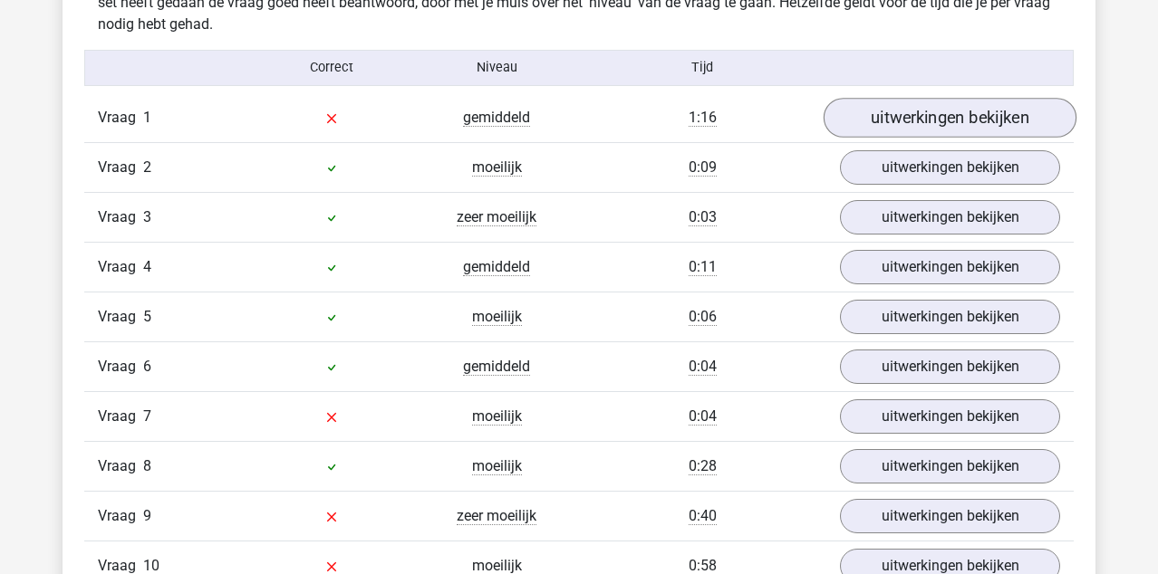
click at [885, 126] on link "uitwerkingen bekijken" at bounding box center [950, 118] width 253 height 40
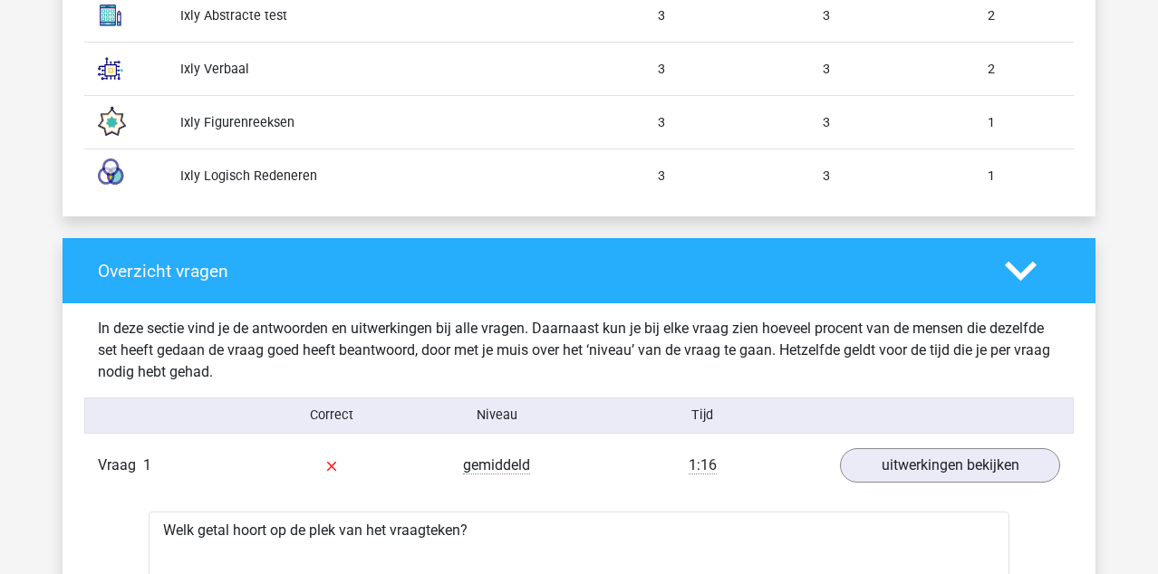
scroll to position [1672, 0]
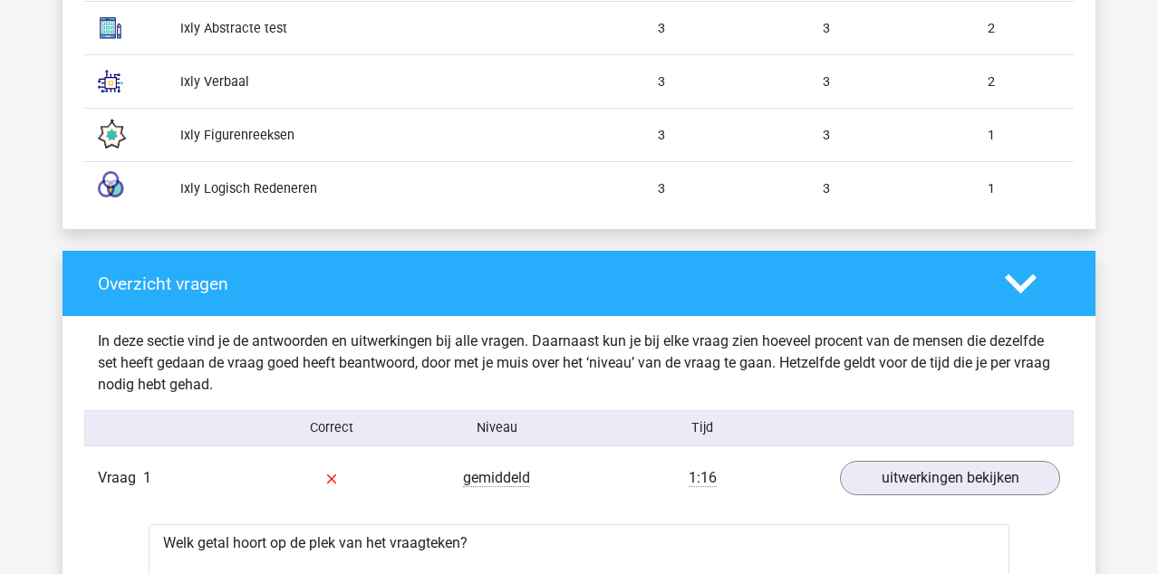
click at [1019, 286] on polygon at bounding box center [1021, 284] width 32 height 20
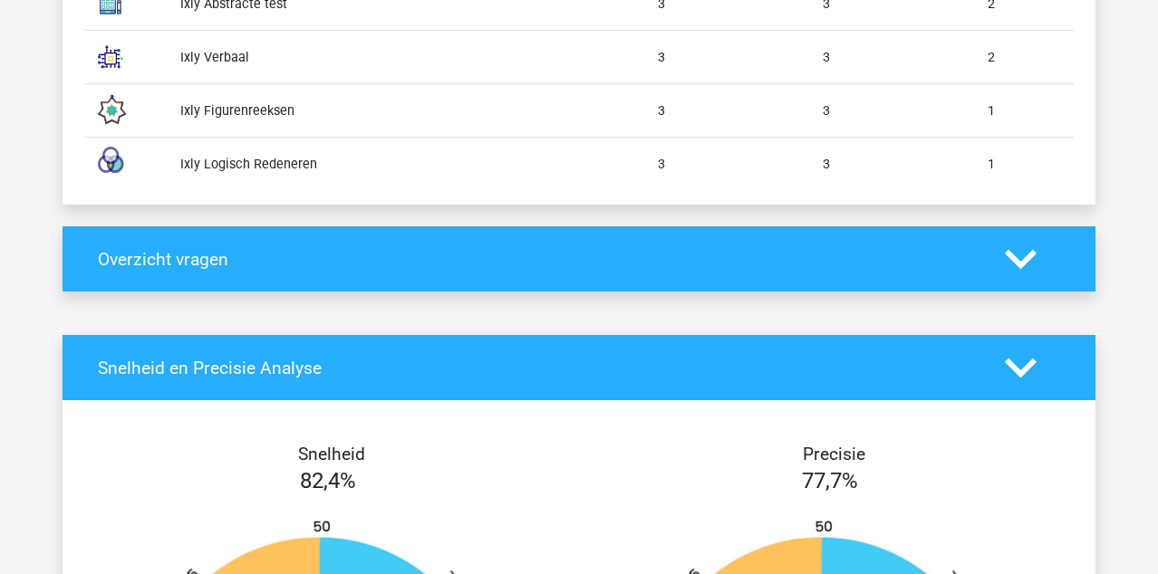
scroll to position [1697, 0]
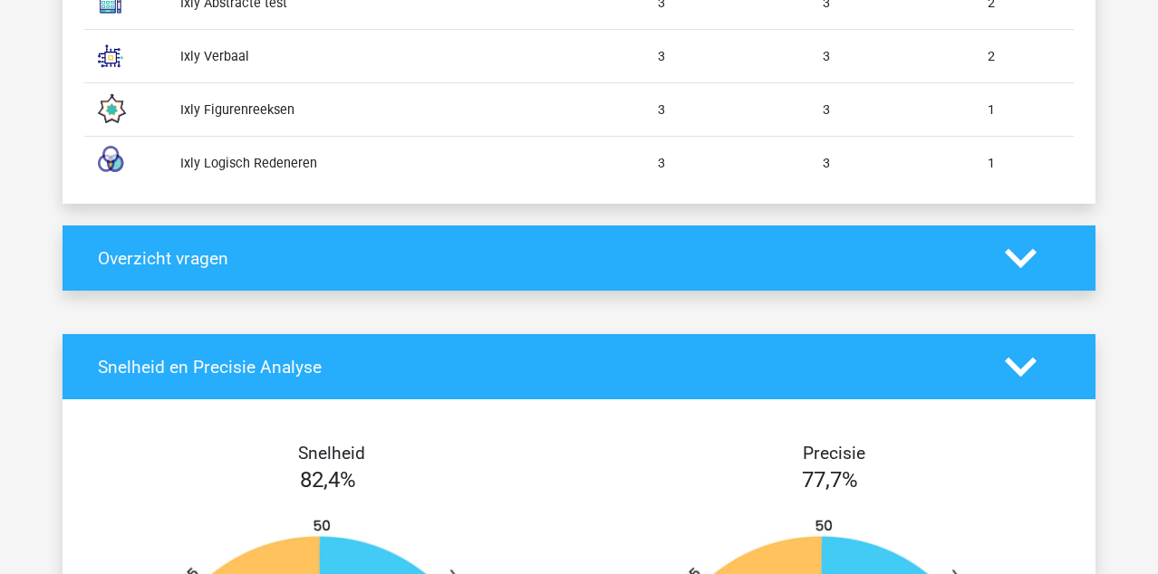
click at [1038, 366] on div at bounding box center [1032, 368] width 82 height 32
click at [1034, 364] on icon at bounding box center [1021, 368] width 32 height 32
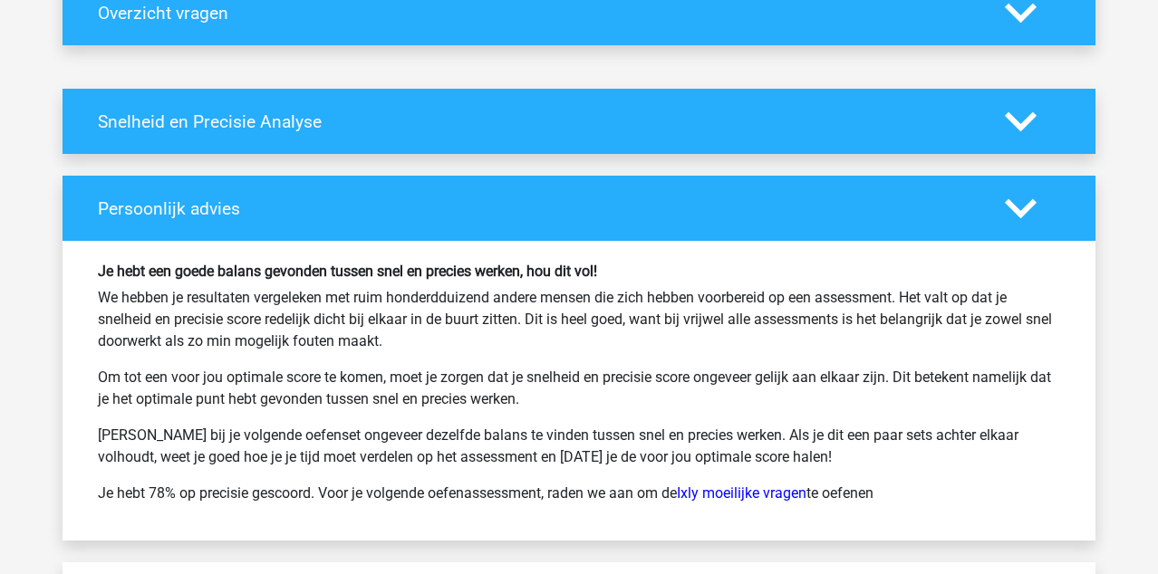
scroll to position [1940, 0]
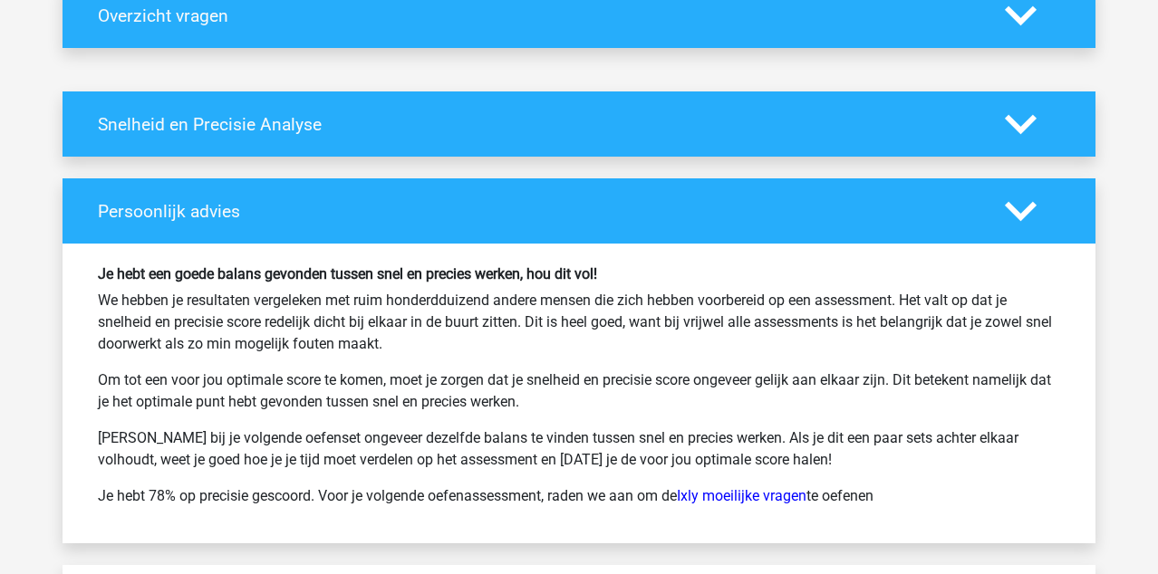
click at [1014, 206] on icon at bounding box center [1021, 212] width 32 height 32
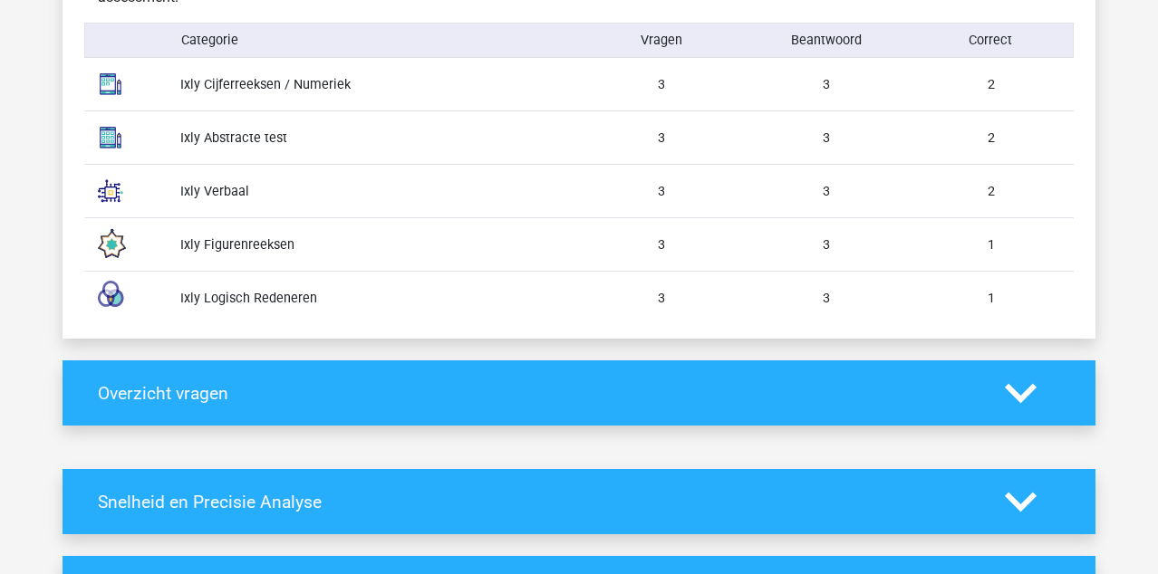
scroll to position [1558, 0]
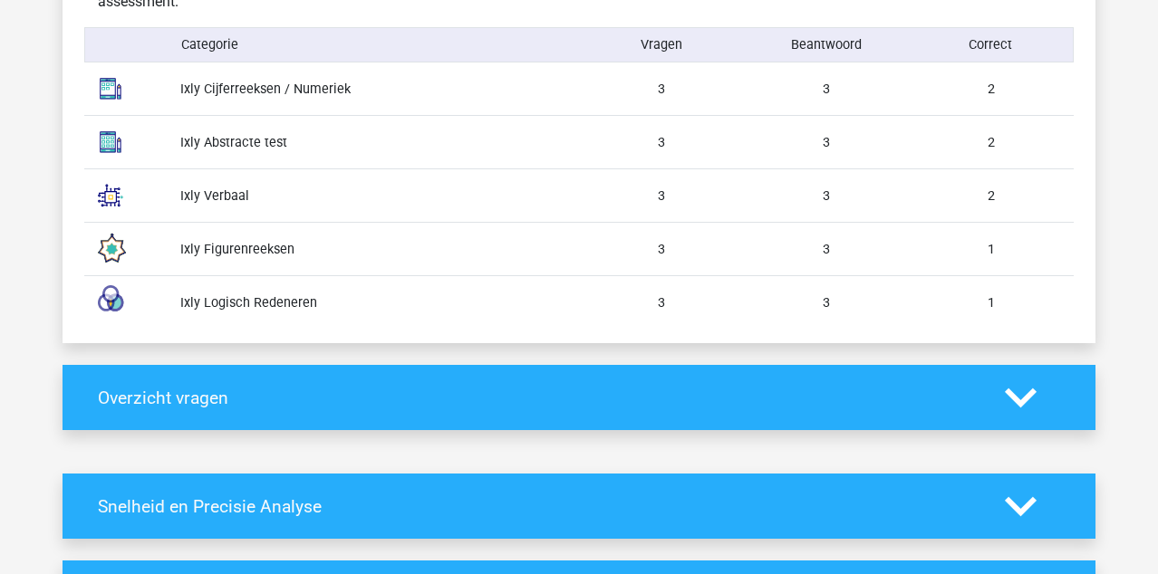
click at [1023, 412] on icon at bounding box center [1021, 398] width 32 height 32
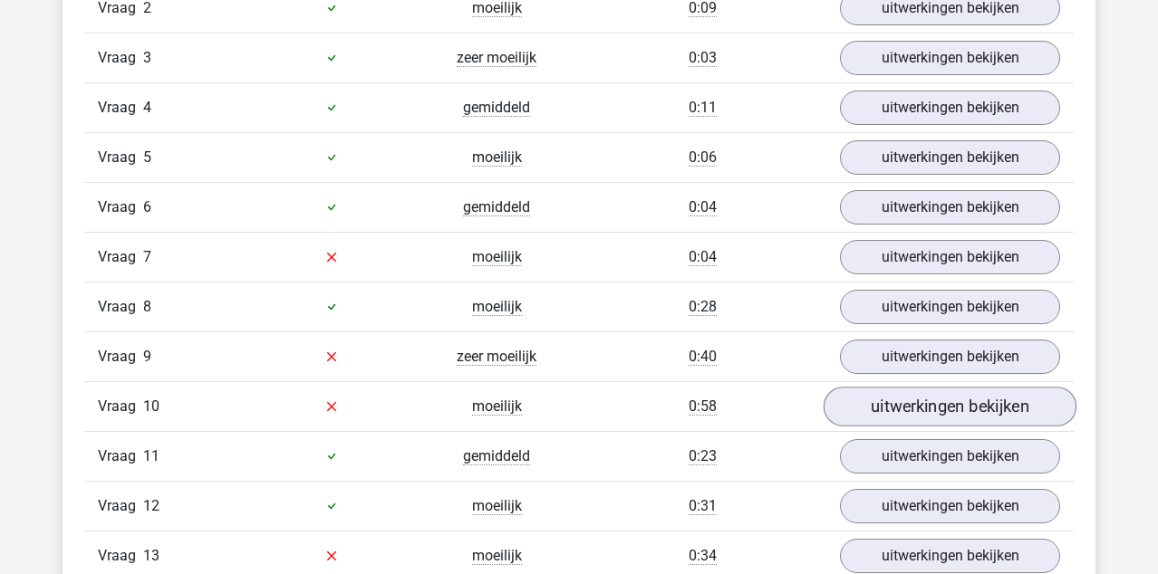
scroll to position [2987, 0]
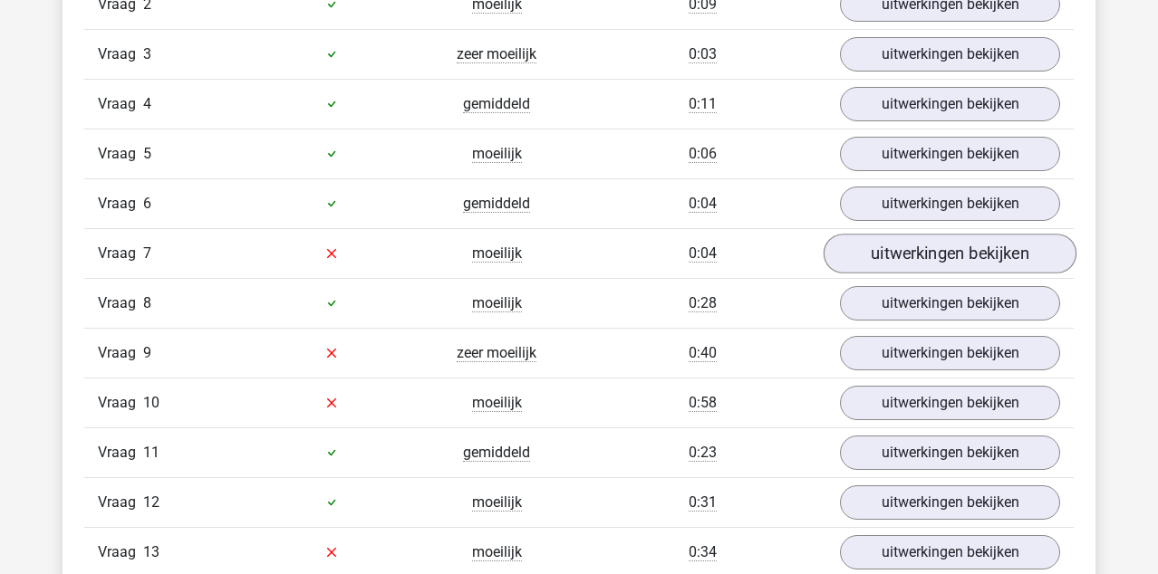
click at [960, 255] on link "uitwerkingen bekijken" at bounding box center [950, 254] width 253 height 40
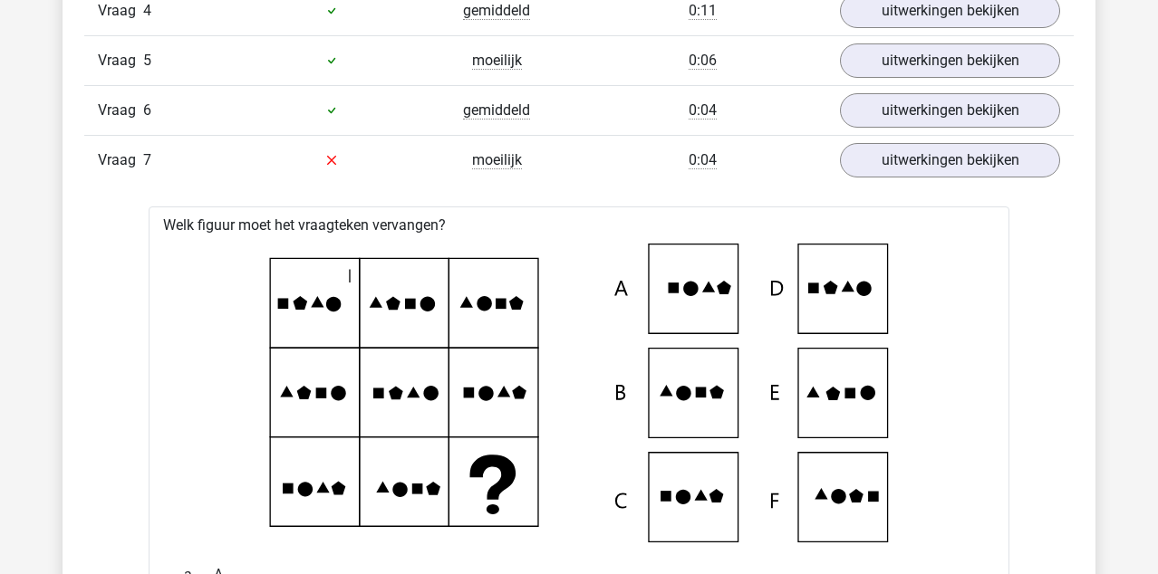
scroll to position [3062, 0]
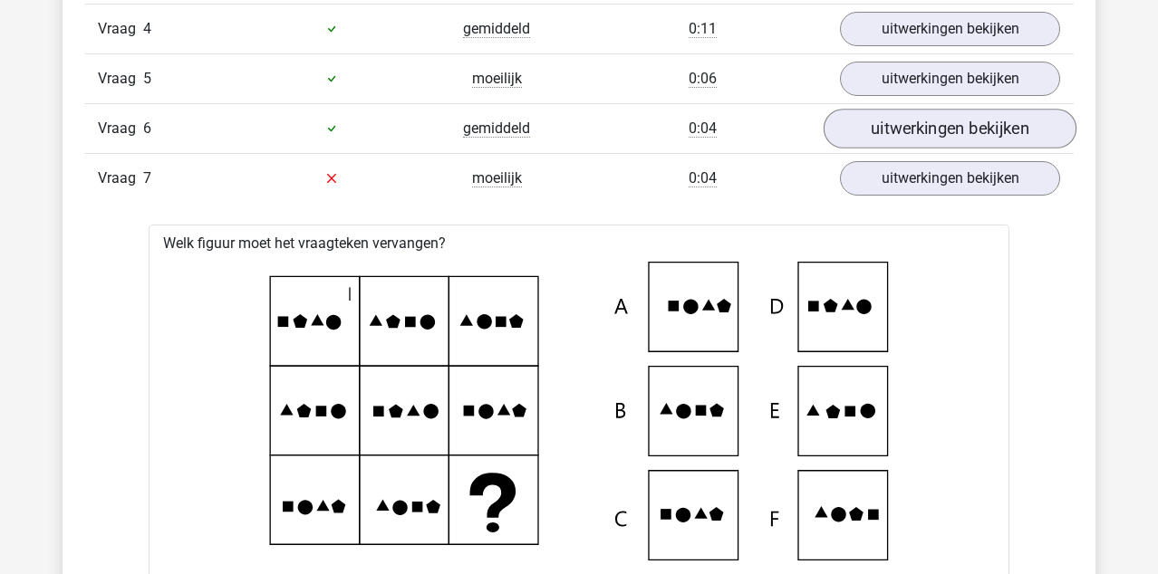
click at [974, 133] on link "uitwerkingen bekijken" at bounding box center [950, 129] width 253 height 40
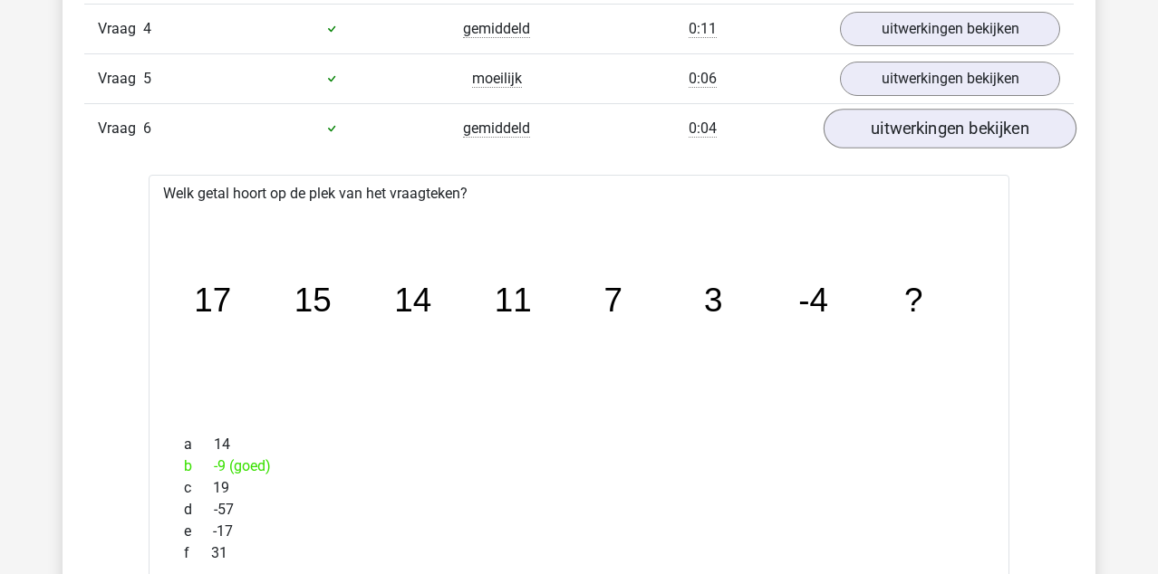
click at [963, 140] on link "uitwerkingen bekijken" at bounding box center [950, 129] width 253 height 40
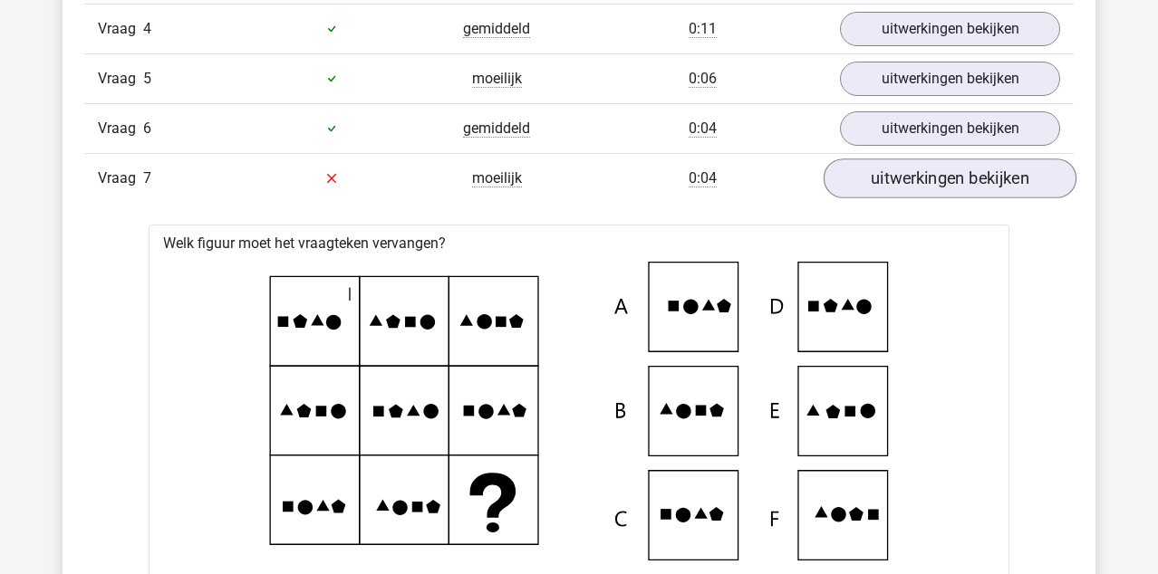
click at [953, 192] on link "uitwerkingen bekijken" at bounding box center [950, 179] width 253 height 40
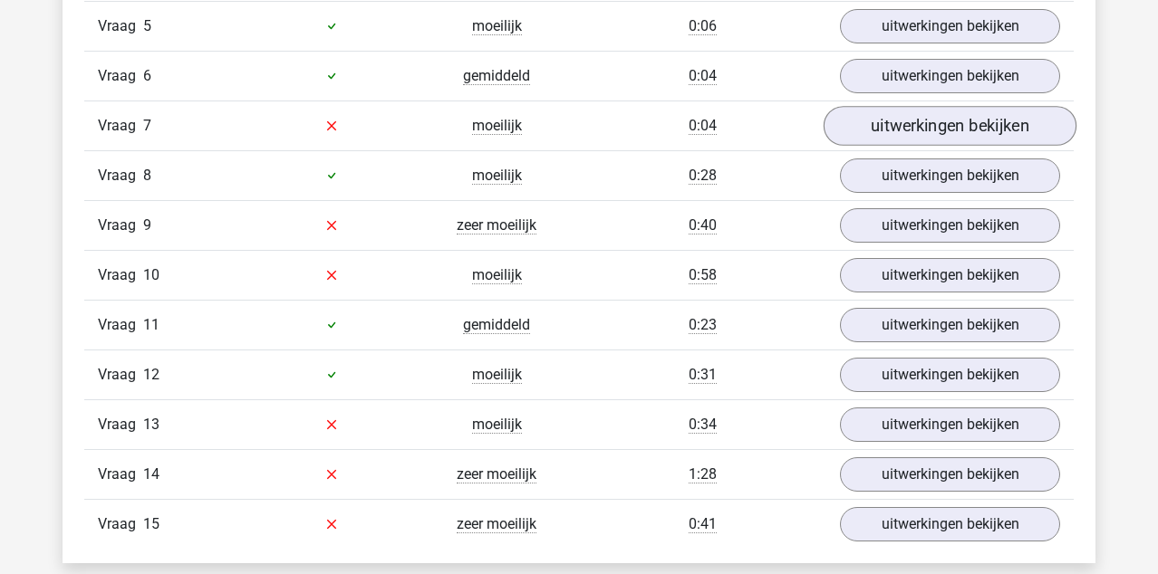
scroll to position [3122, 0]
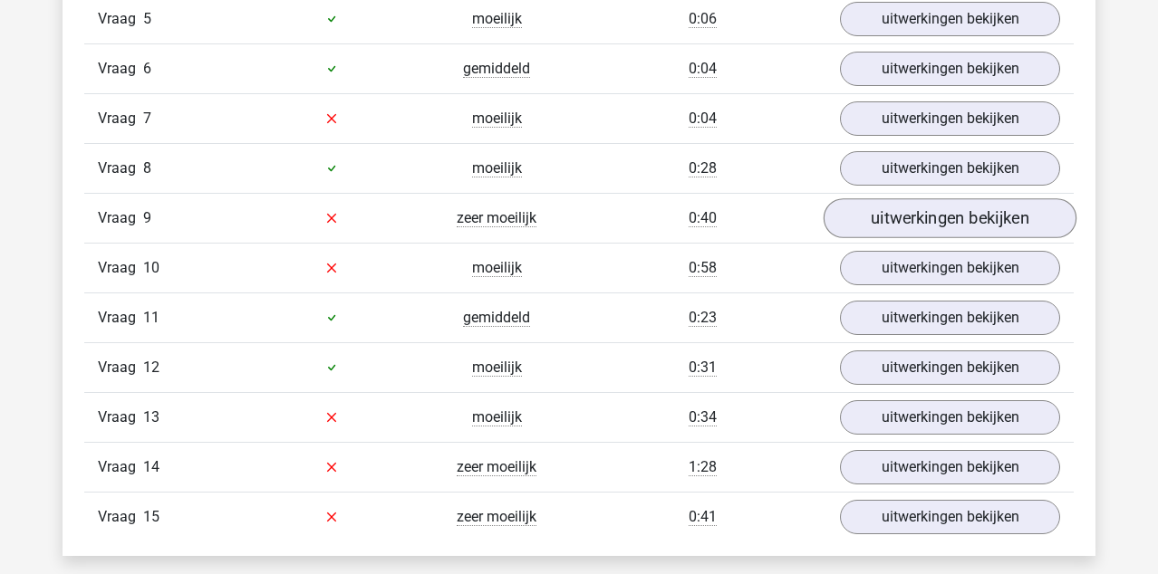
click at [920, 212] on link "uitwerkingen bekijken" at bounding box center [950, 218] width 253 height 40
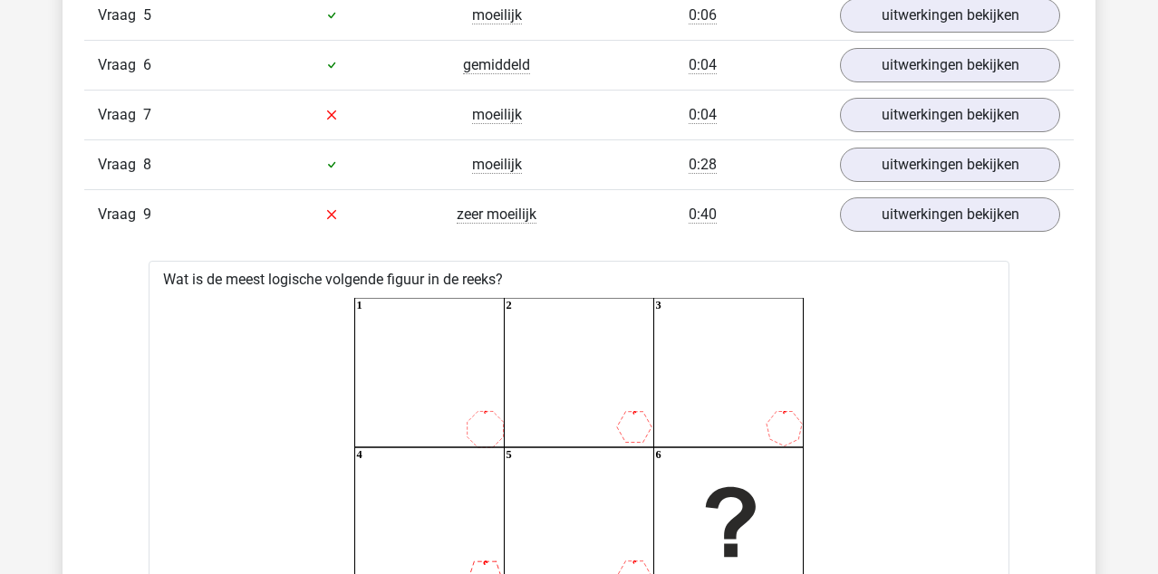
scroll to position [3097, 0]
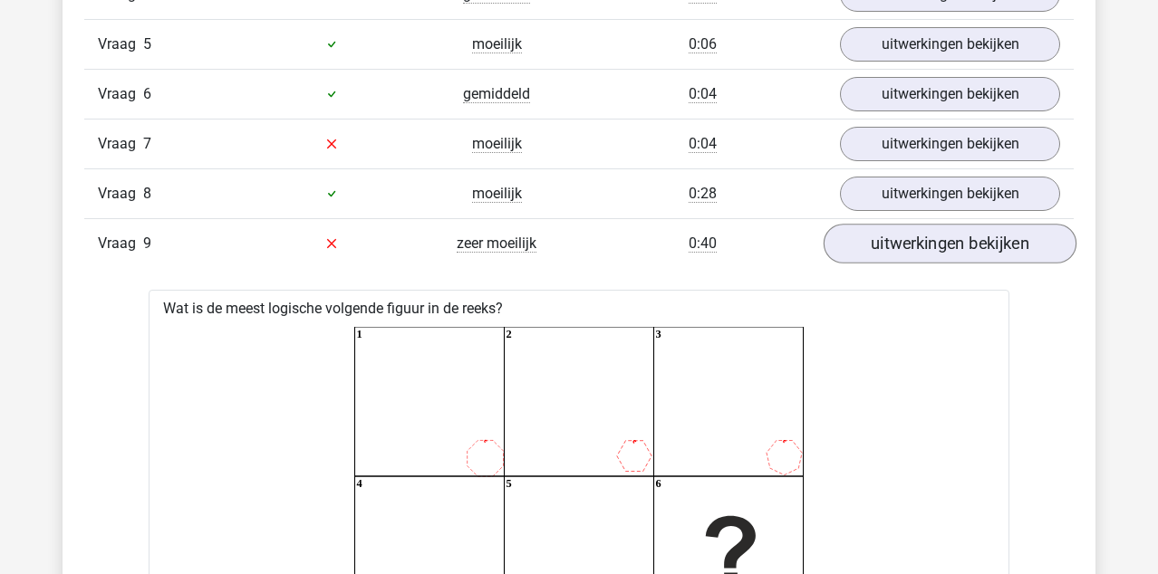
click at [924, 248] on link "uitwerkingen bekijken" at bounding box center [950, 244] width 253 height 40
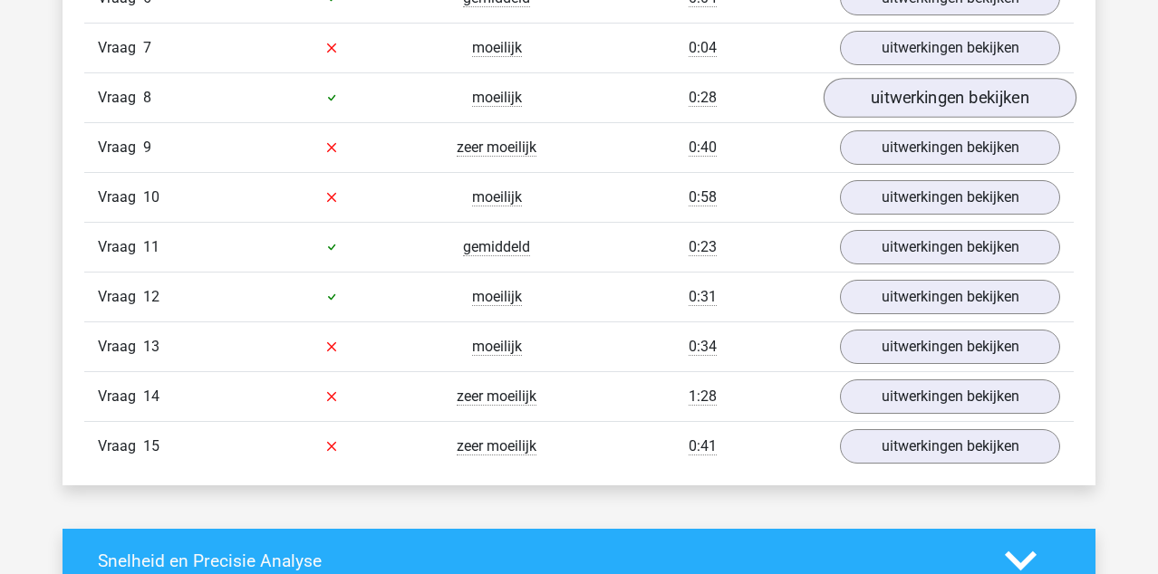
scroll to position [3210, 0]
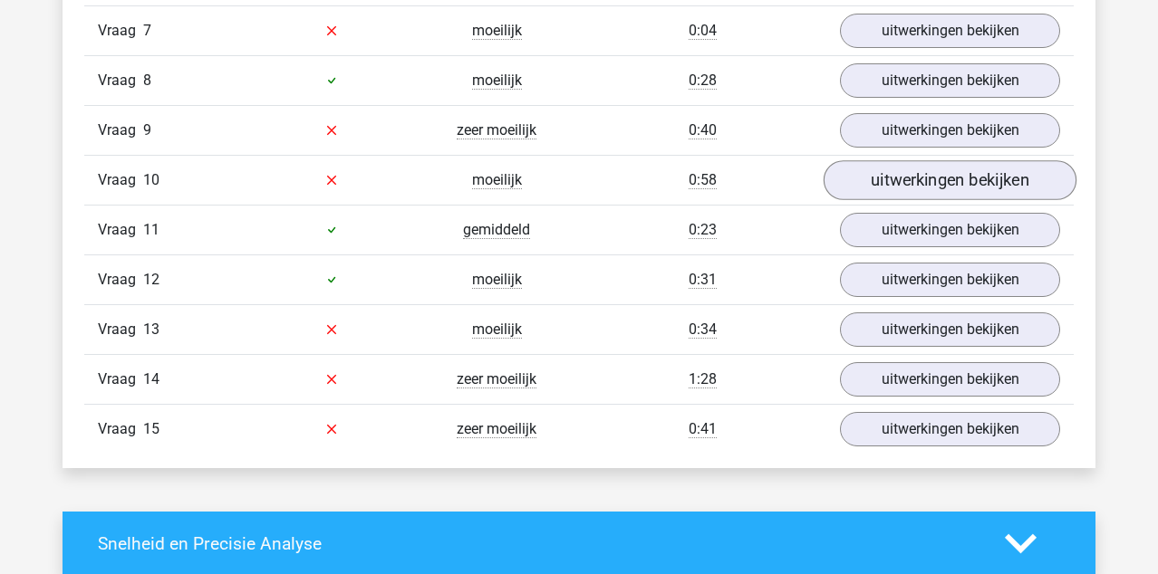
click at [904, 180] on link "uitwerkingen bekijken" at bounding box center [950, 180] width 253 height 40
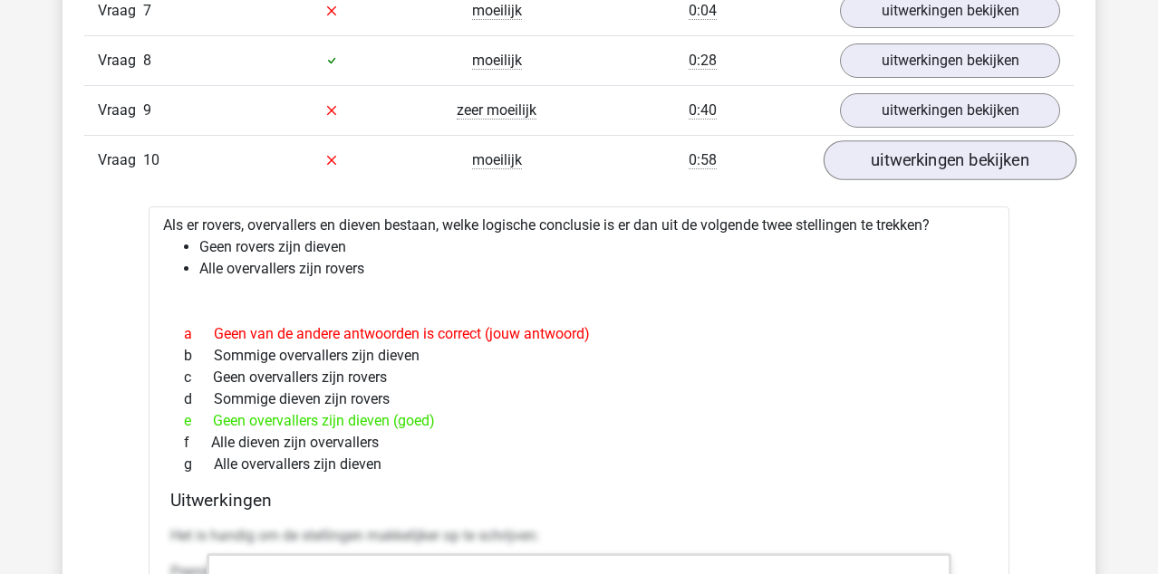
scroll to position [3234, 0]
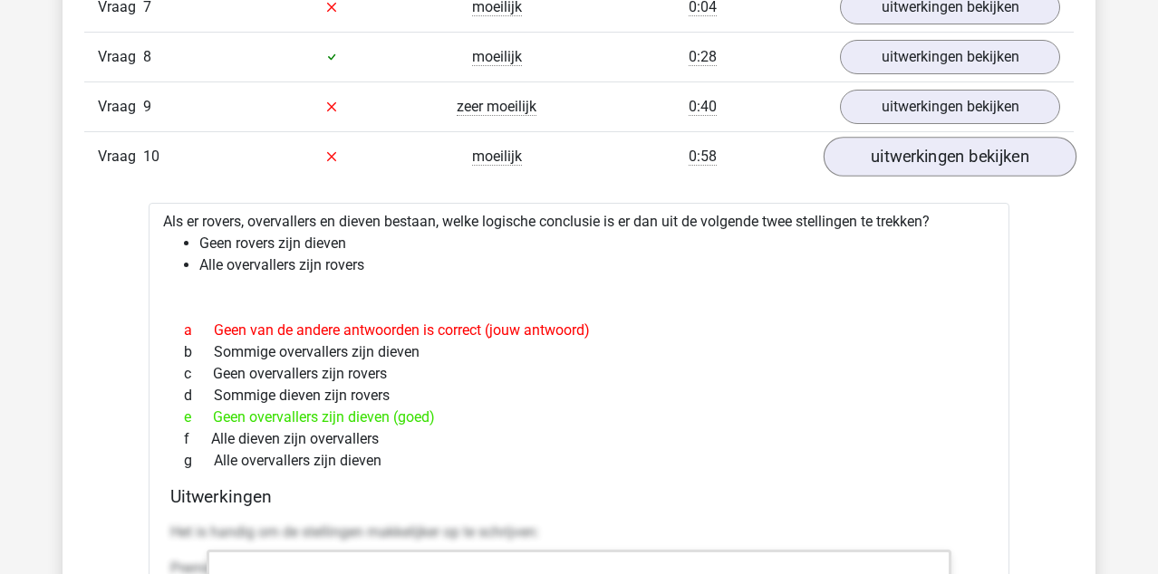
click at [874, 165] on link "uitwerkingen bekijken" at bounding box center [950, 157] width 253 height 40
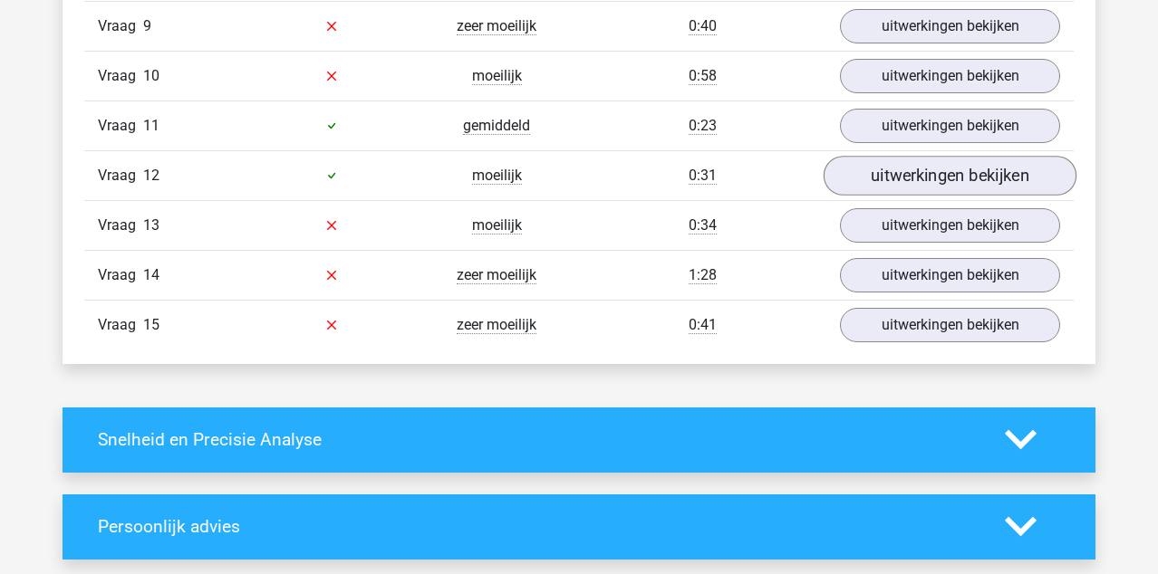
scroll to position [3295, 0]
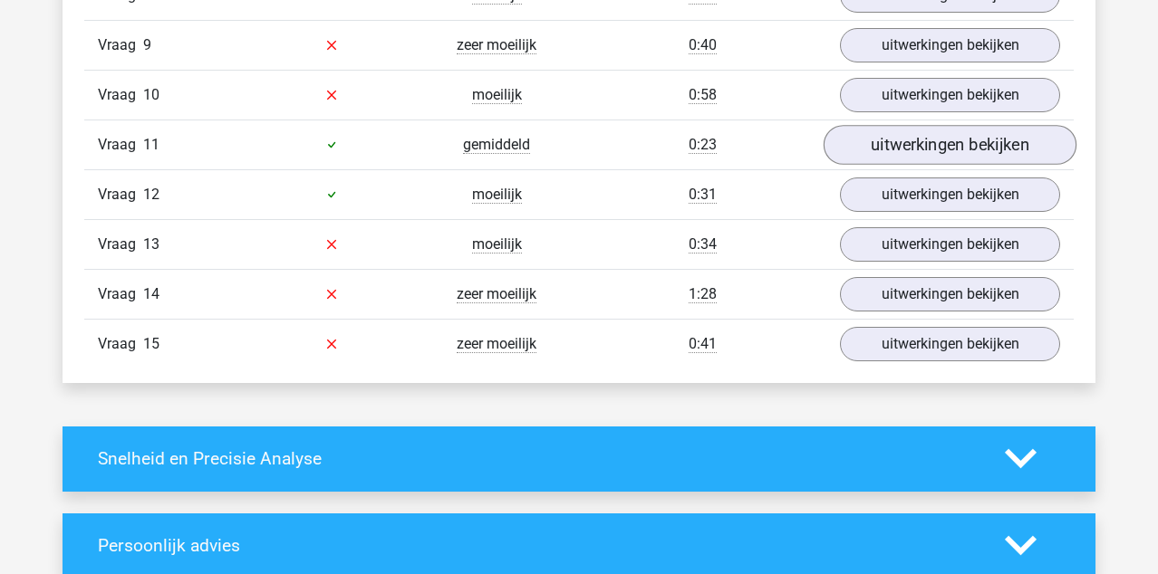
click at [959, 159] on link "uitwerkingen bekijken" at bounding box center [950, 145] width 253 height 40
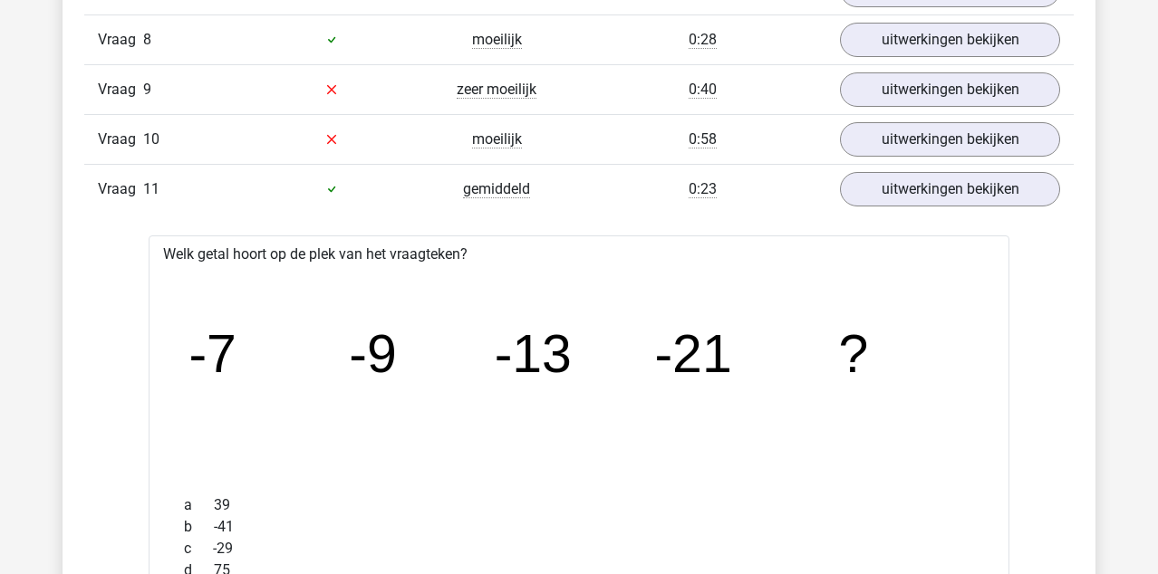
scroll to position [3249, 1]
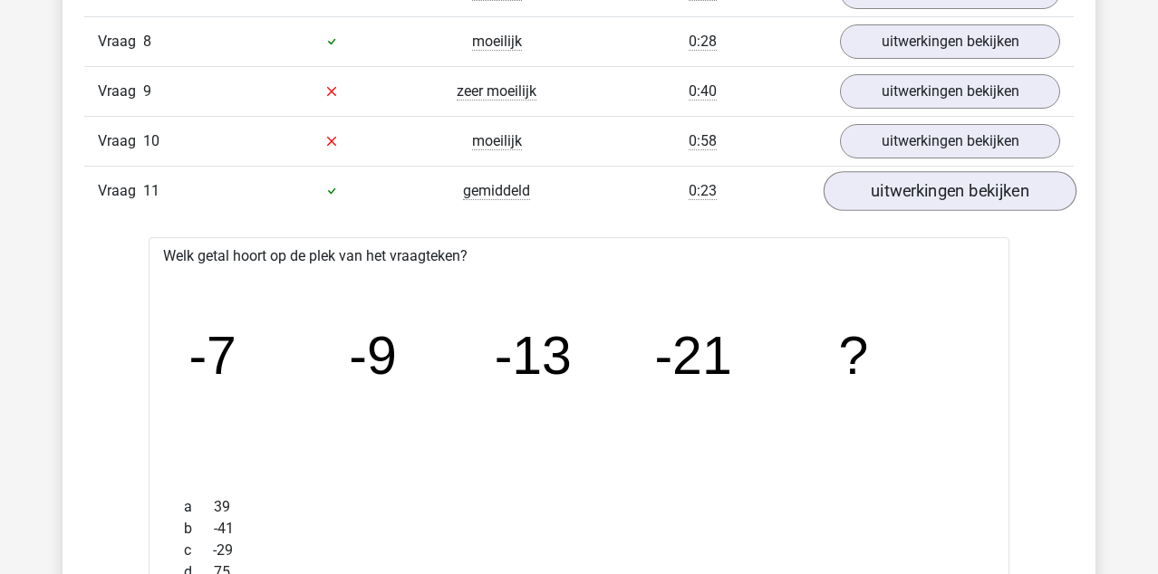
click at [954, 197] on link "uitwerkingen bekijken" at bounding box center [950, 191] width 253 height 40
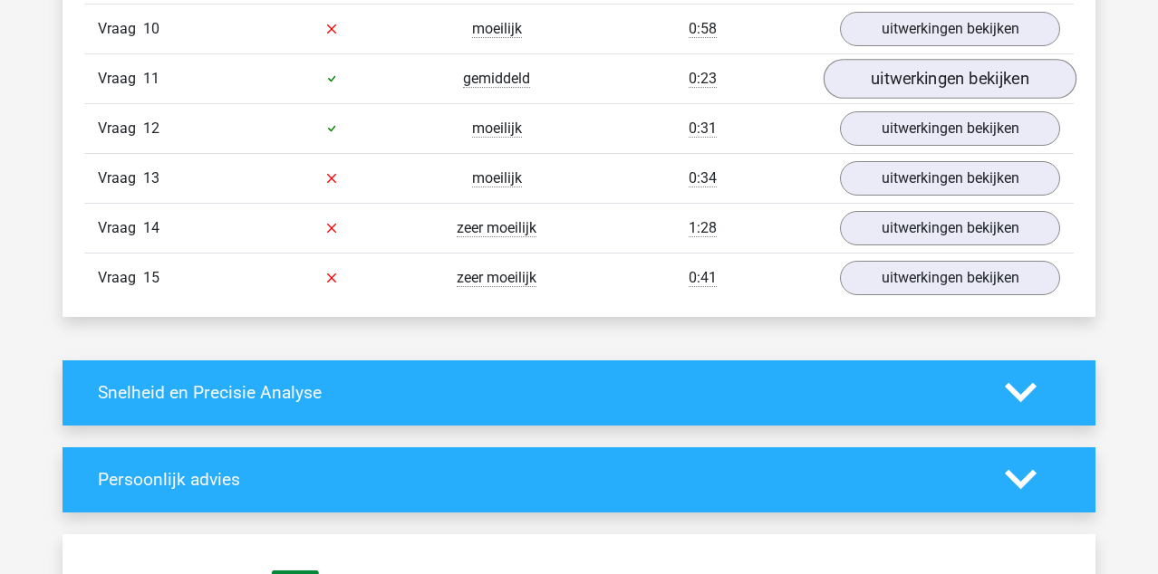
scroll to position [3364, 0]
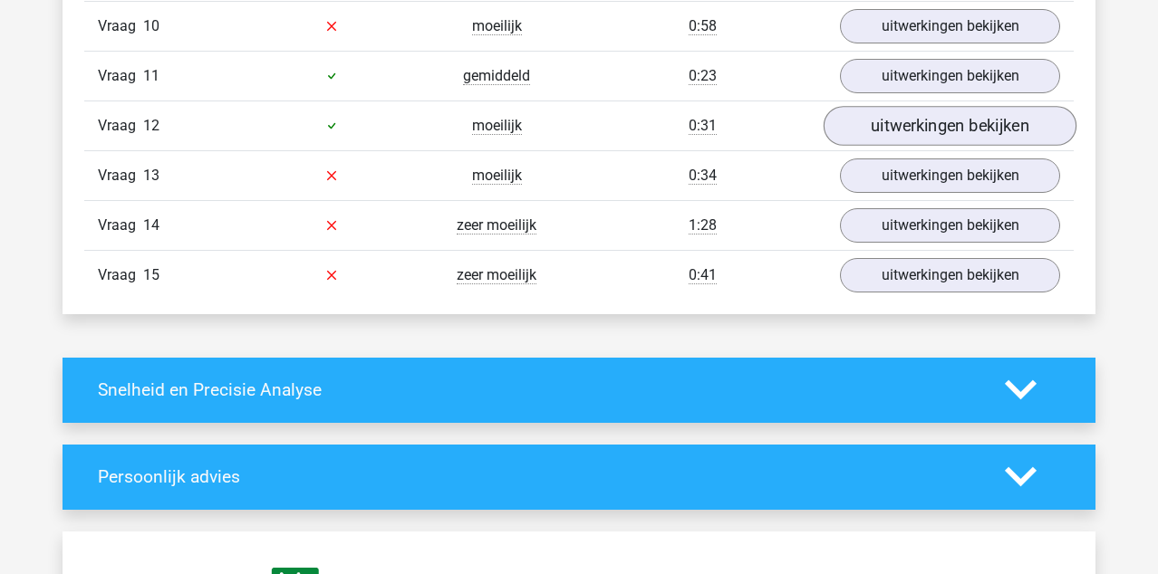
click at [948, 128] on link "uitwerkingen bekijken" at bounding box center [950, 126] width 253 height 40
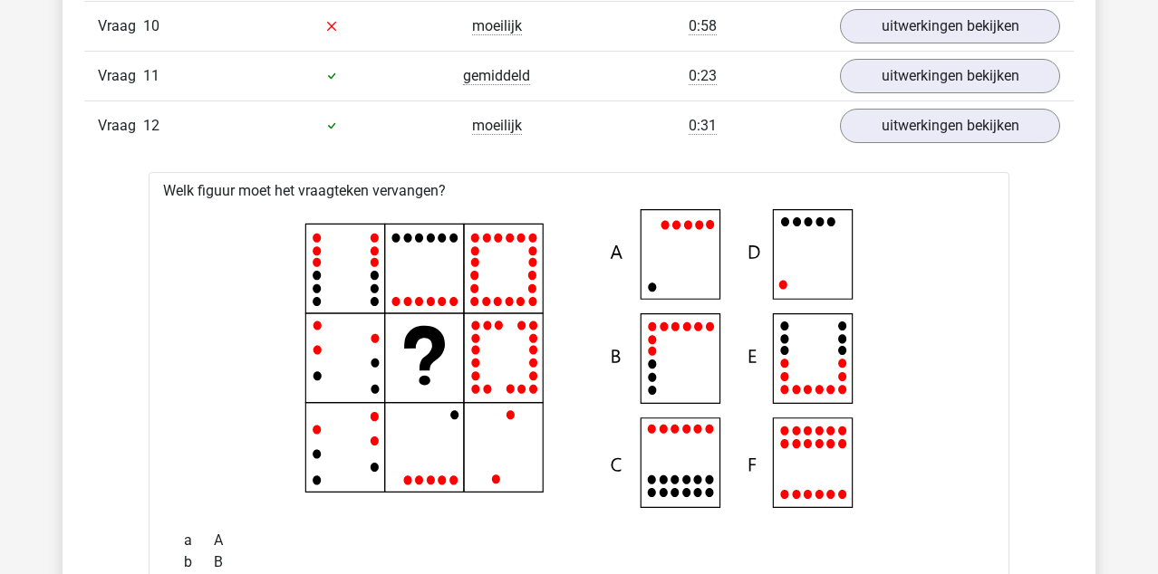
scroll to position [3412, 0]
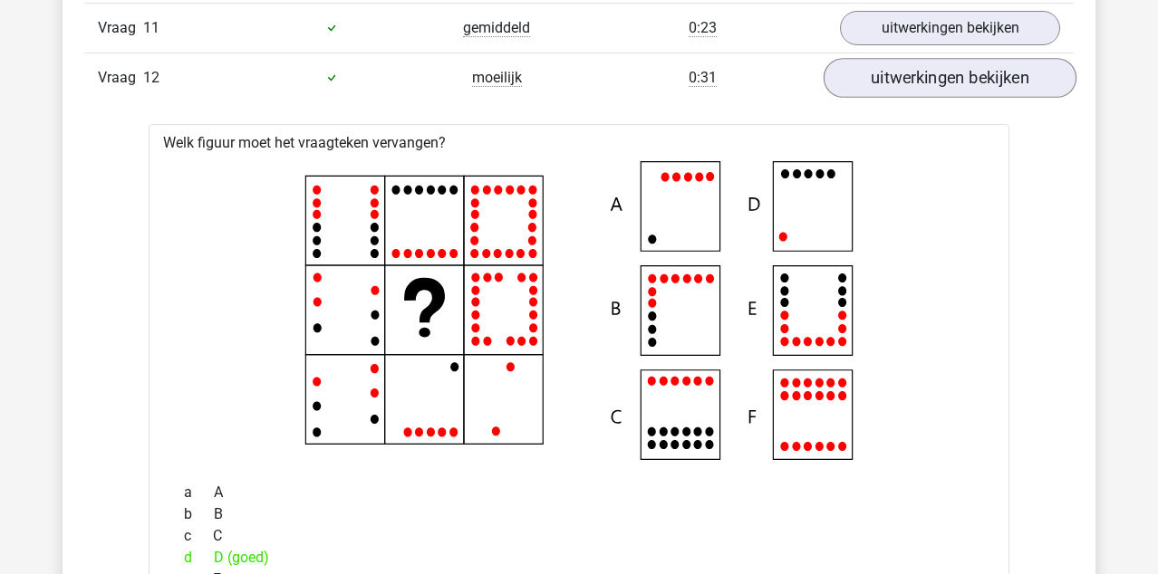
click at [951, 85] on link "uitwerkingen bekijken" at bounding box center [950, 78] width 253 height 40
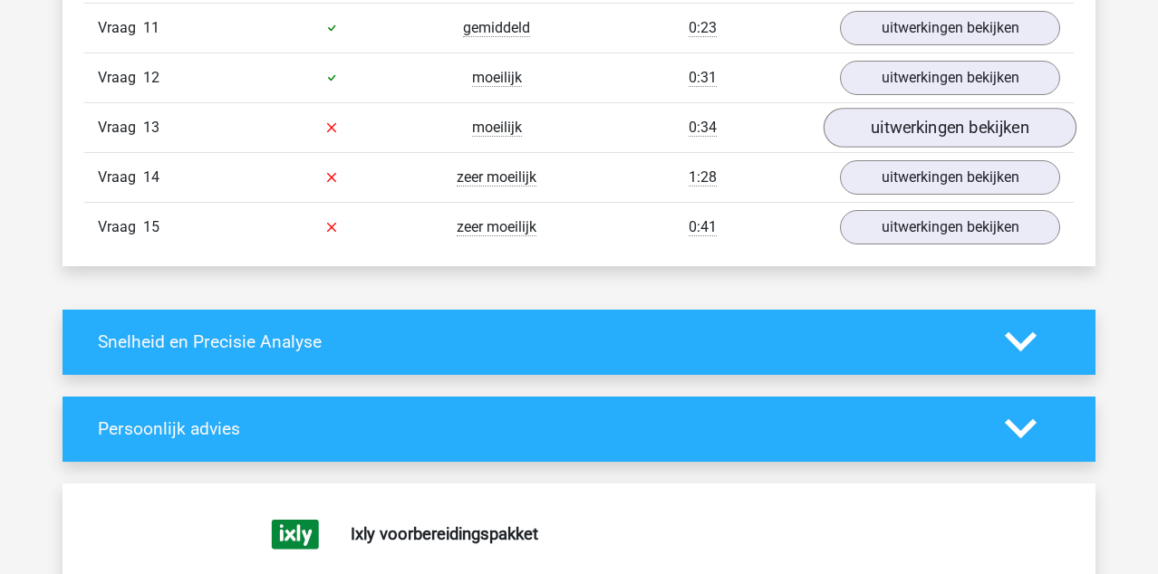
click at [942, 133] on link "uitwerkingen bekijken" at bounding box center [950, 128] width 253 height 40
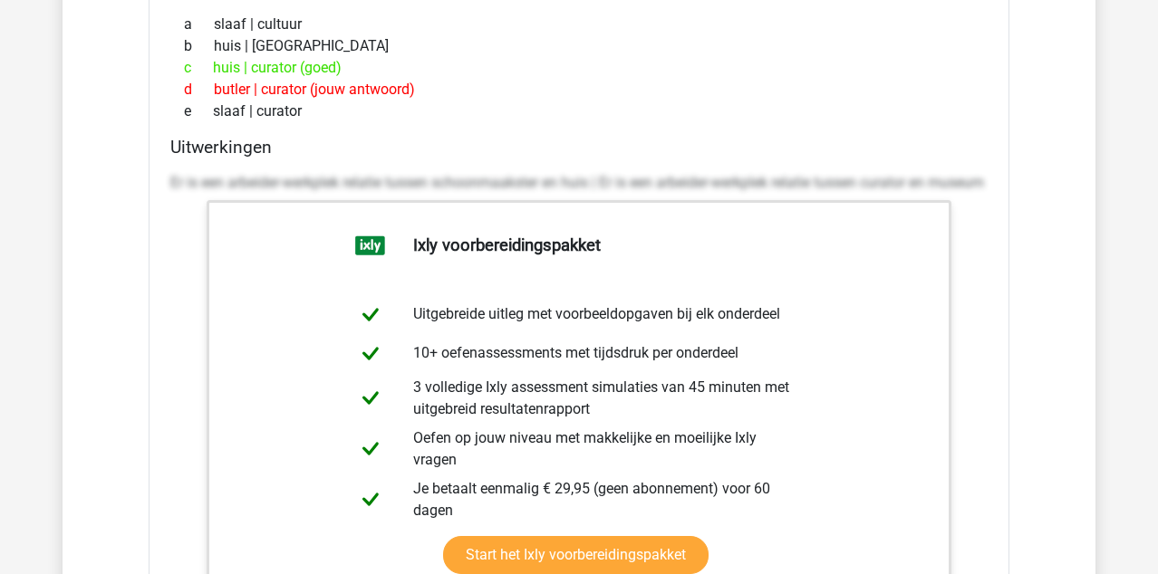
scroll to position [3479, 0]
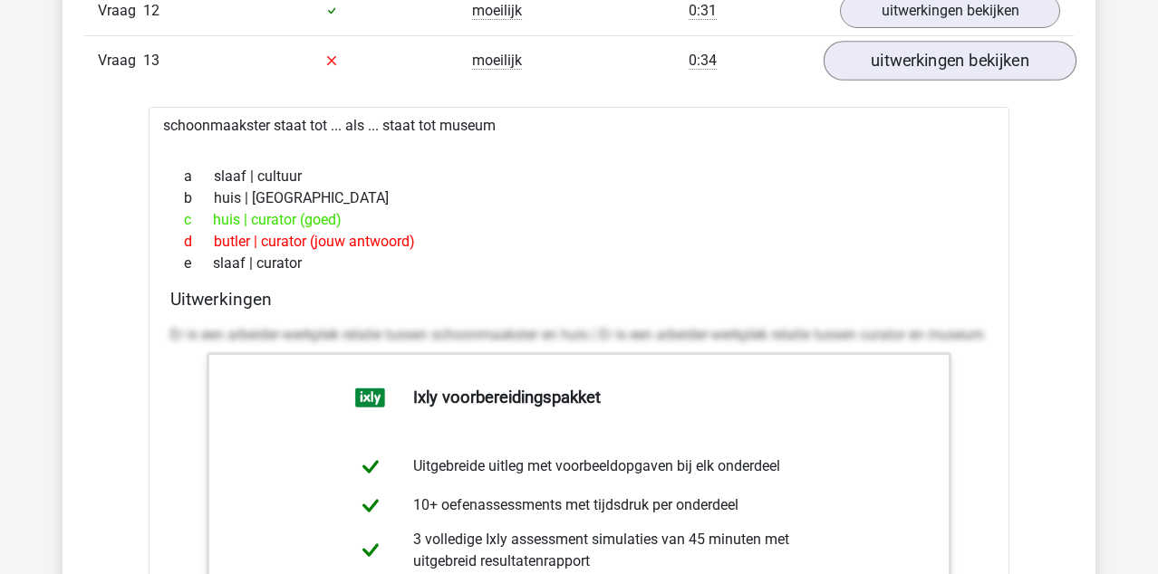
click at [969, 66] on link "uitwerkingen bekijken" at bounding box center [950, 61] width 253 height 40
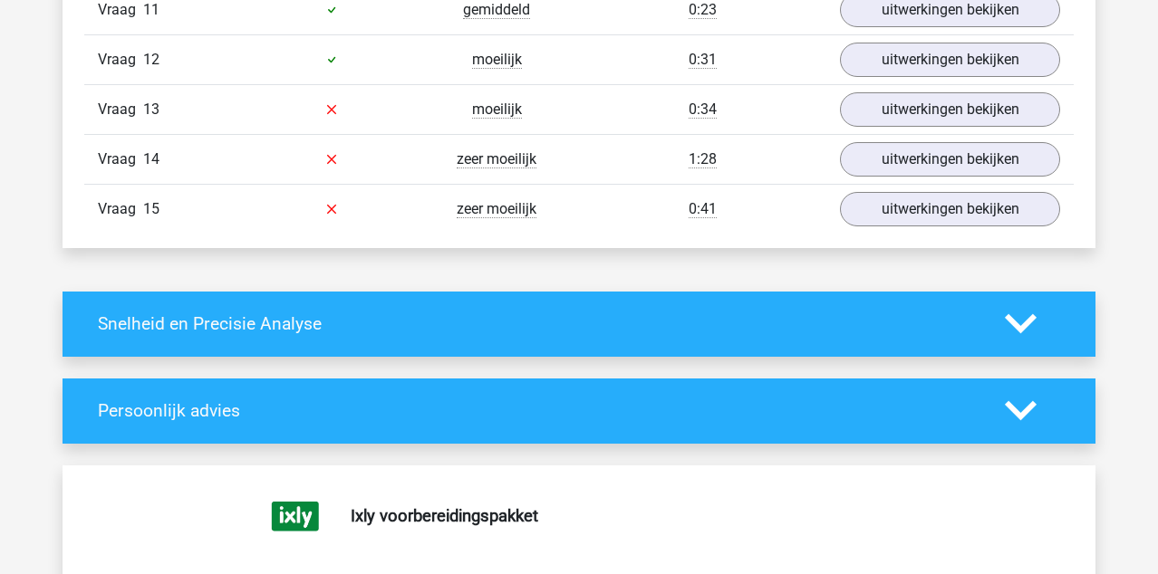
scroll to position [3422, 0]
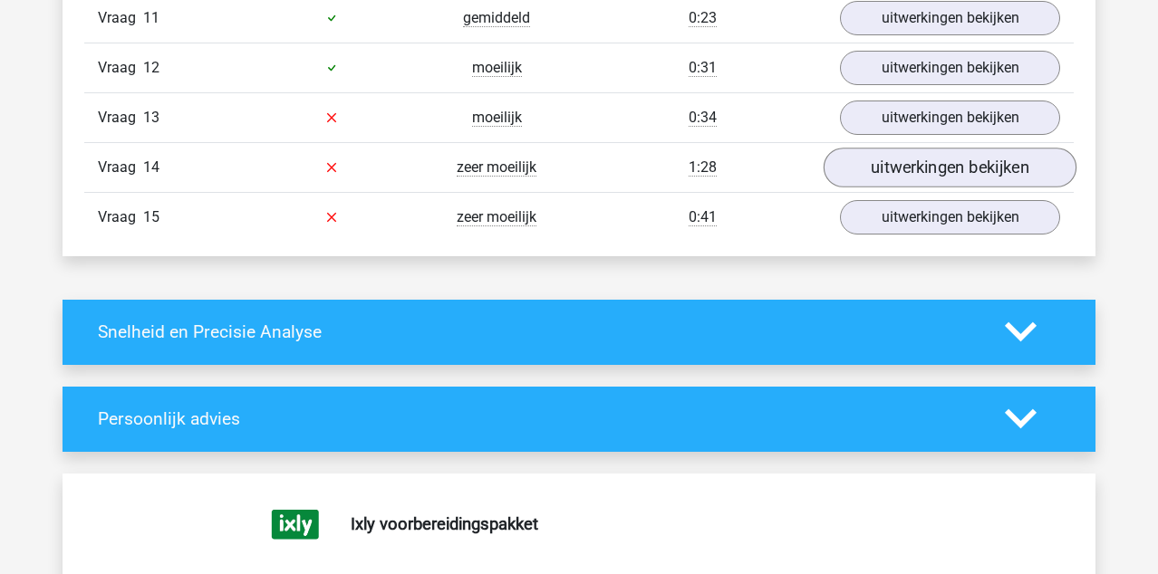
click at [949, 158] on link "uitwerkingen bekijken" at bounding box center [950, 168] width 253 height 40
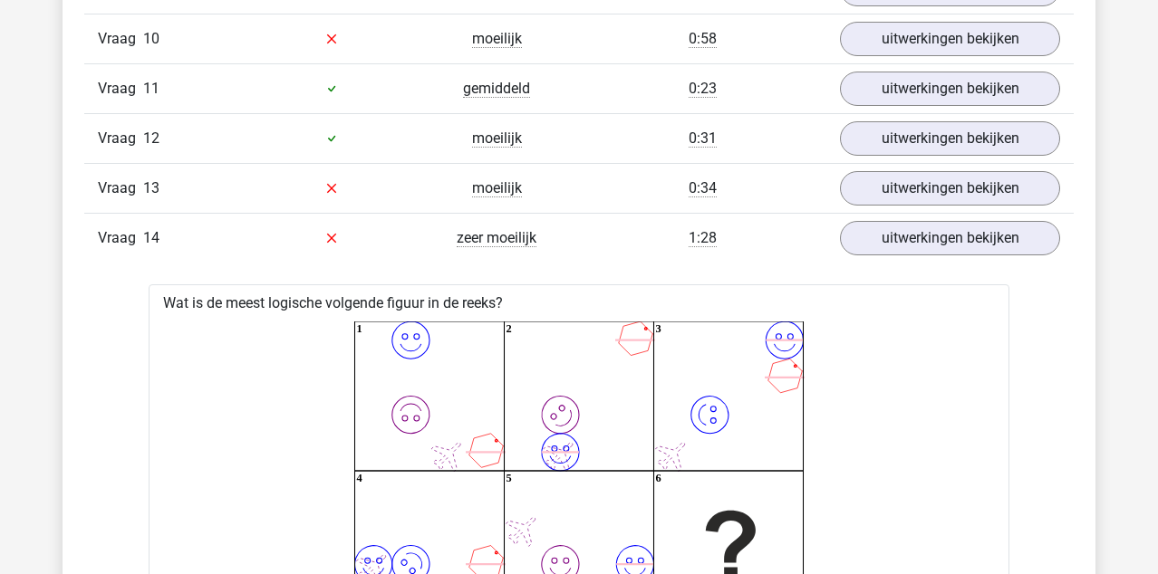
scroll to position [3355, 0]
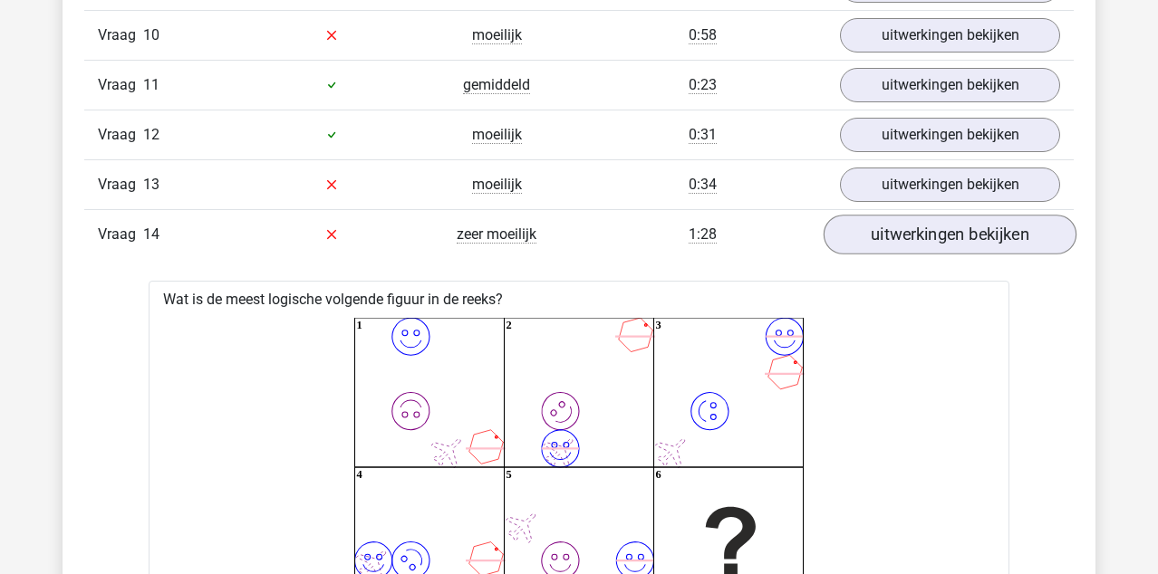
click at [934, 242] on link "uitwerkingen bekijken" at bounding box center [950, 235] width 253 height 40
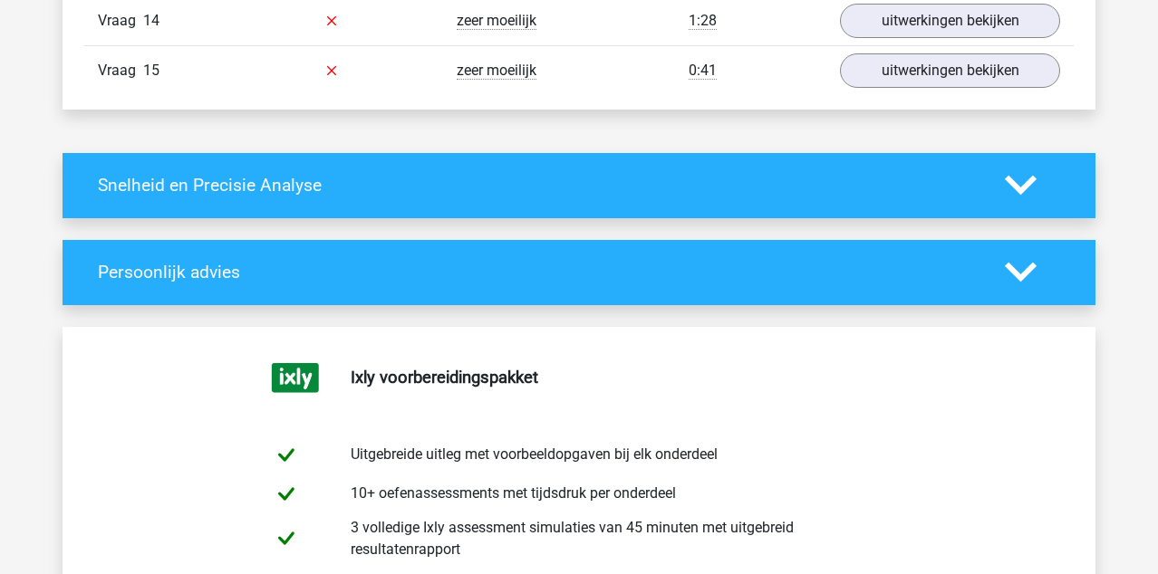
scroll to position [3486, 0]
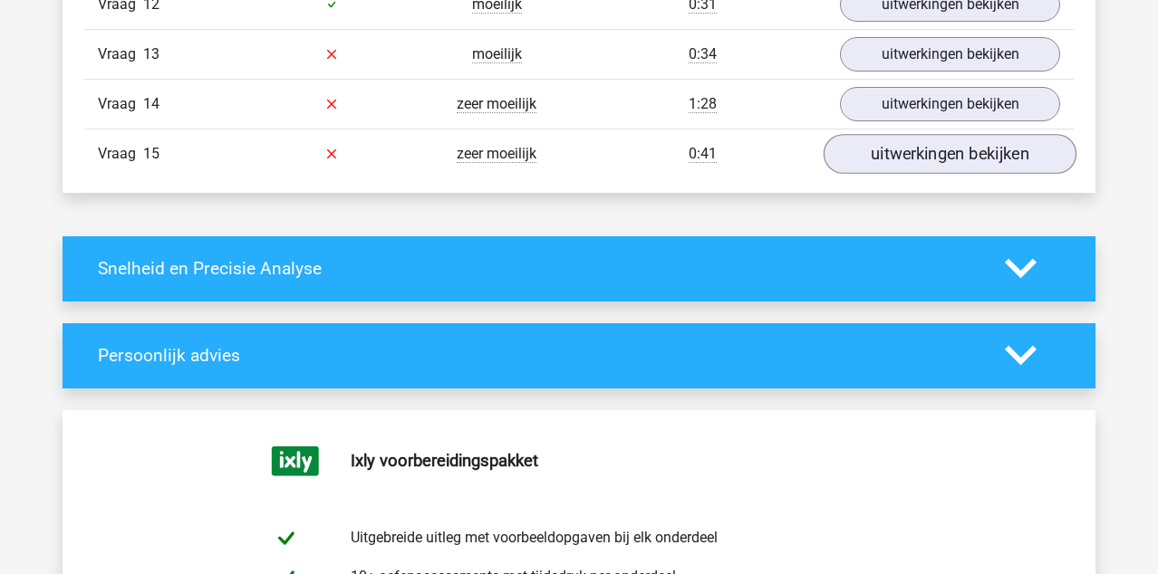
click at [950, 137] on link "uitwerkingen bekijken" at bounding box center [950, 154] width 253 height 40
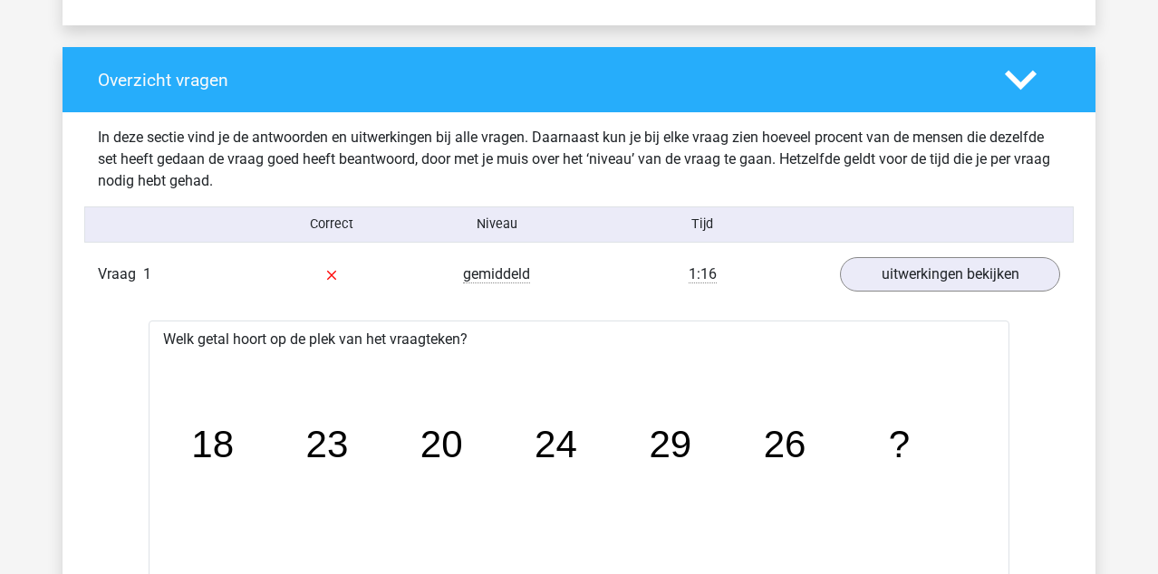
scroll to position [1753, 0]
